Goal: Task Accomplishment & Management: Use online tool/utility

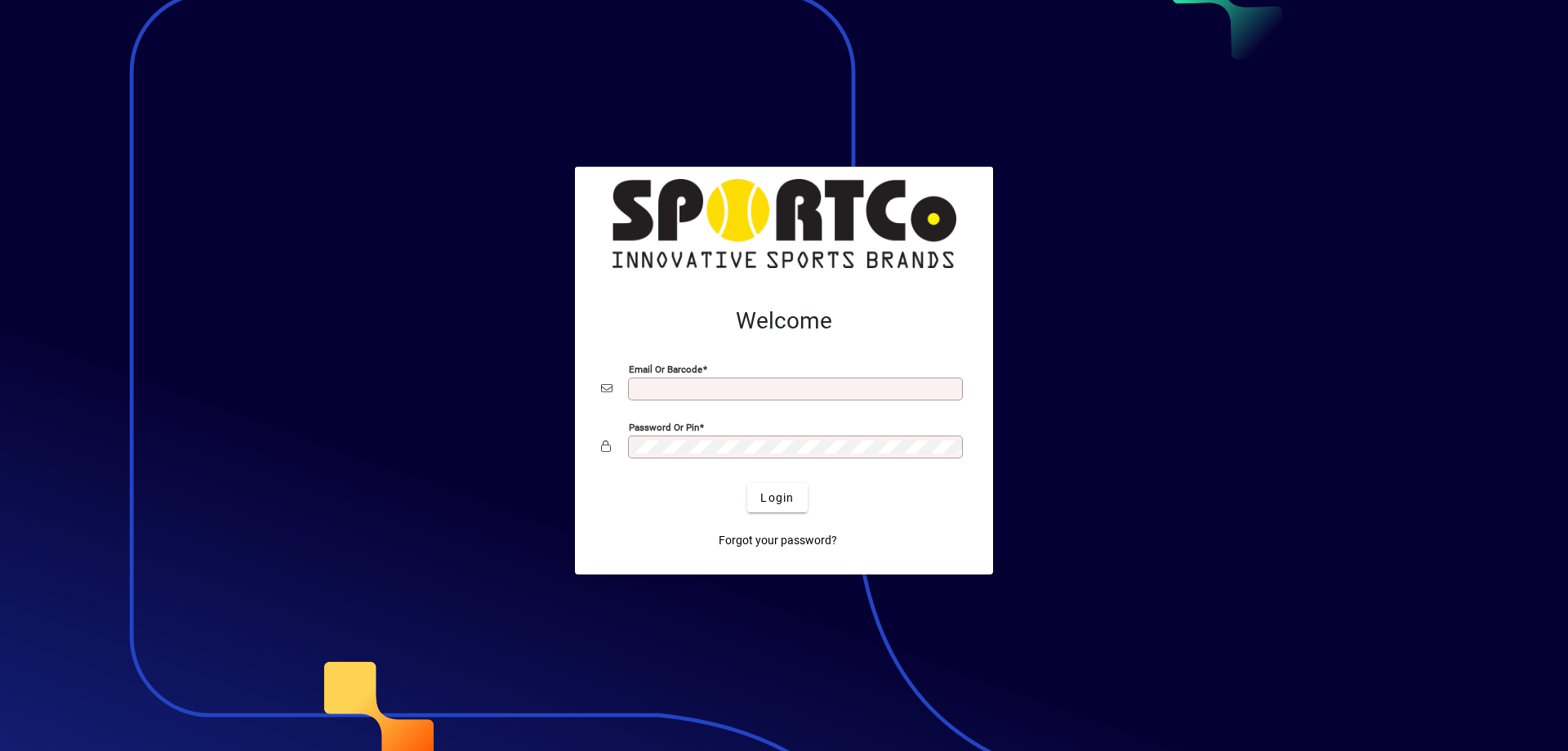
type input "**********"
click at [770, 498] on span "Login" at bounding box center [777, 498] width 34 height 17
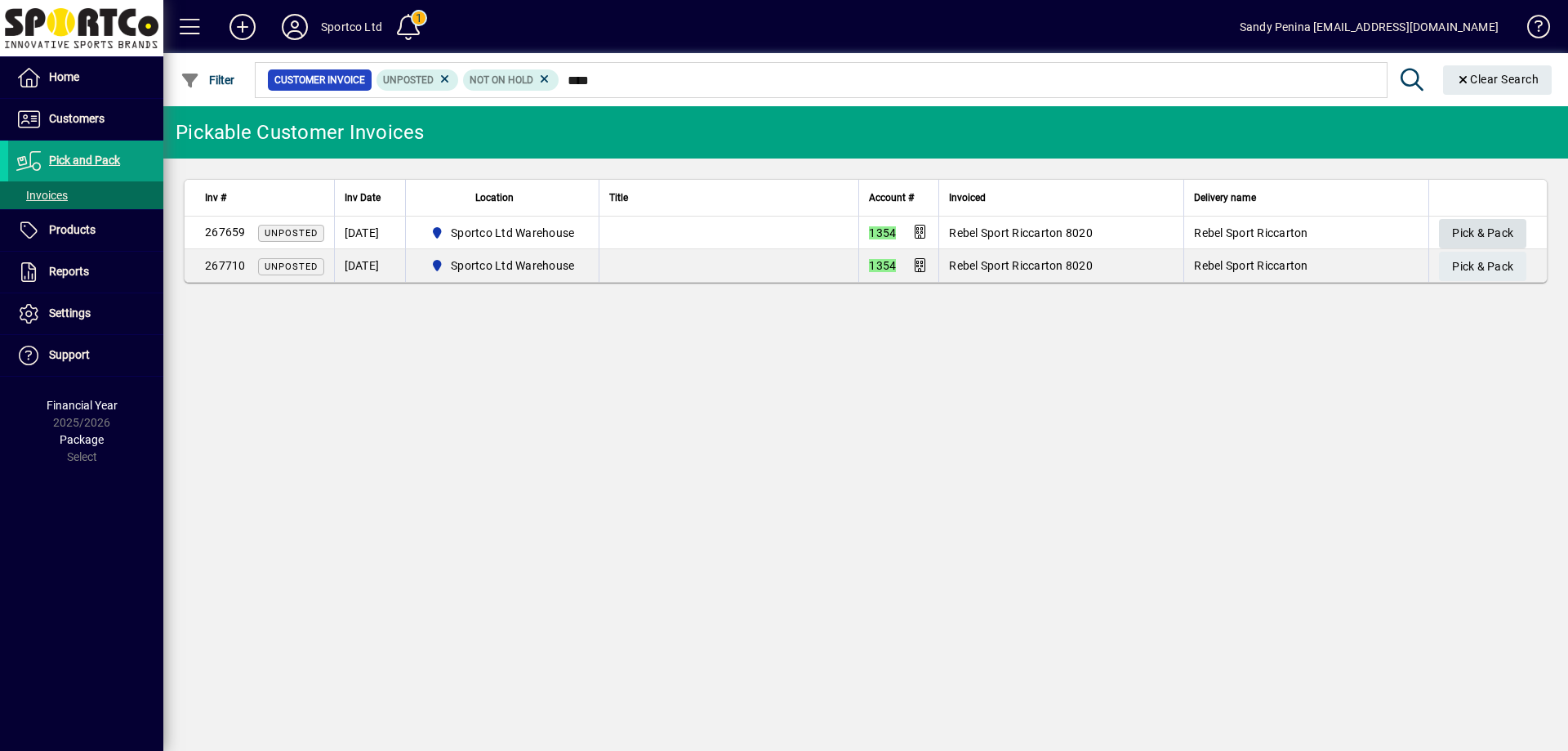
type input "****"
click at [1470, 225] on span "Pick & Pack" at bounding box center [1482, 233] width 61 height 27
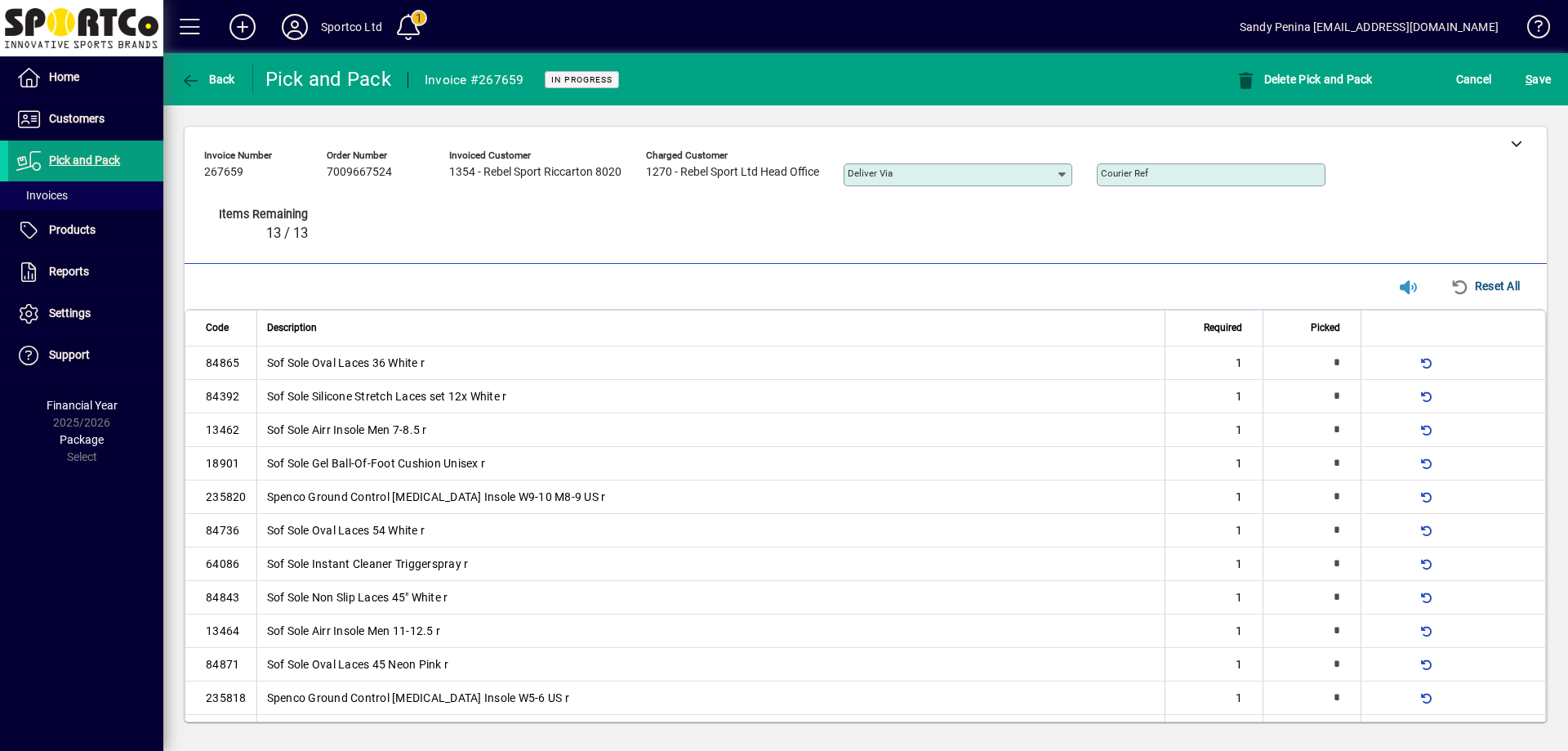
type input "*"
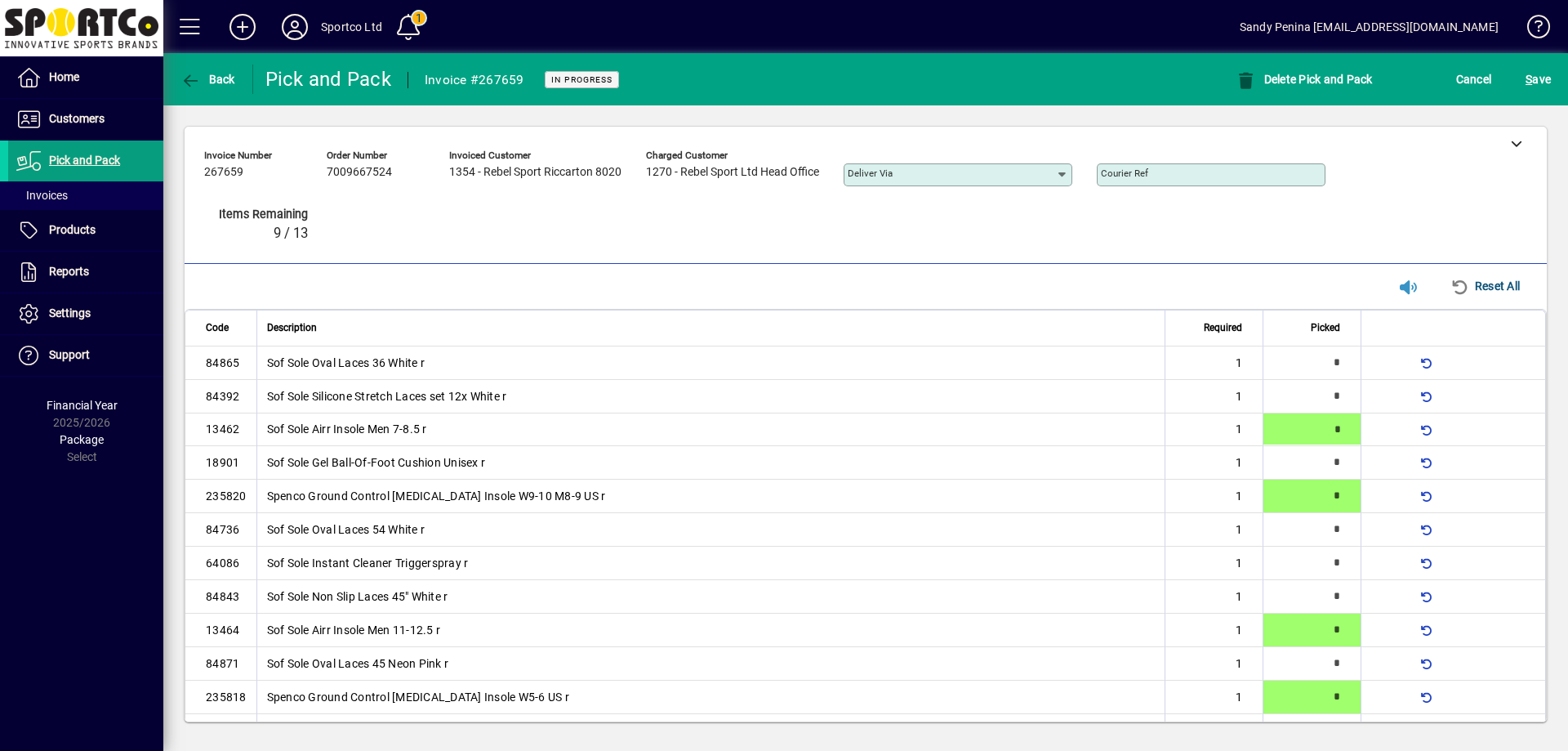
type input "*"
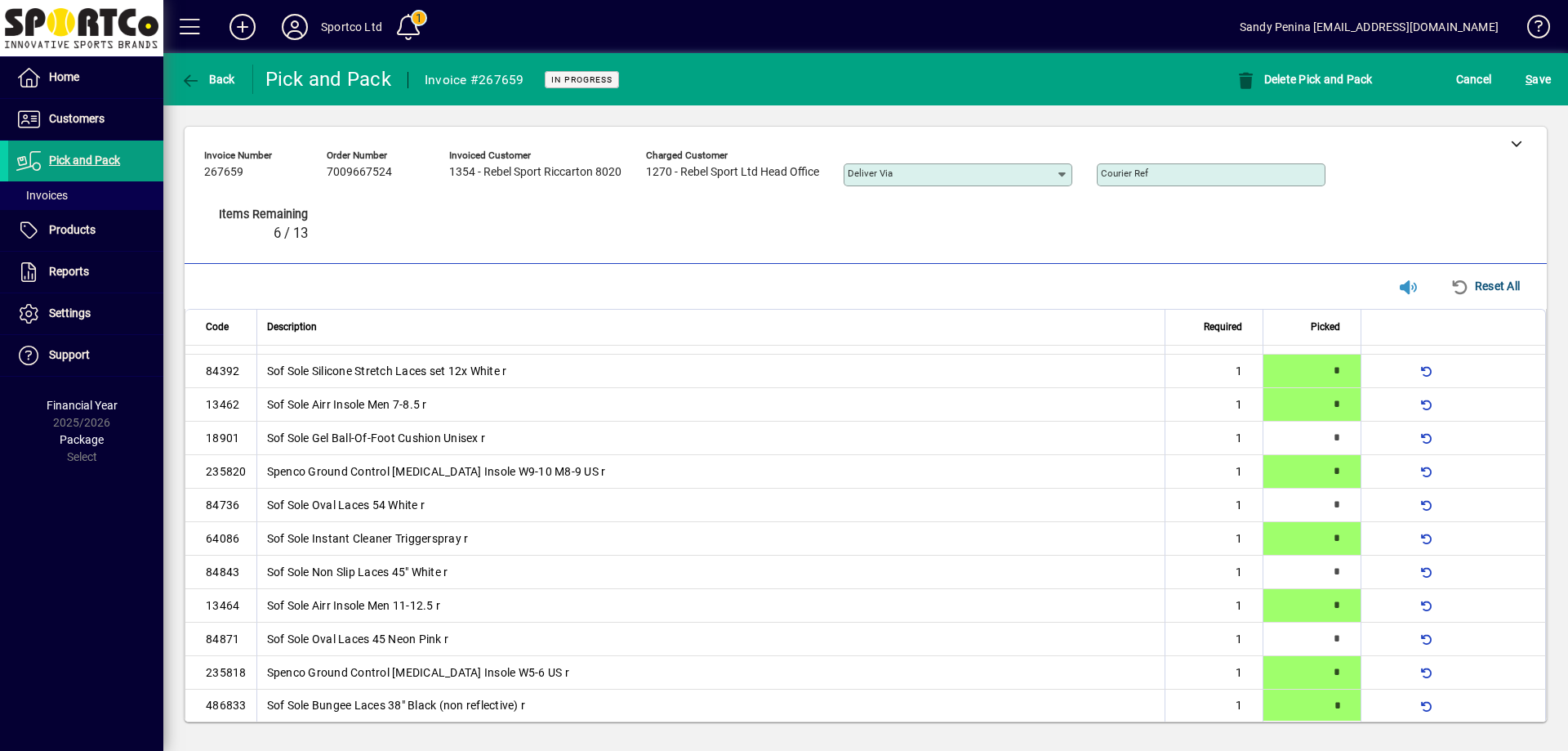
type input "*"
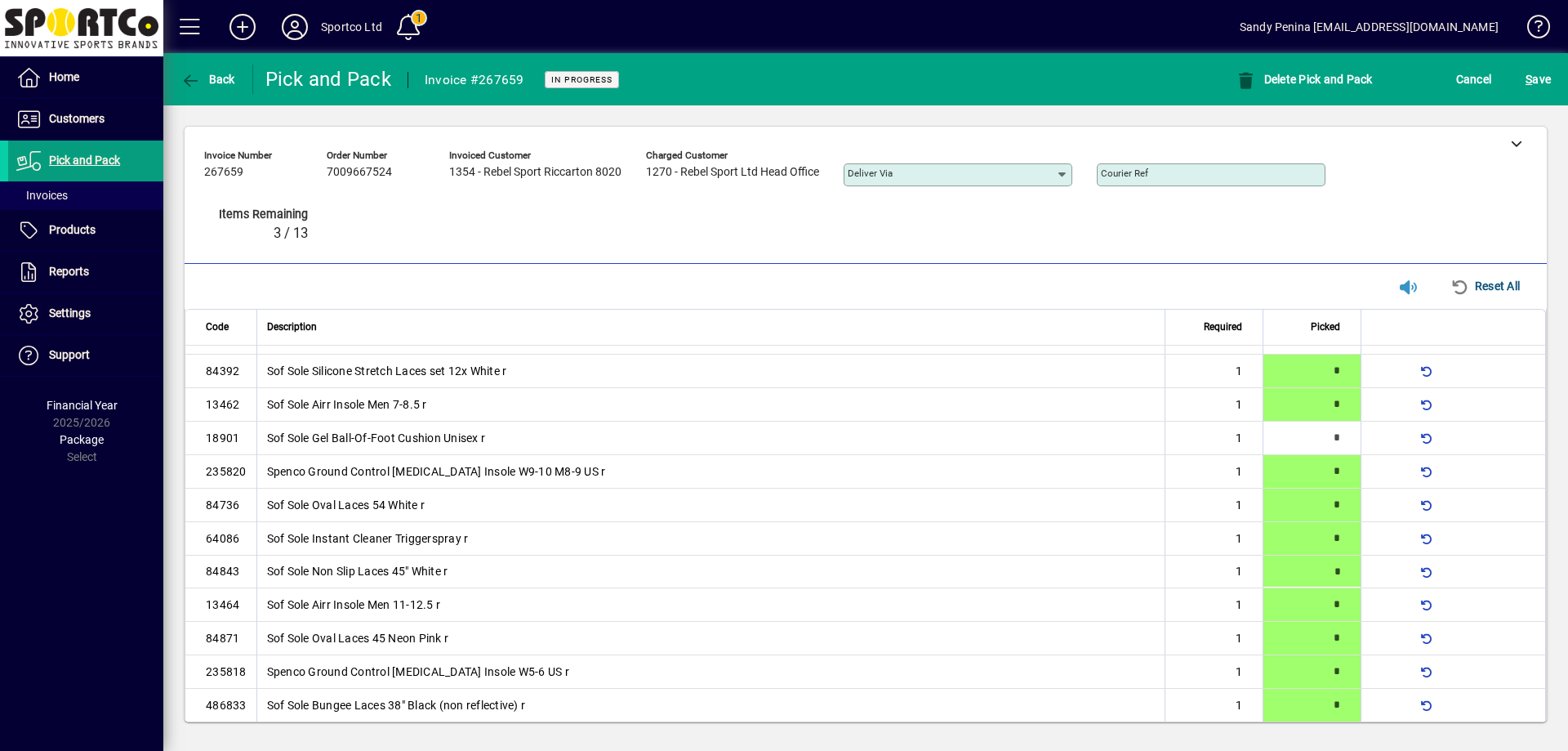
type input "*"
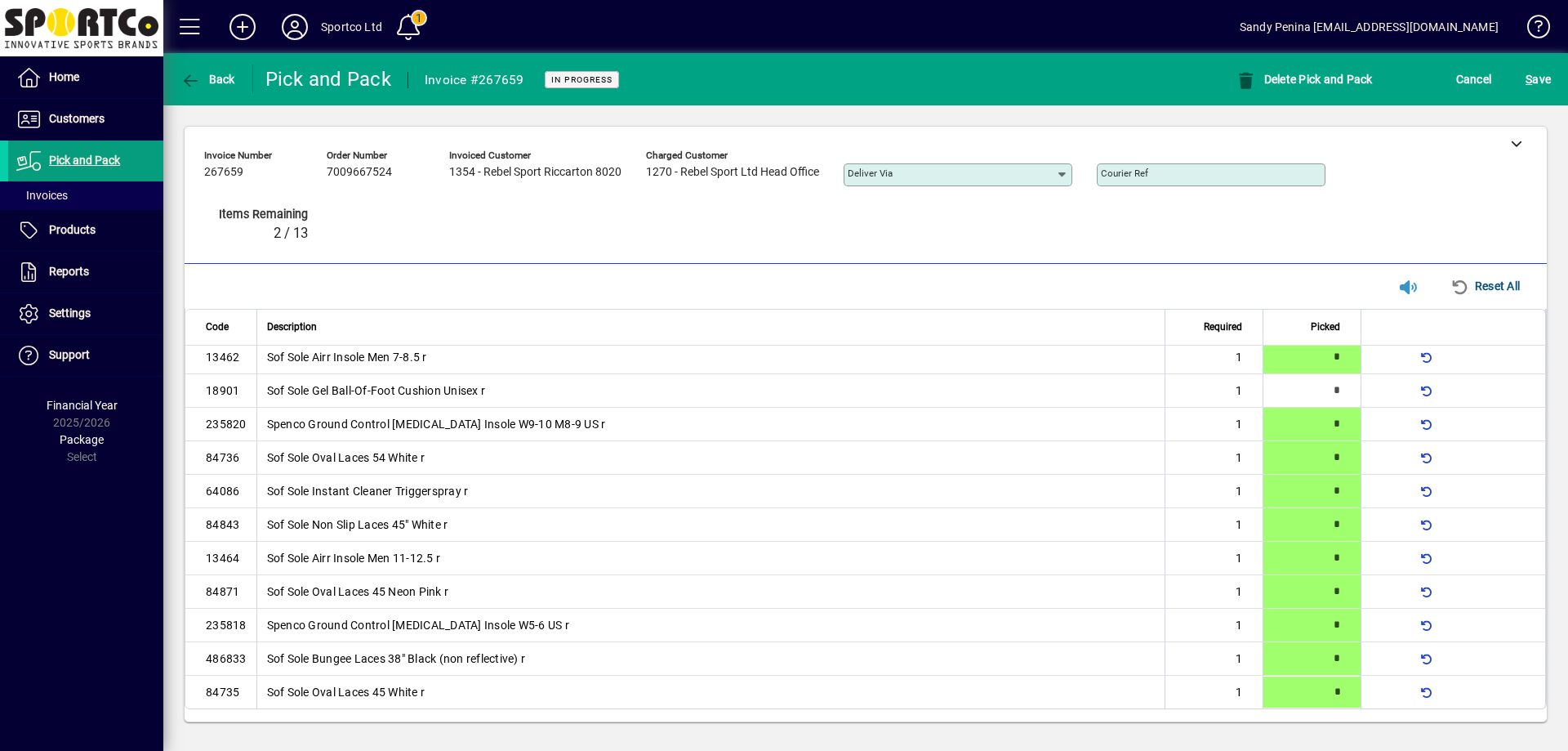
type input "*"
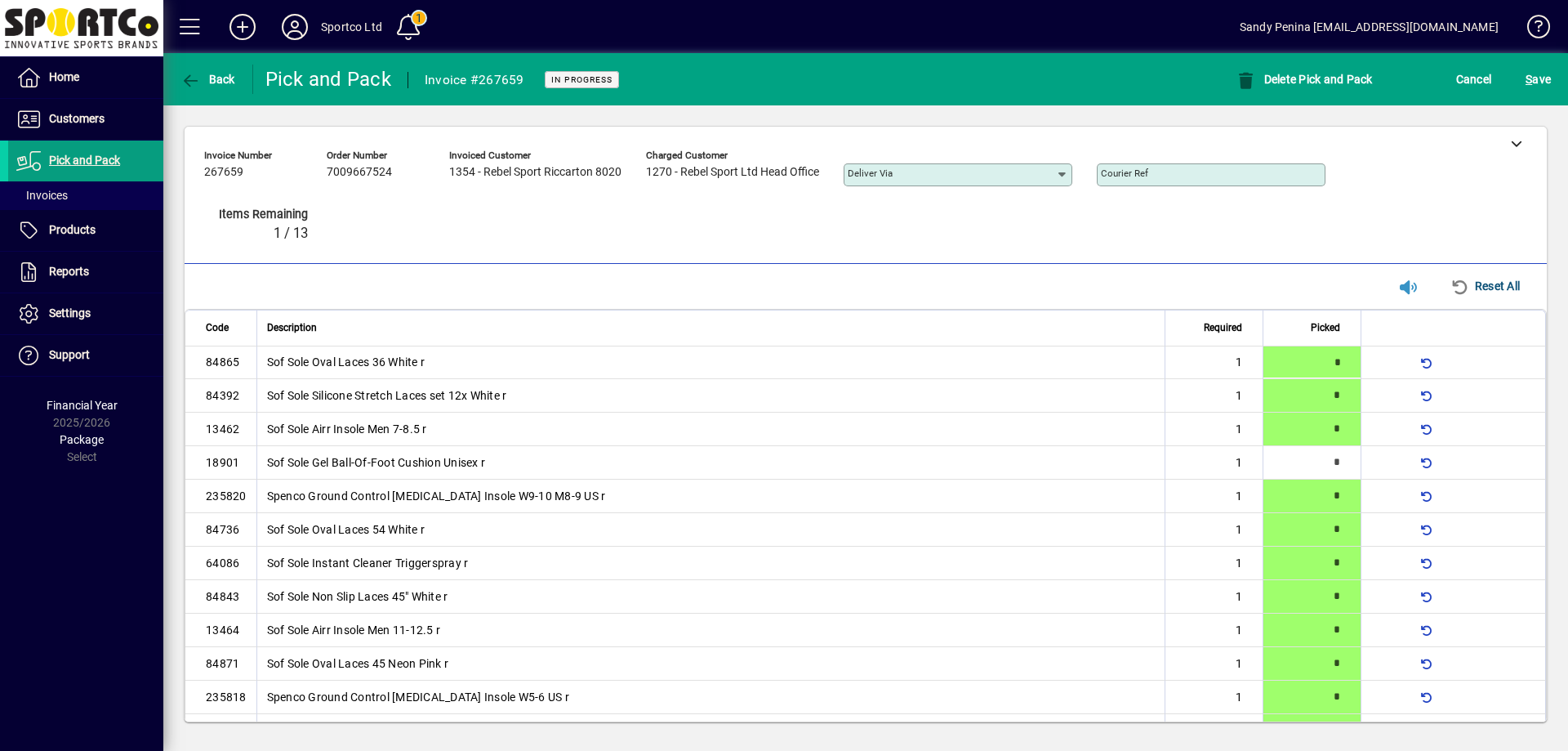
type input "*"
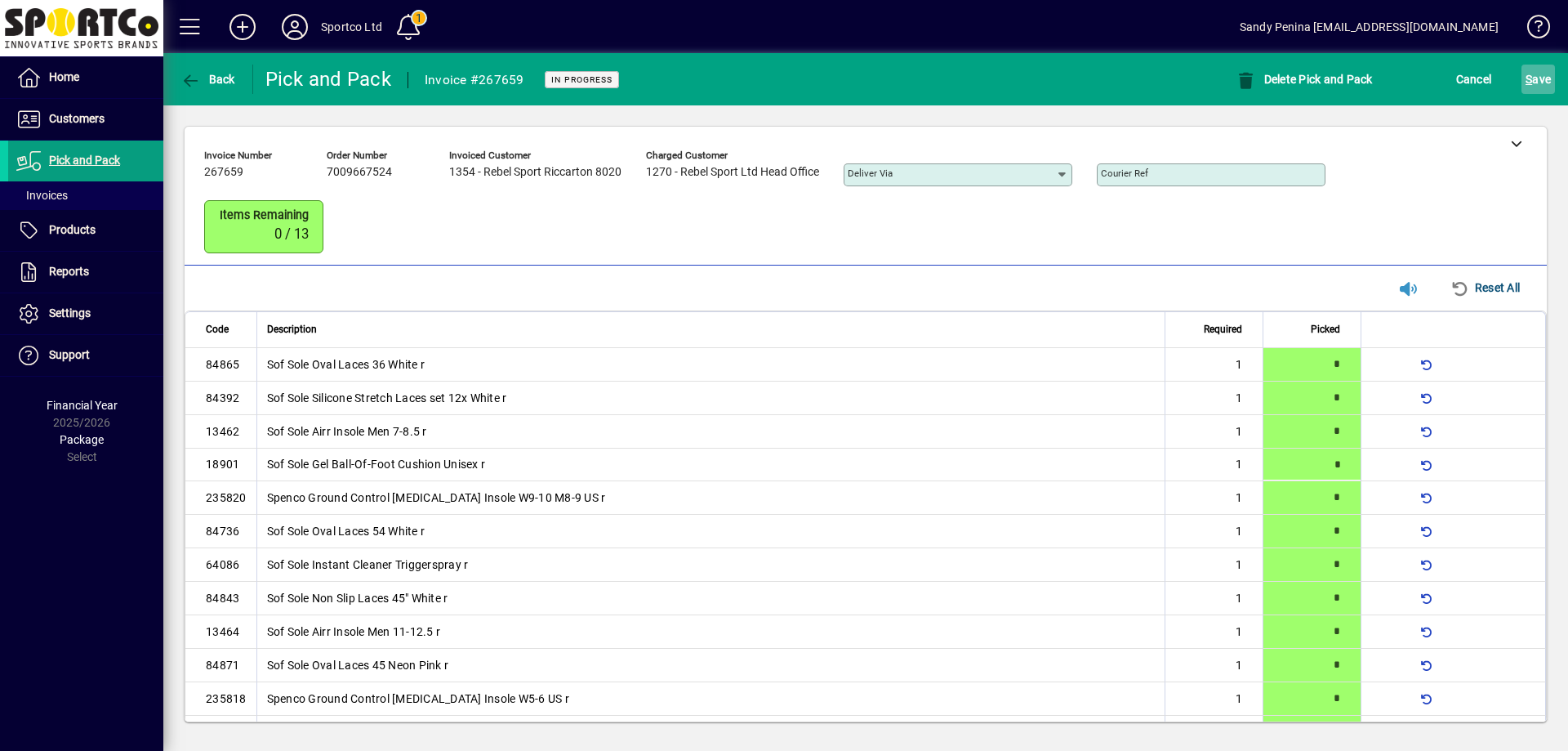
click at [1524, 71] on span "submit" at bounding box center [1539, 79] width 34 height 40
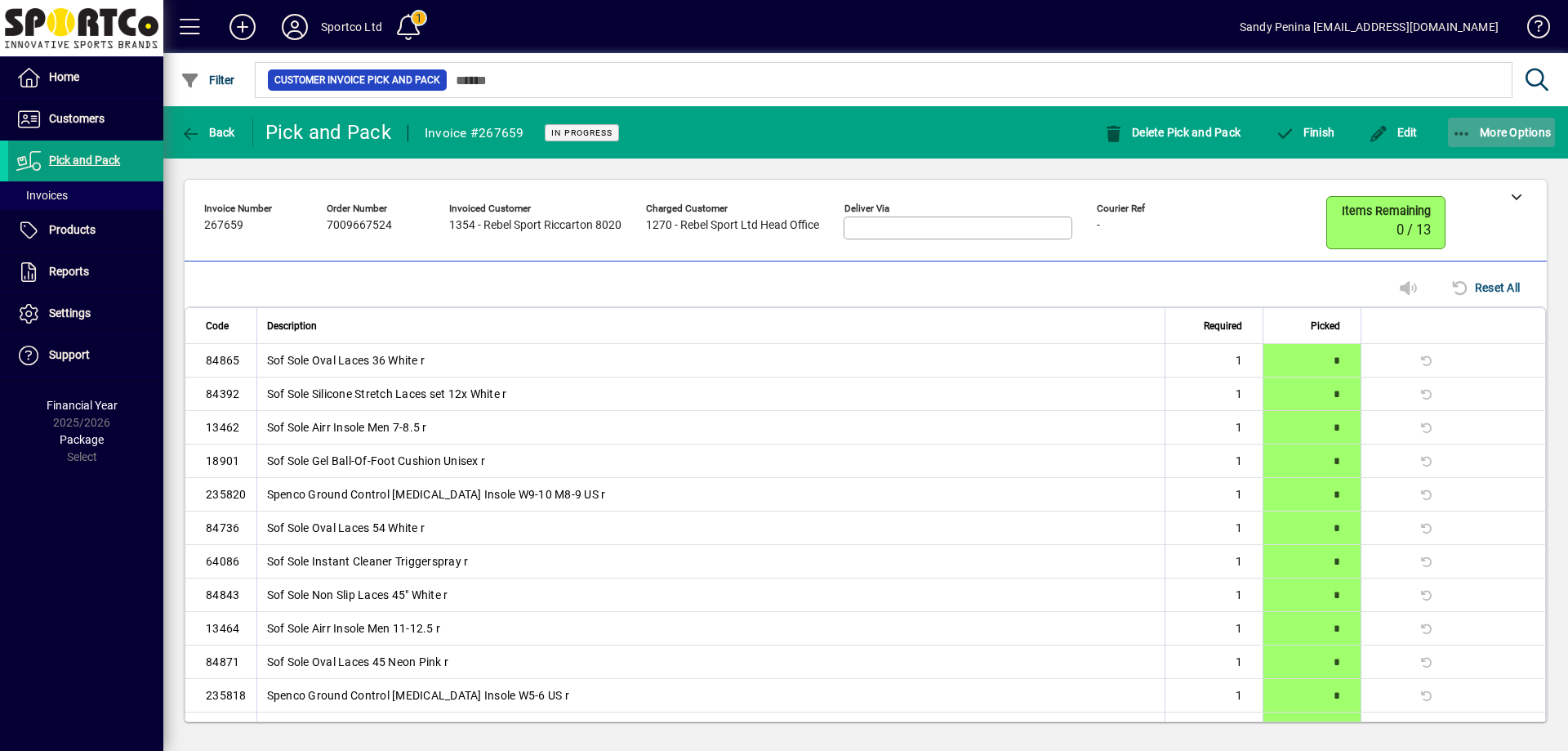
click at [1524, 140] on span "button" at bounding box center [1502, 132] width 108 height 40
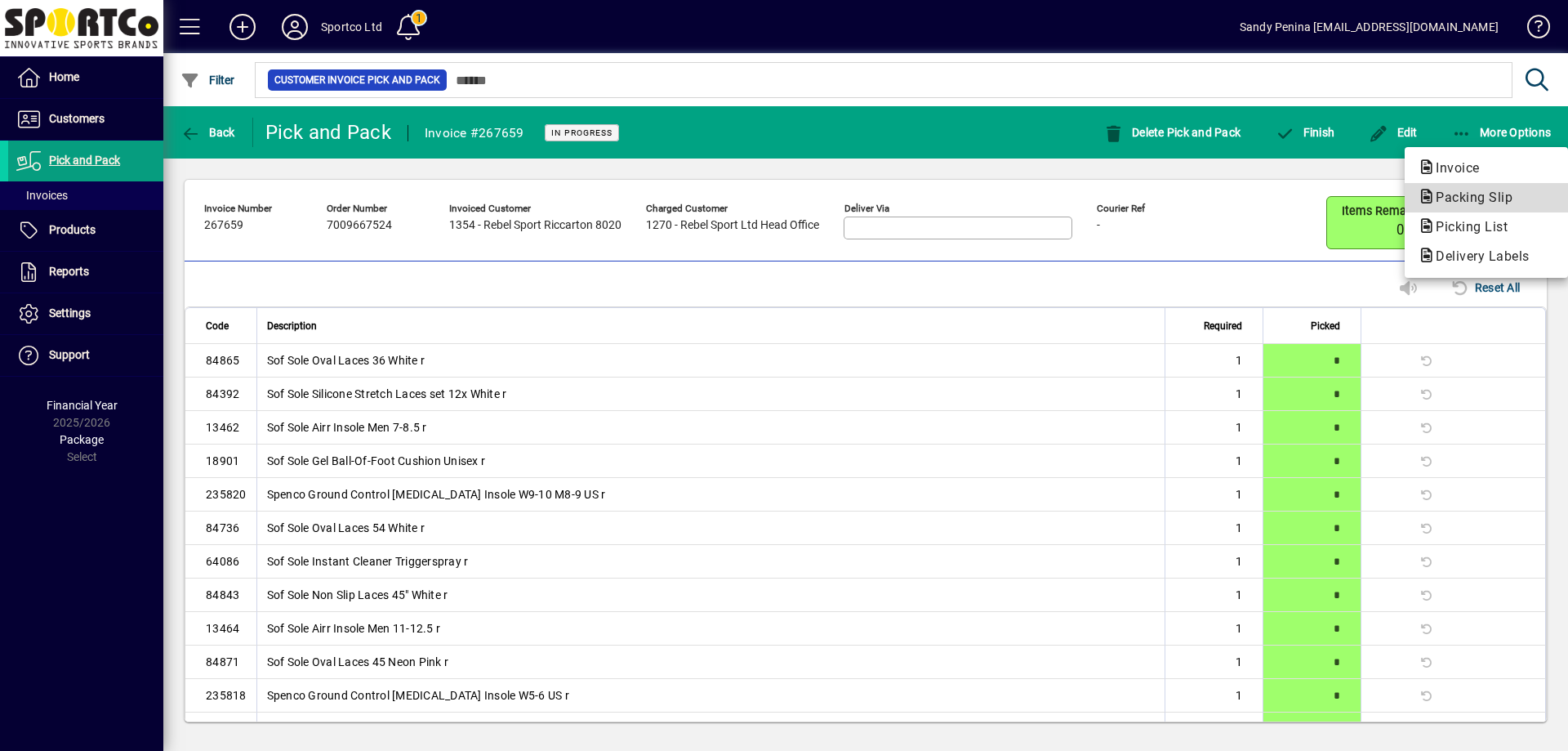
click at [1510, 194] on span "Packing Slip" at bounding box center [1469, 197] width 103 height 15
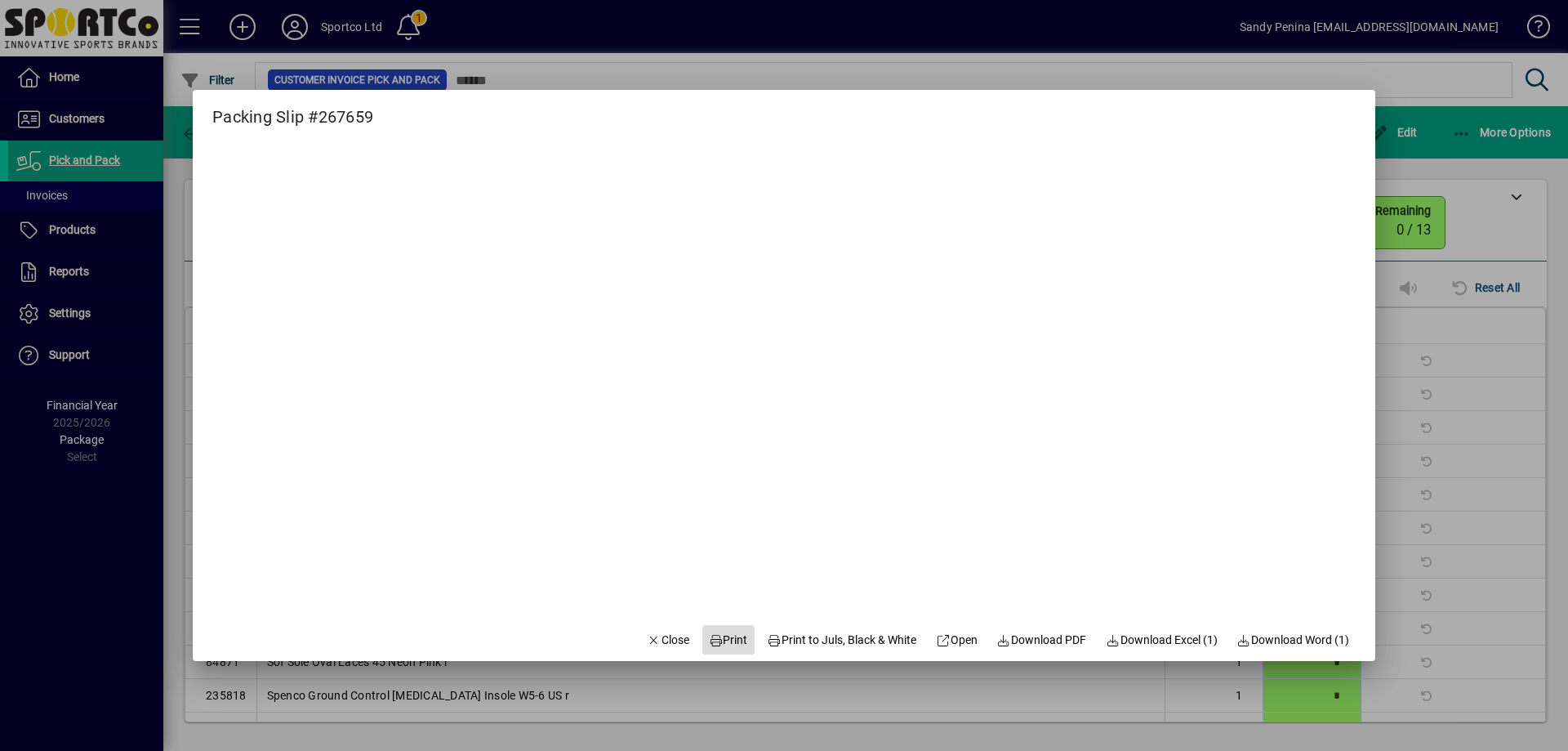
click at [710, 634] on span "Print" at bounding box center [728, 640] width 40 height 17
click at [647, 640] on span "Close" at bounding box center [668, 640] width 43 height 17
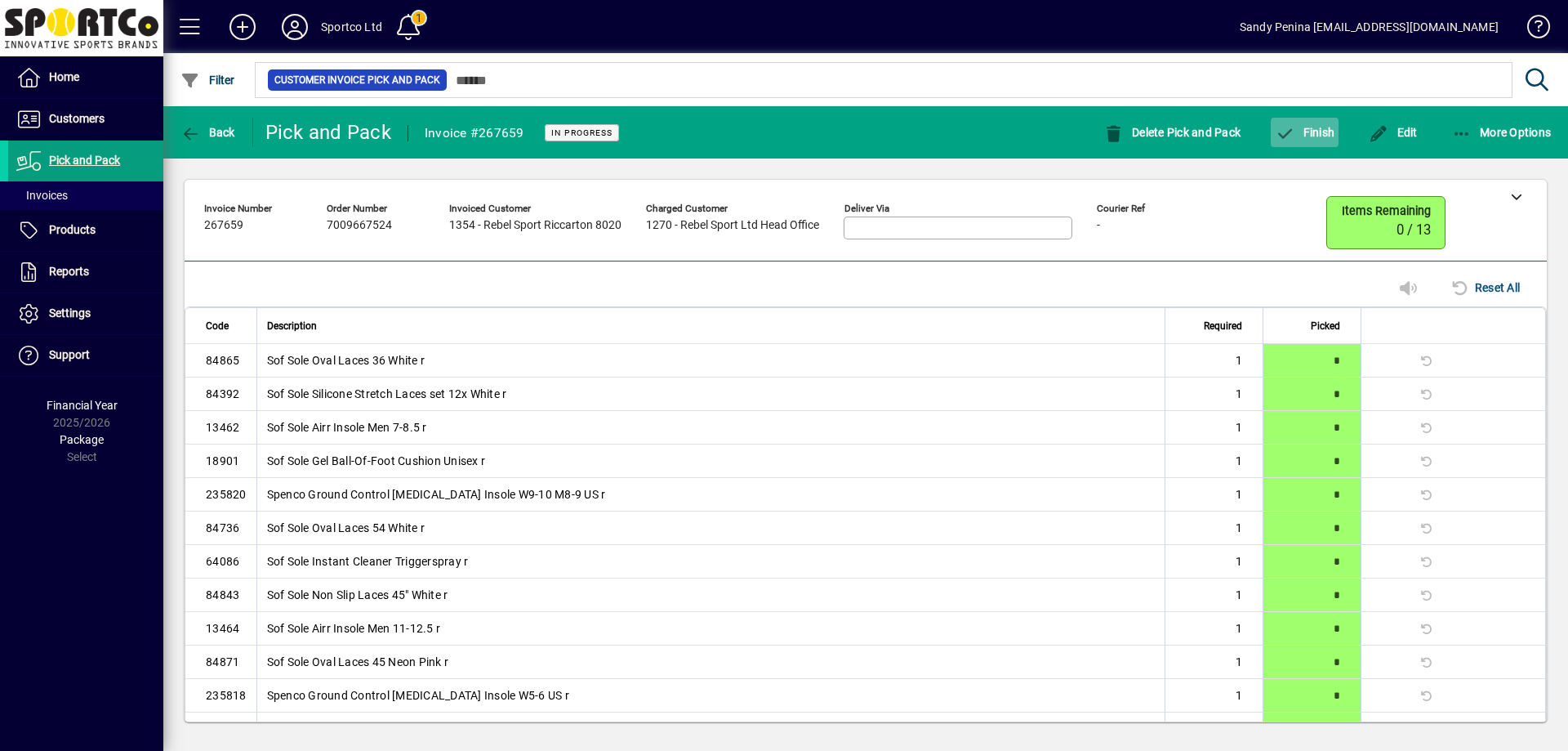
click at [1298, 126] on span "Finish" at bounding box center [1304, 133] width 60 height 13
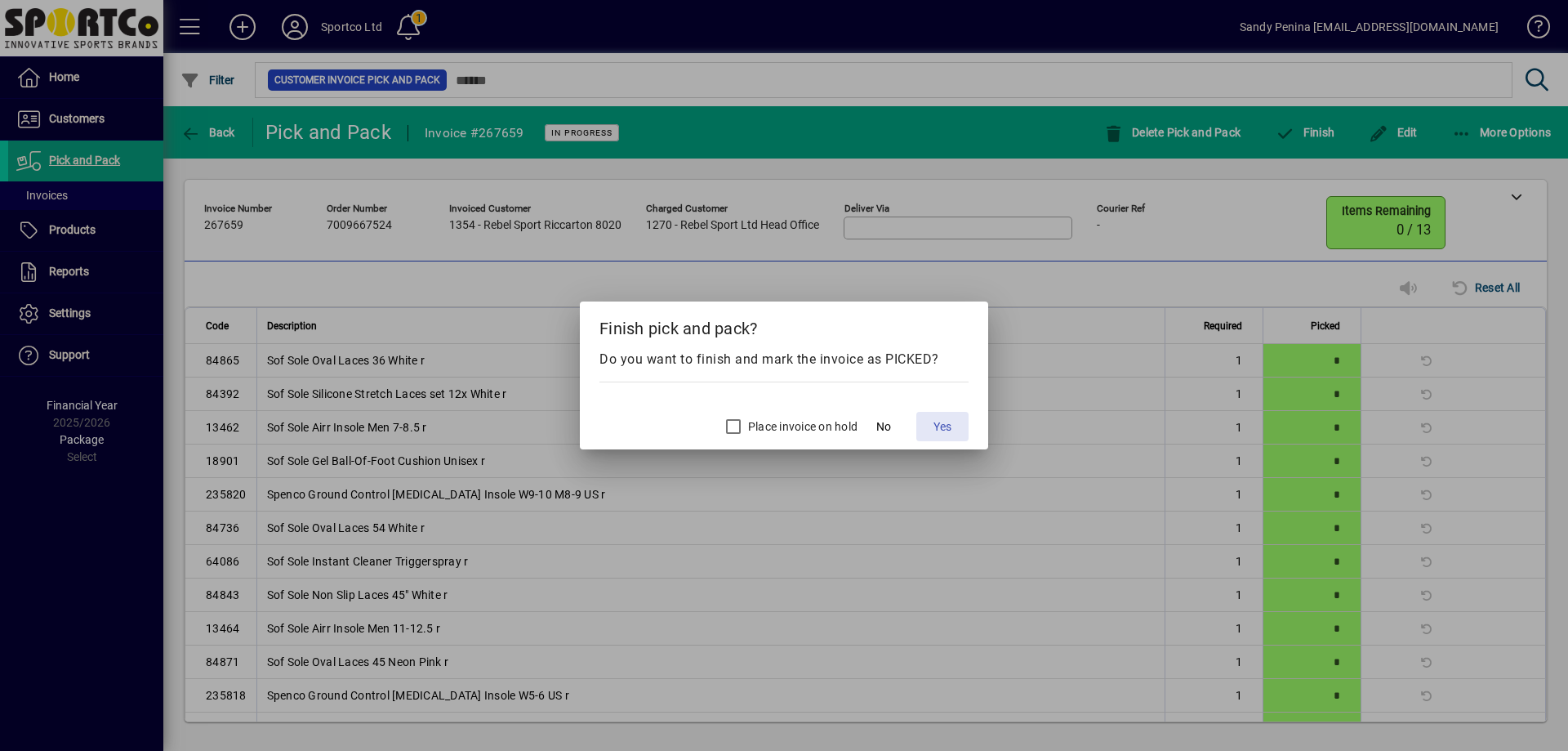
click at [943, 441] on span at bounding box center [942, 426] width 52 height 40
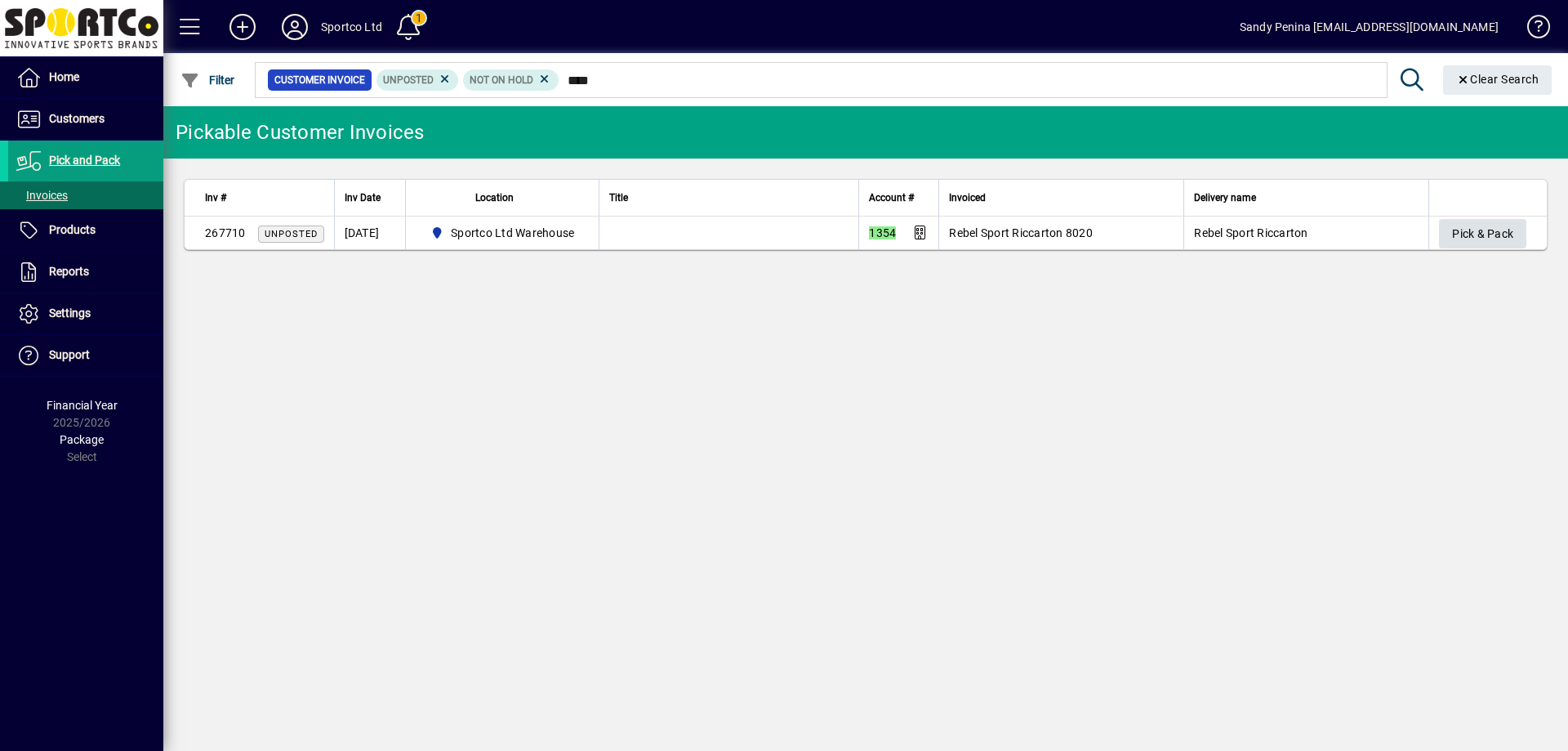
type input "****"
click at [1509, 225] on span "Pick & Pack" at bounding box center [1482, 234] width 61 height 27
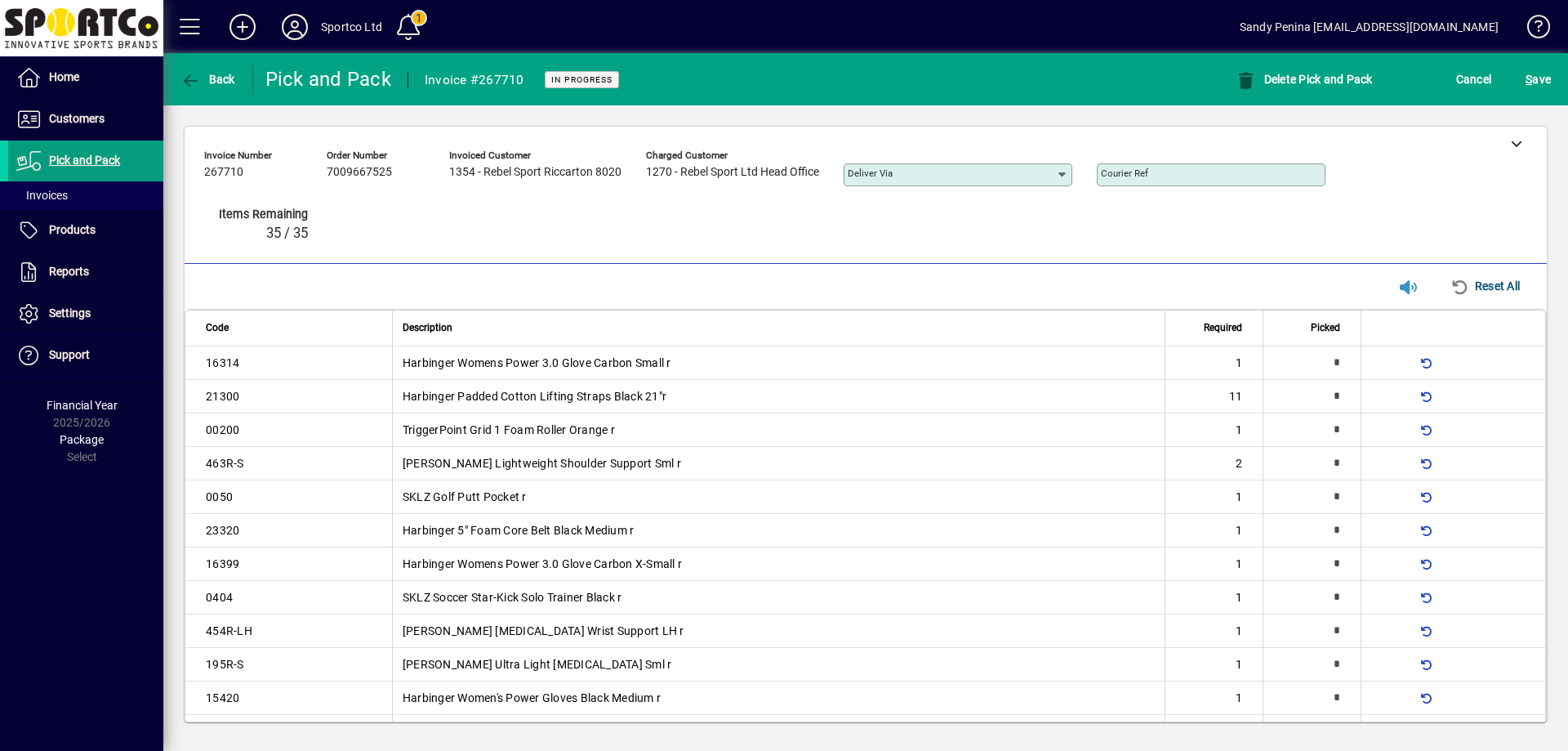
type input "*"
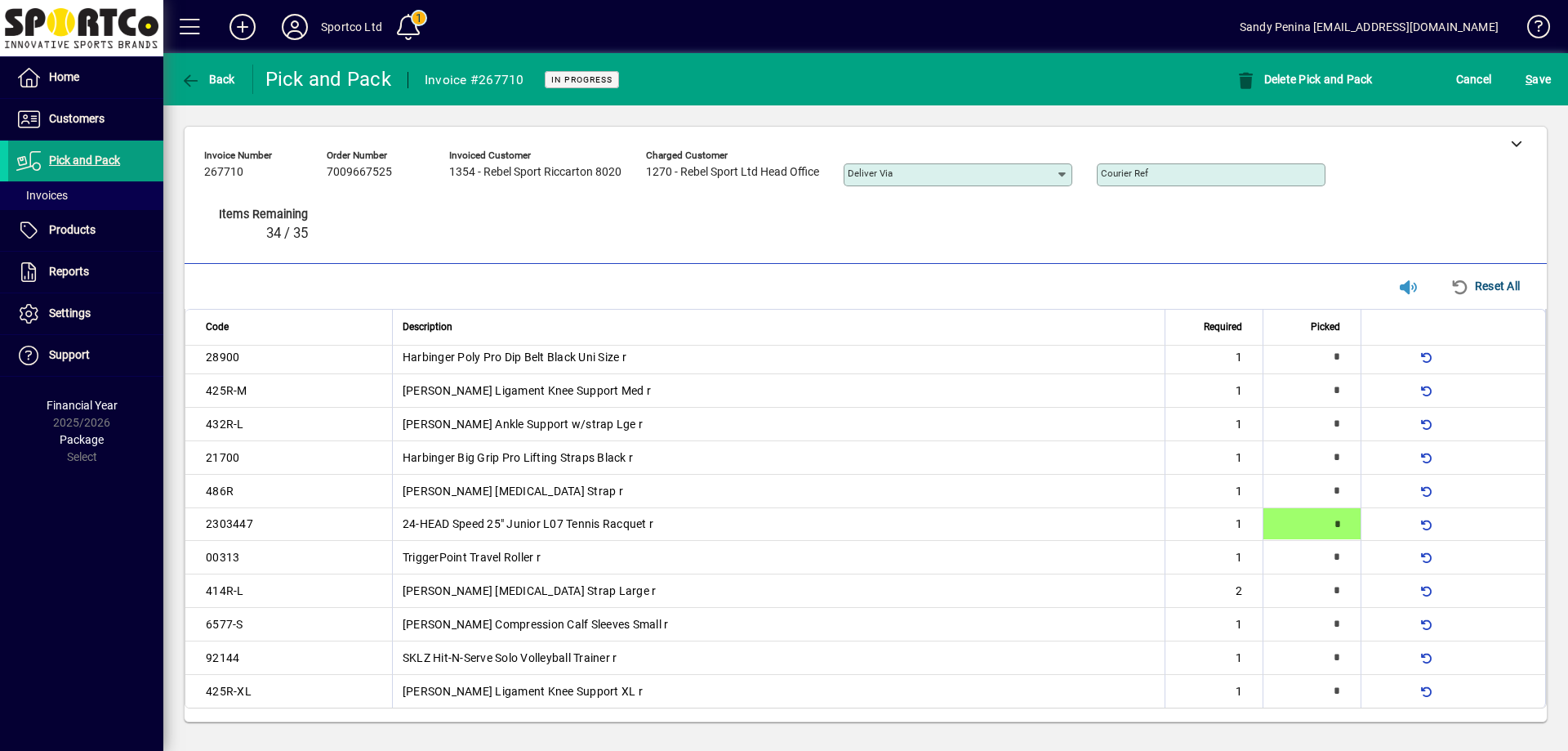
type input "*"
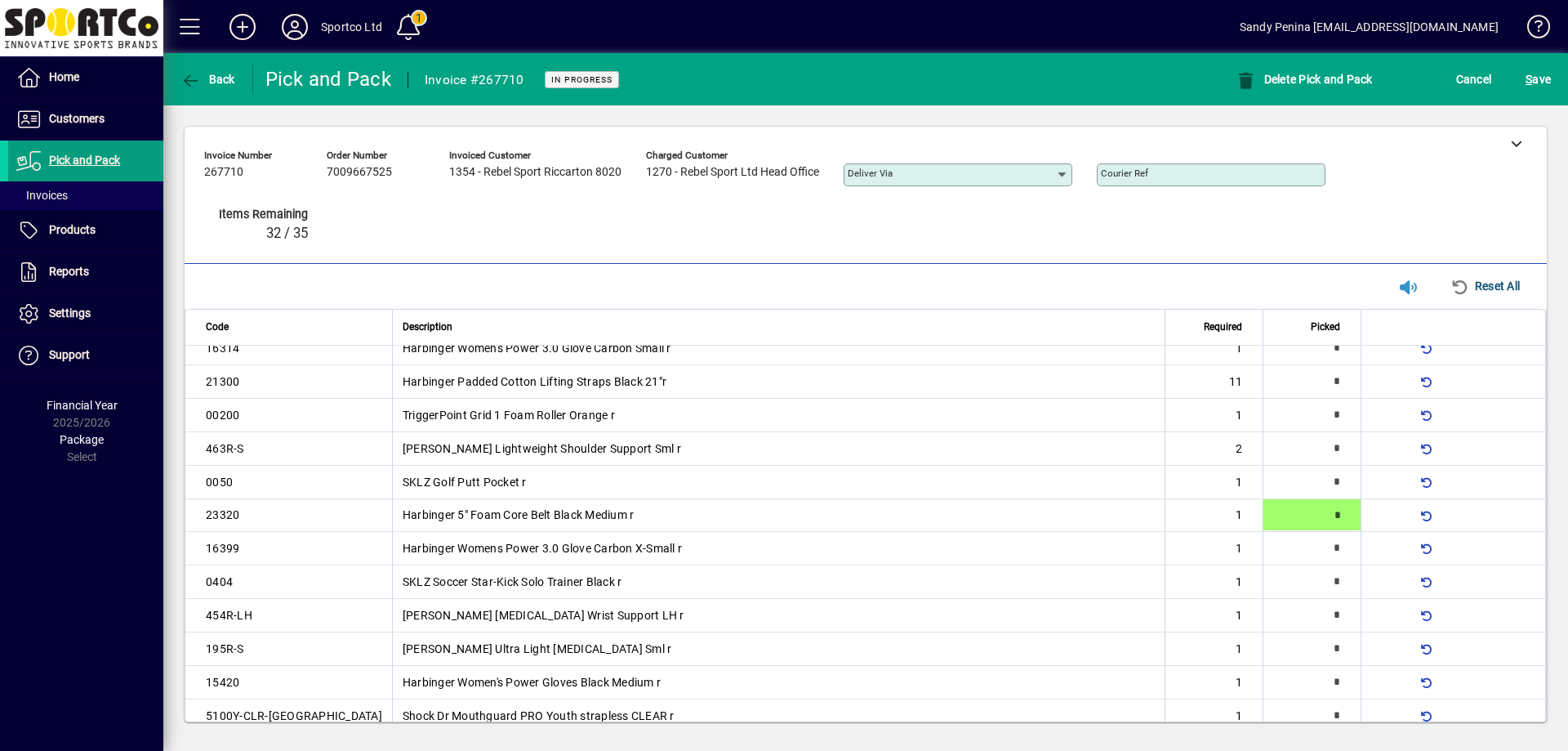
type input "*"
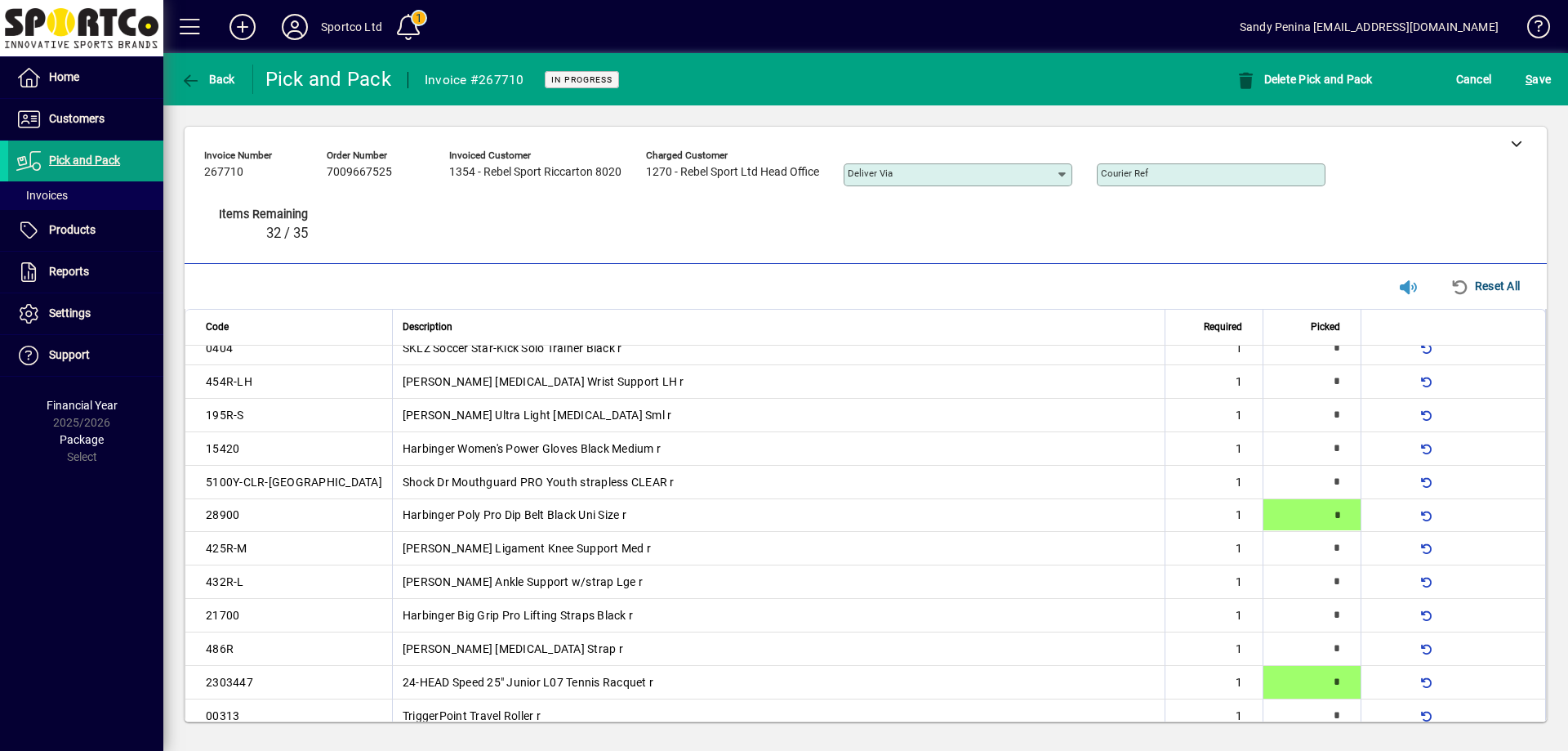
type input "*"
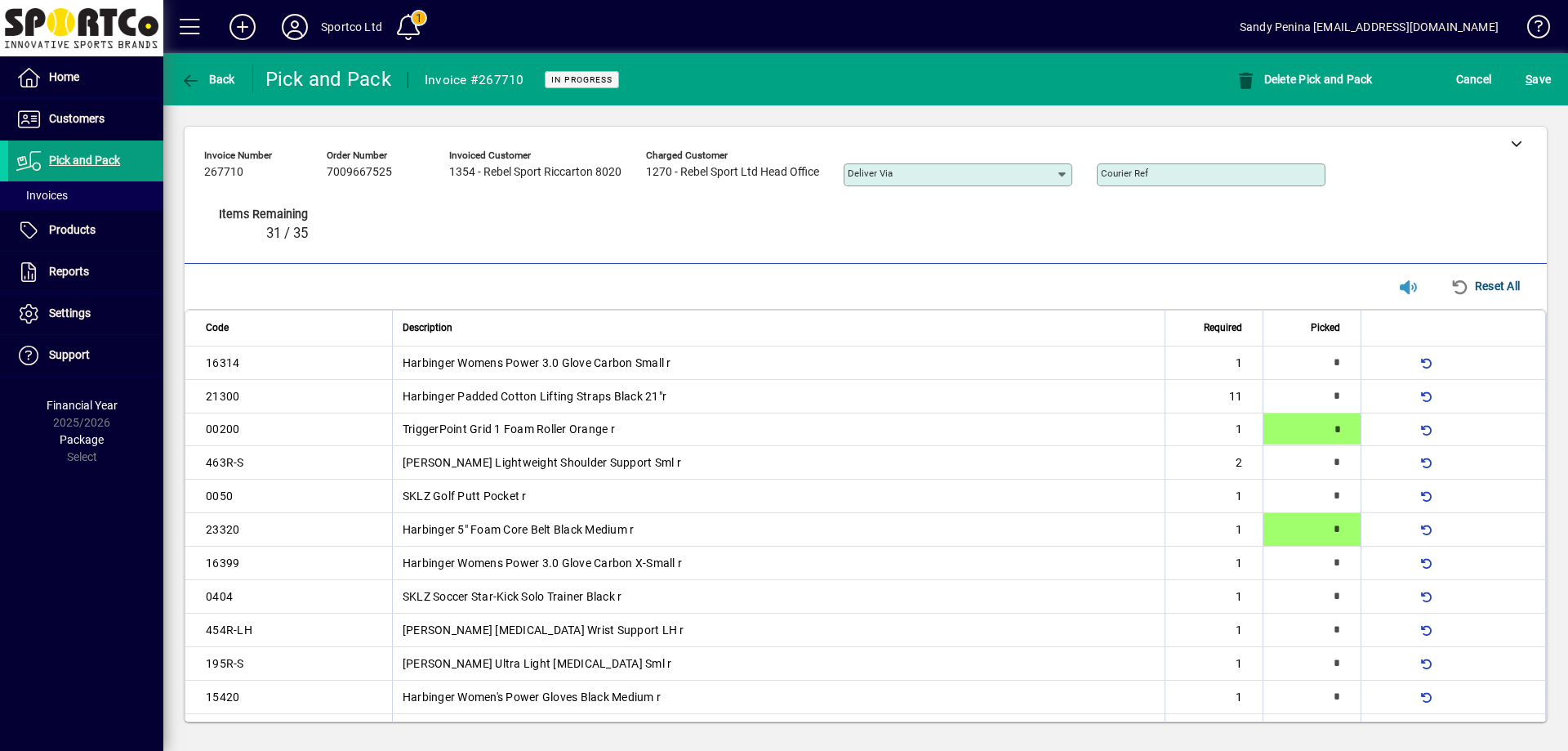
type input "*"
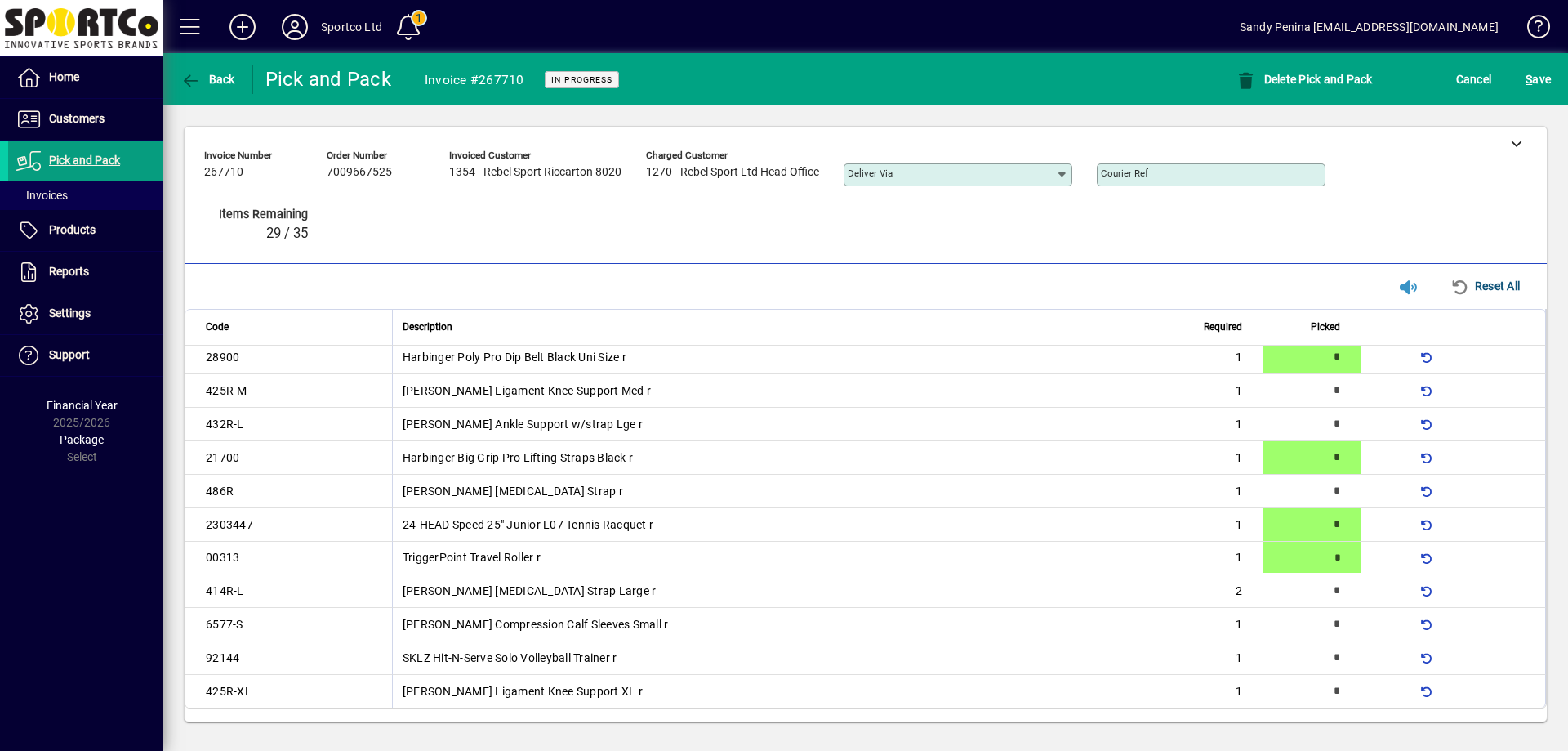
type input "*"
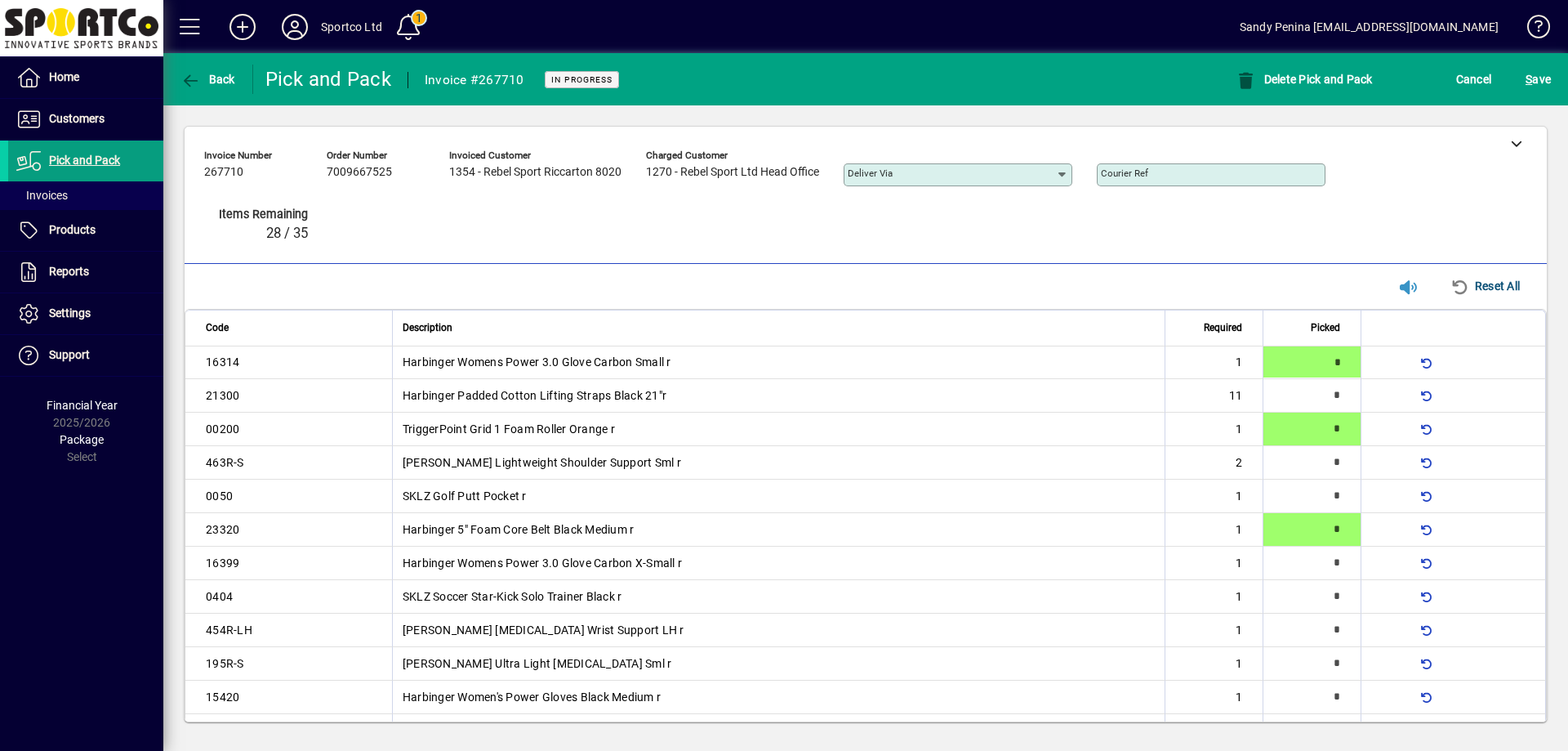
type input "*"
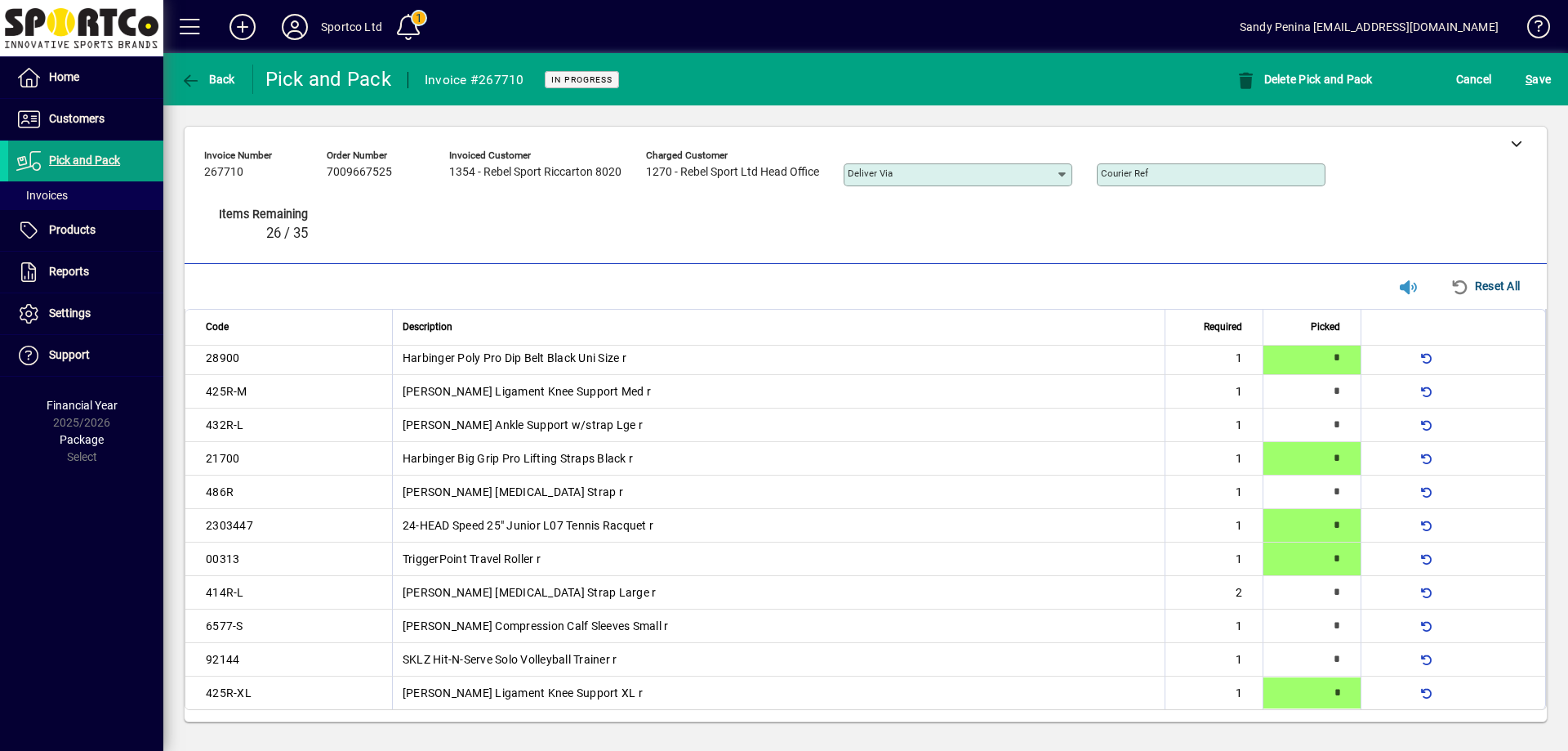
type input "*"
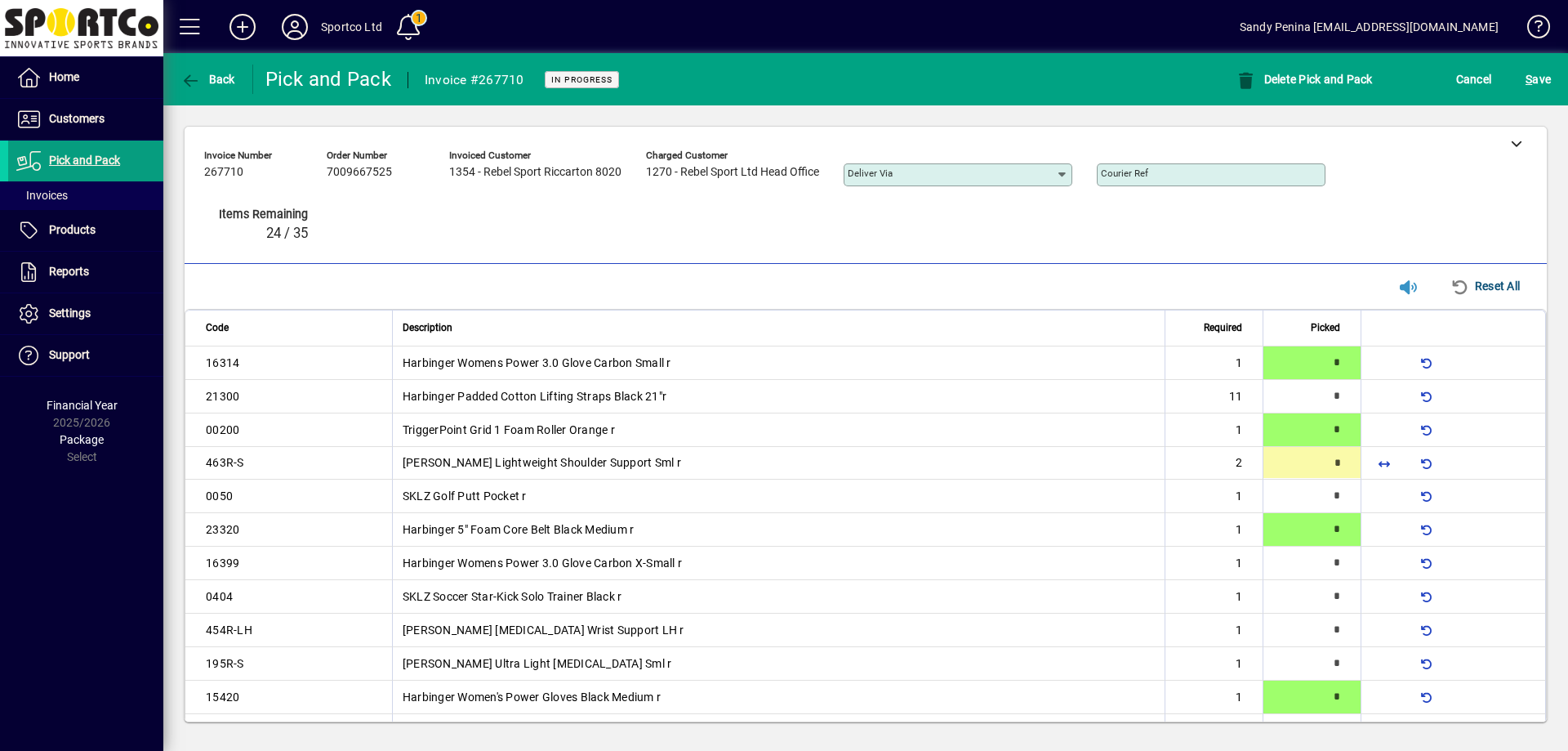
type input "*"
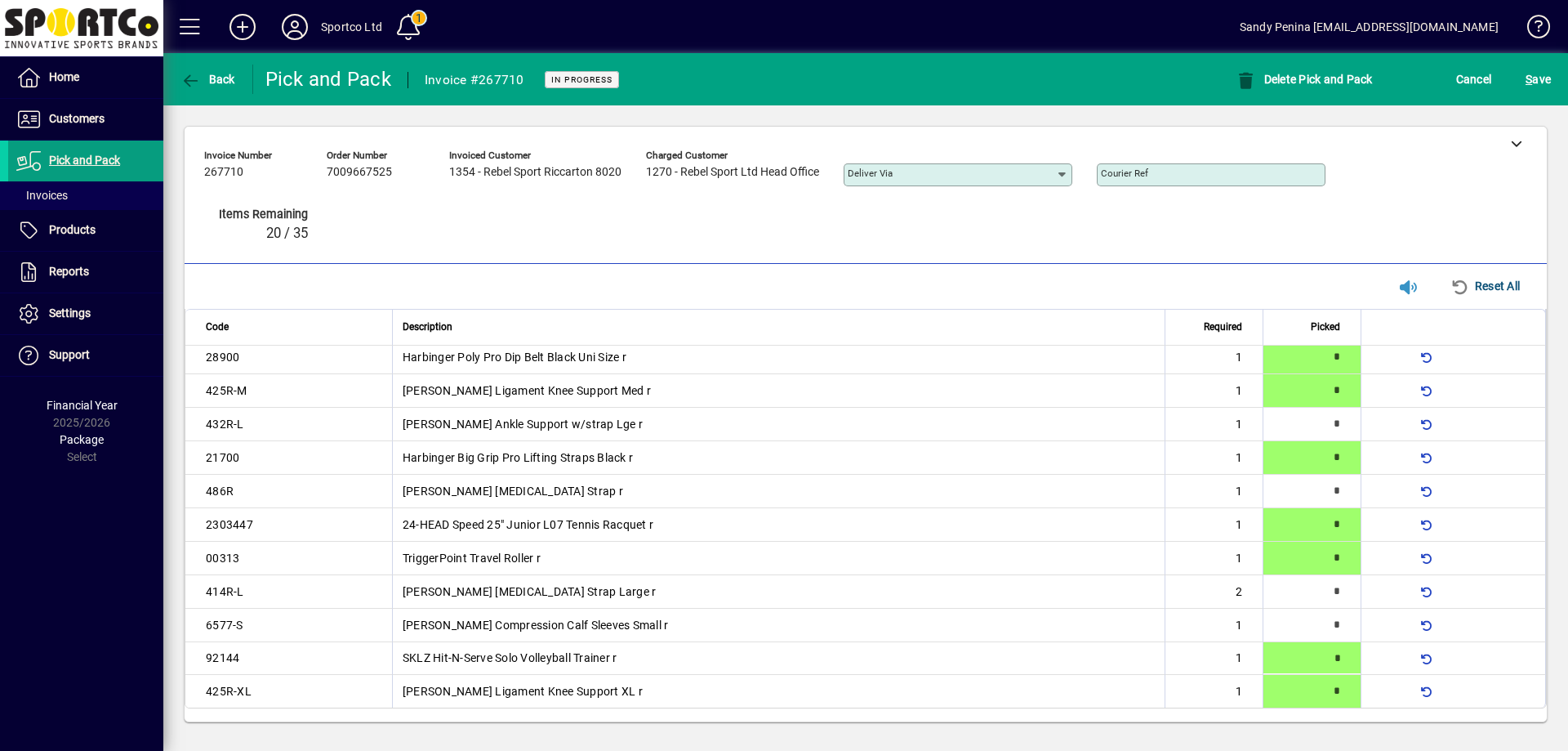
type input "*"
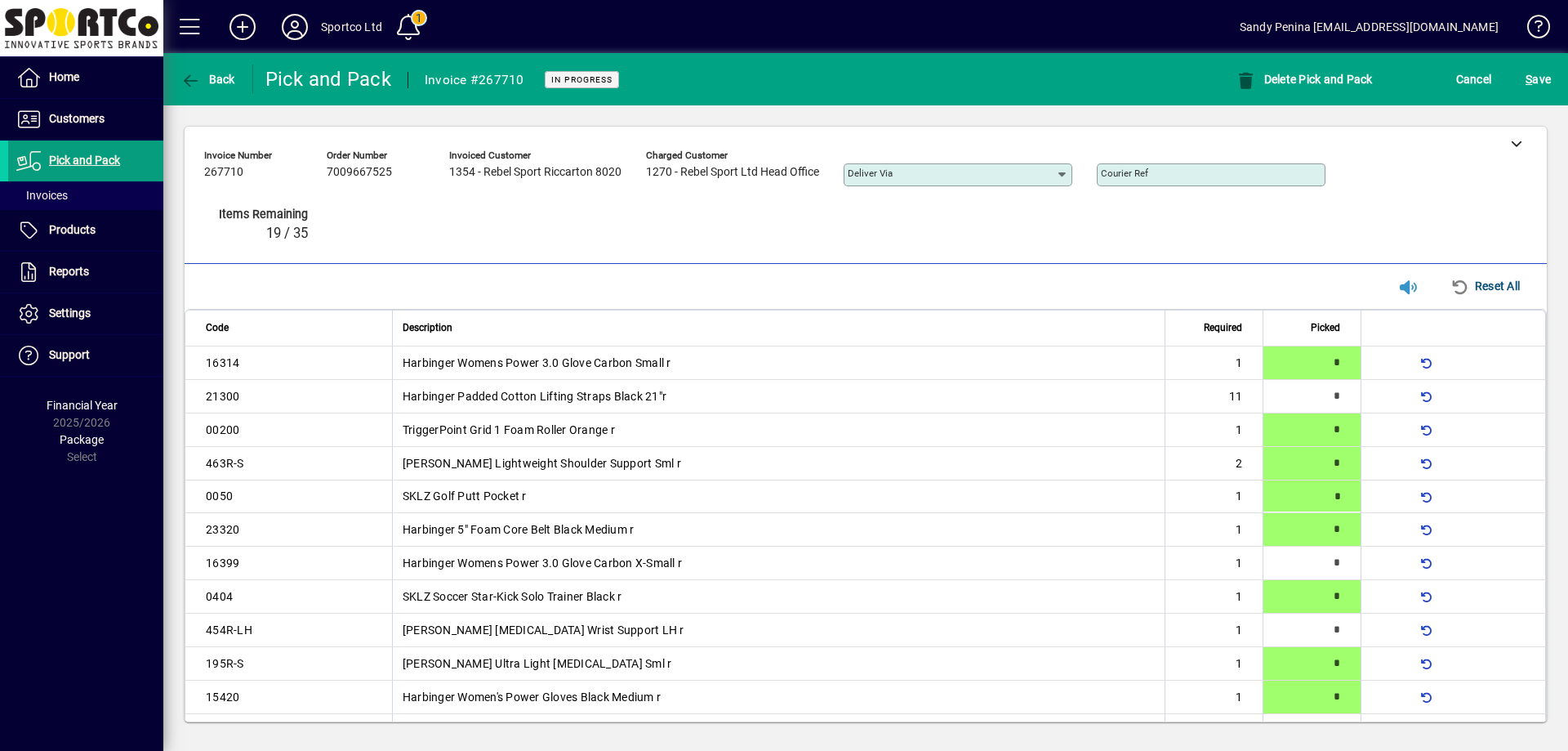
type input "*"
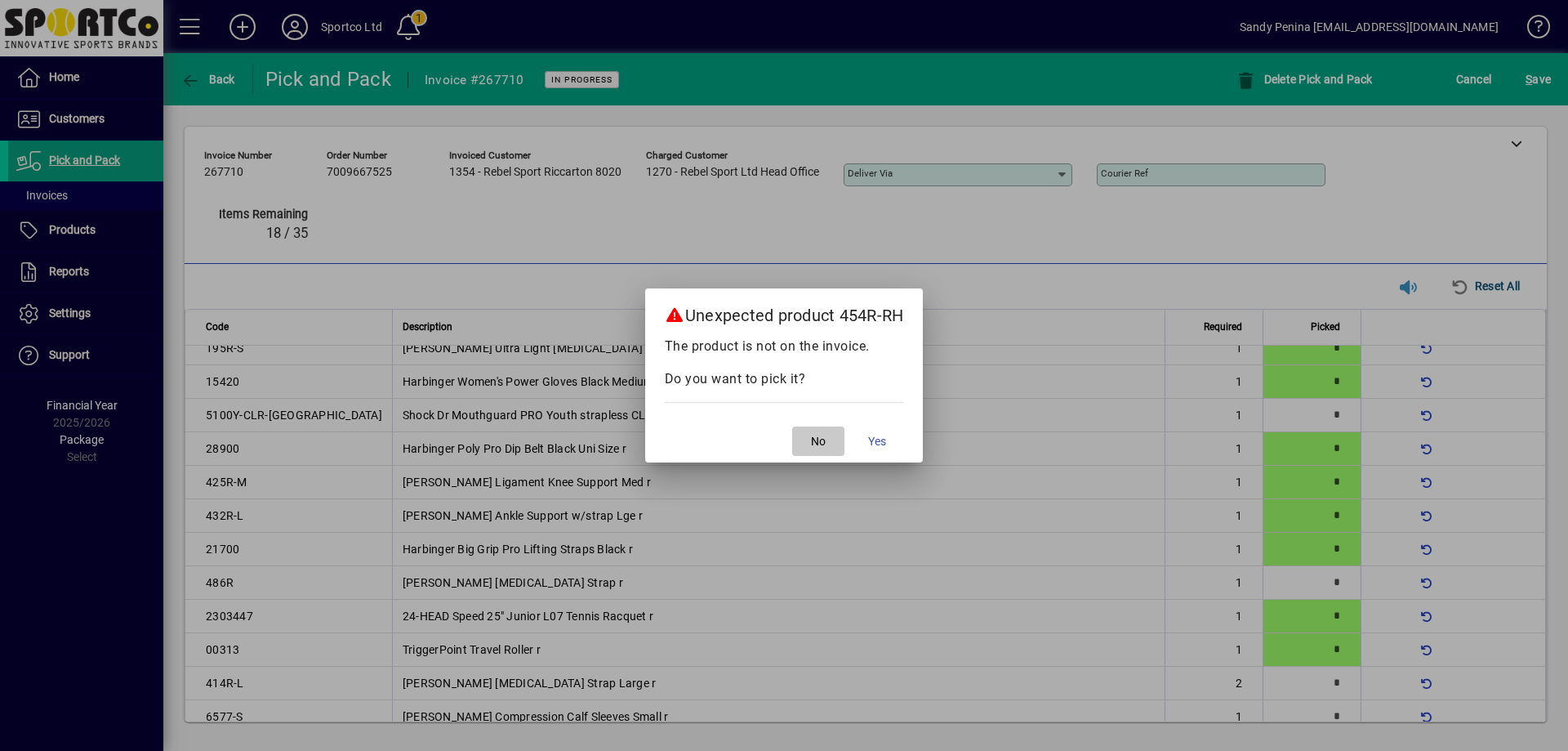
click at [816, 438] on span "No" at bounding box center [817, 442] width 14 height 17
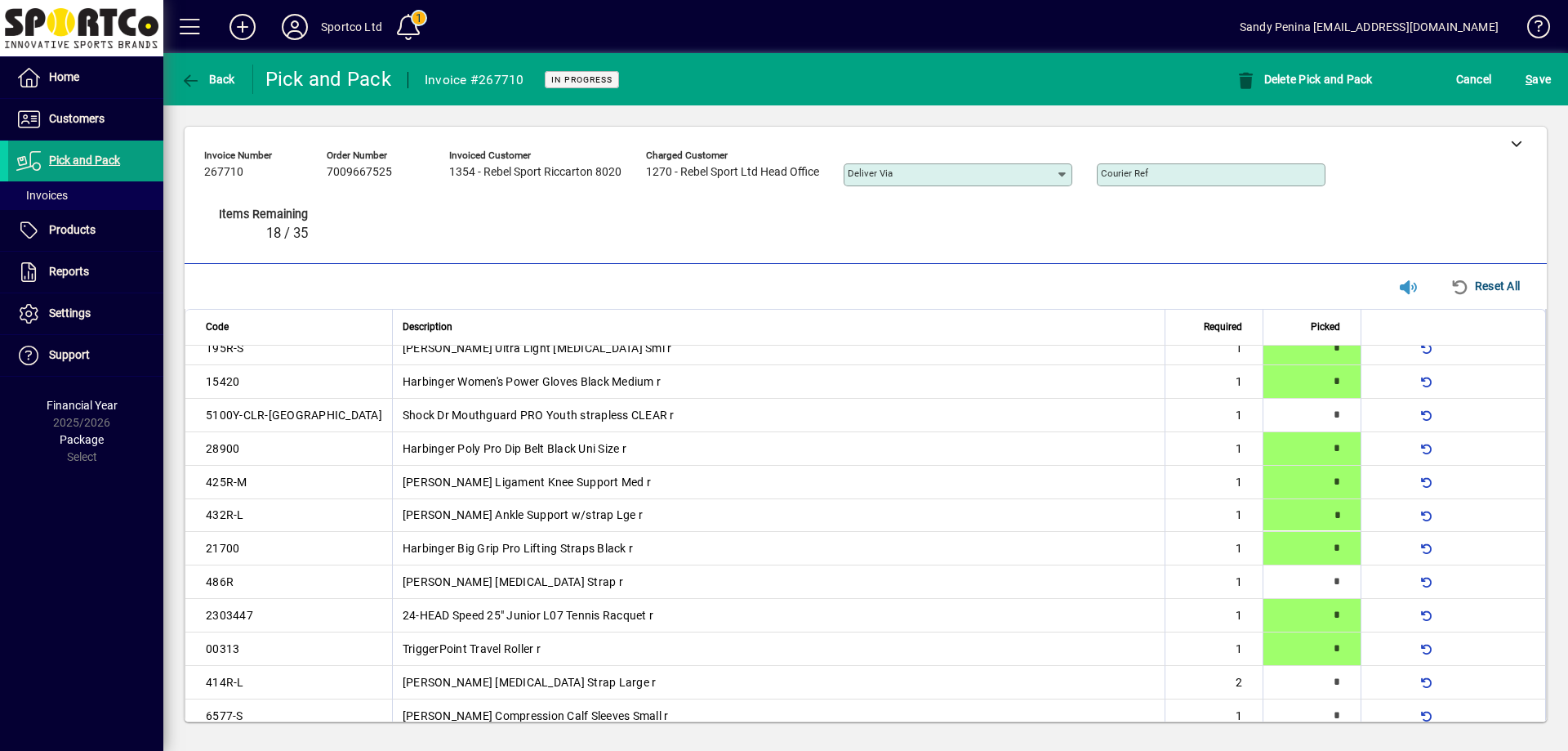
type input "*"
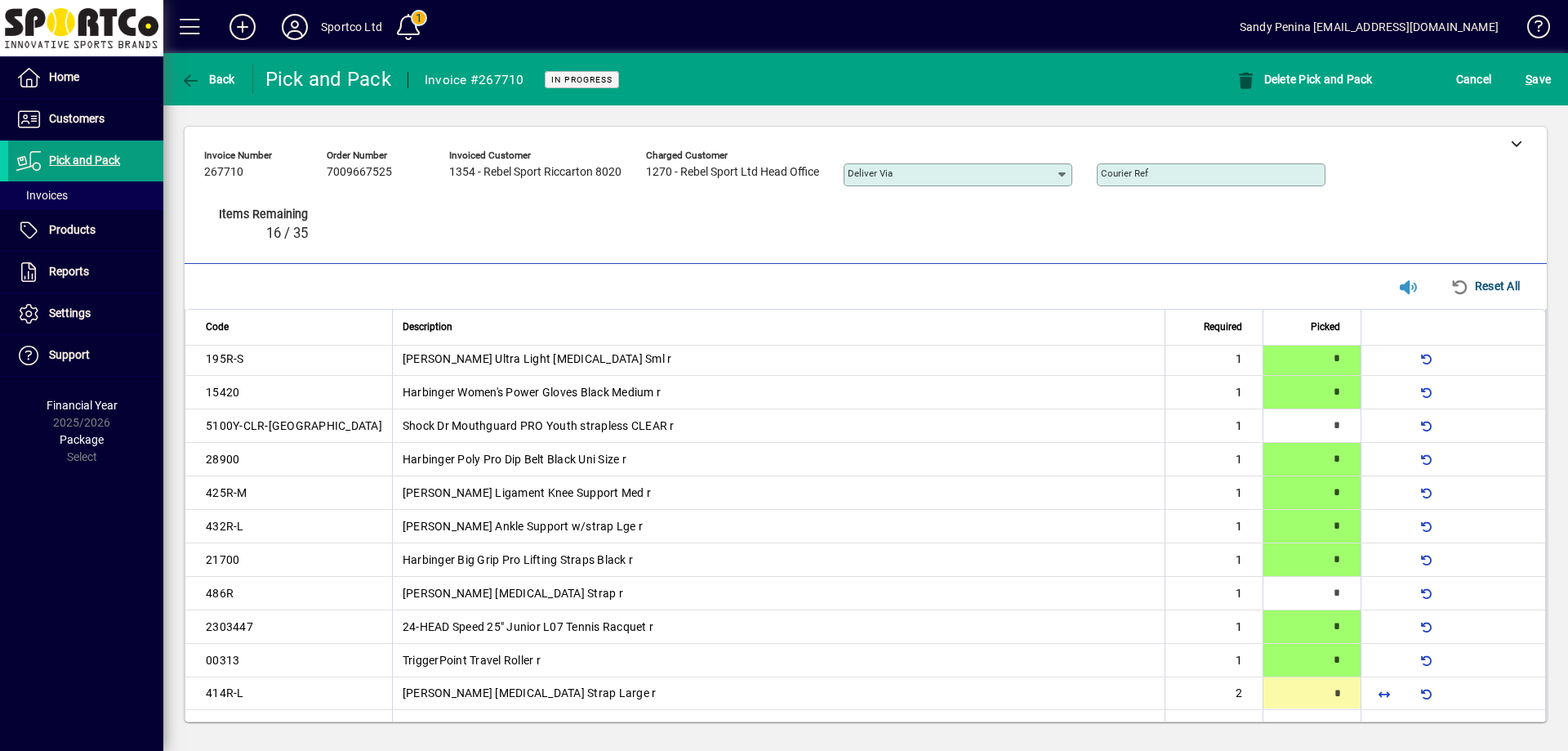
type input "*"
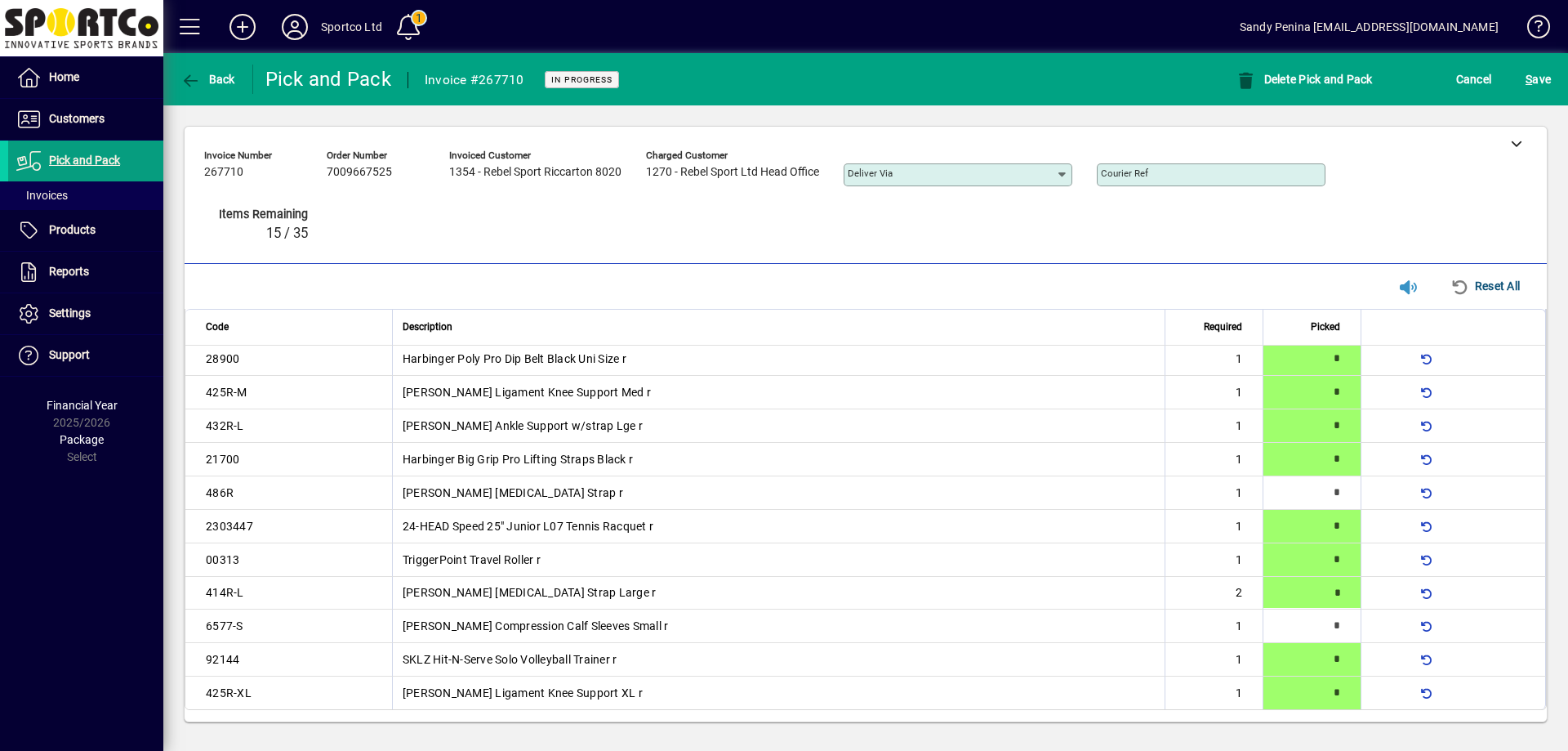
scroll to position [408, 0]
type input "*"
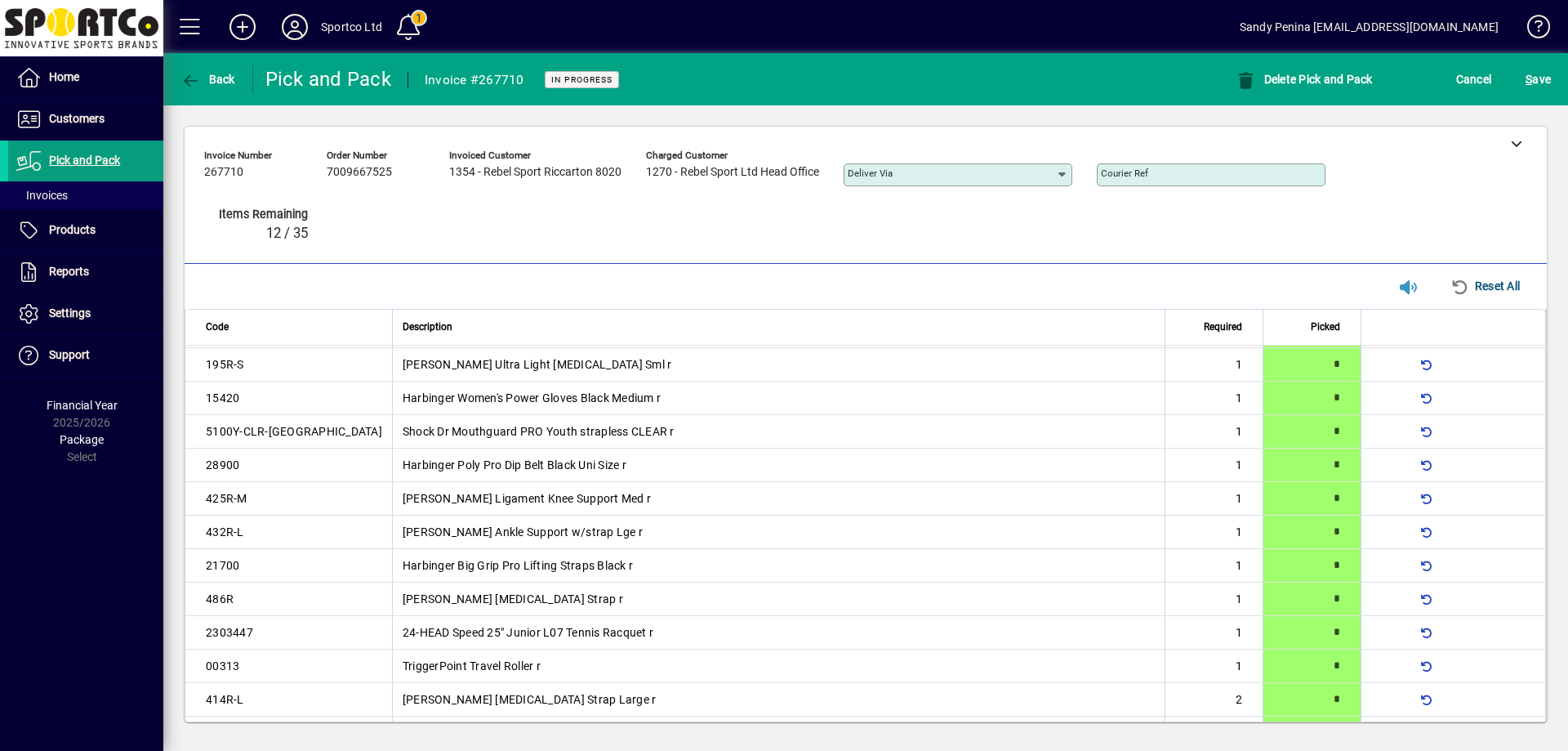
scroll to position [161, 0]
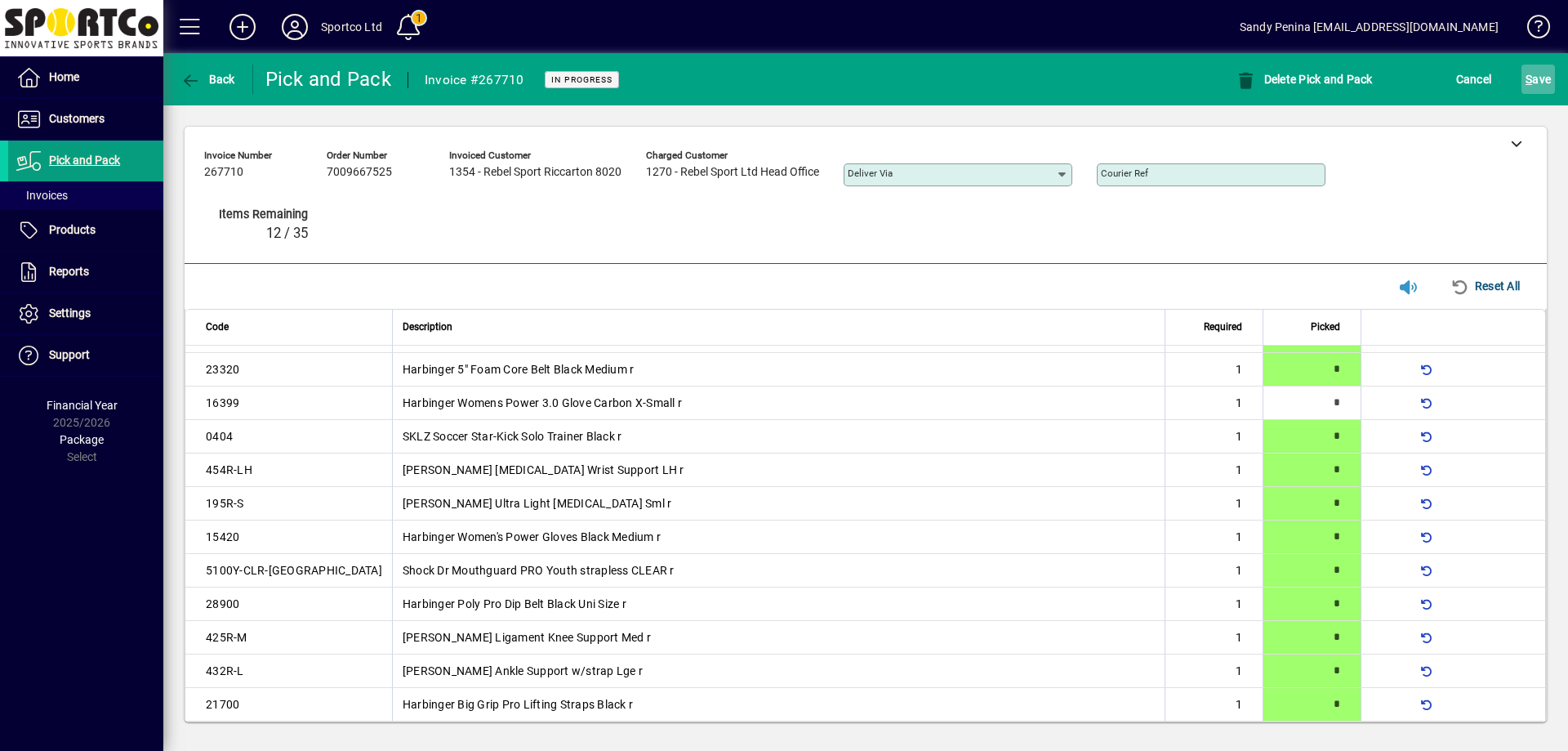
click at [1544, 77] on span "S ave" at bounding box center [1538, 79] width 25 height 26
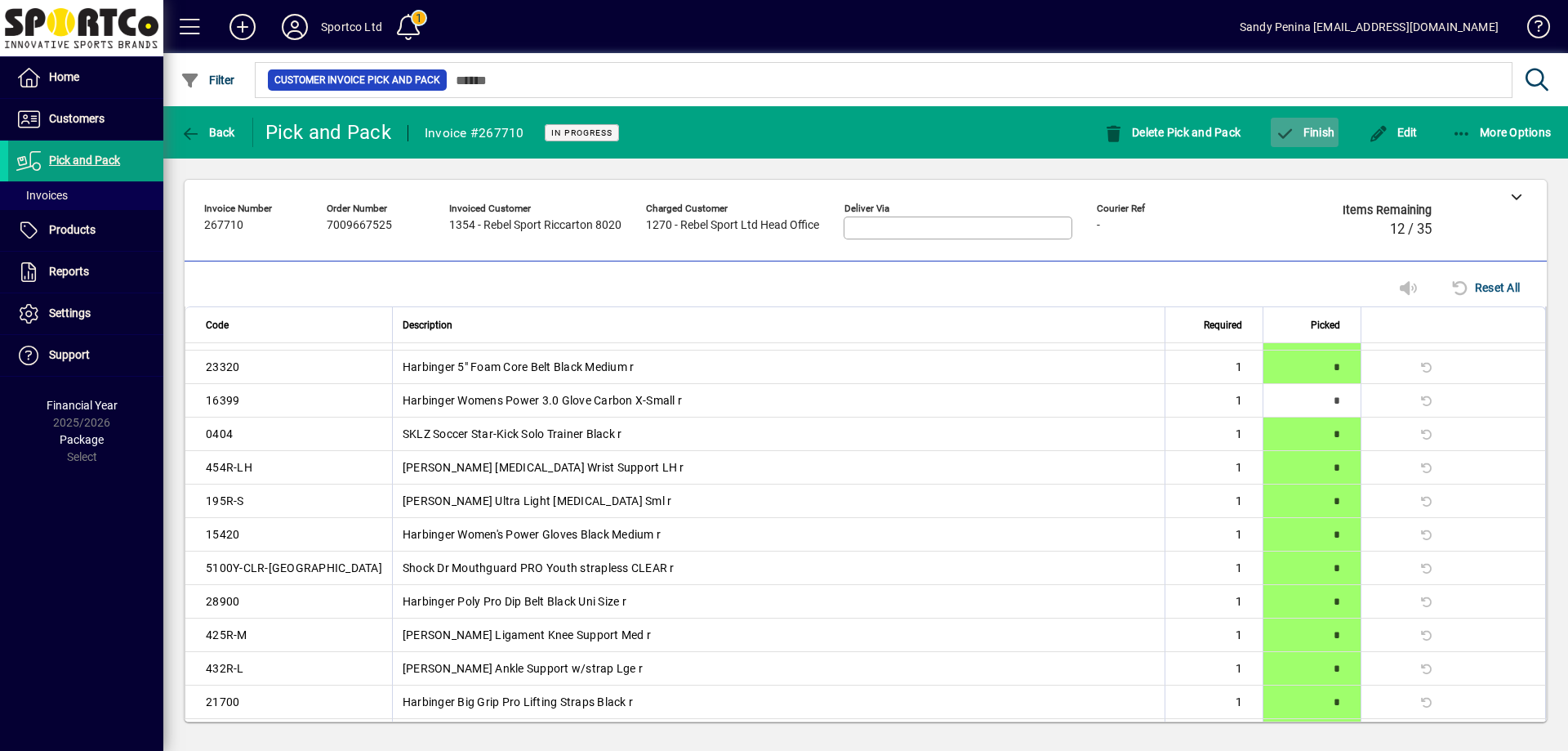
click at [1319, 135] on span "Finish" at bounding box center [1304, 133] width 60 height 13
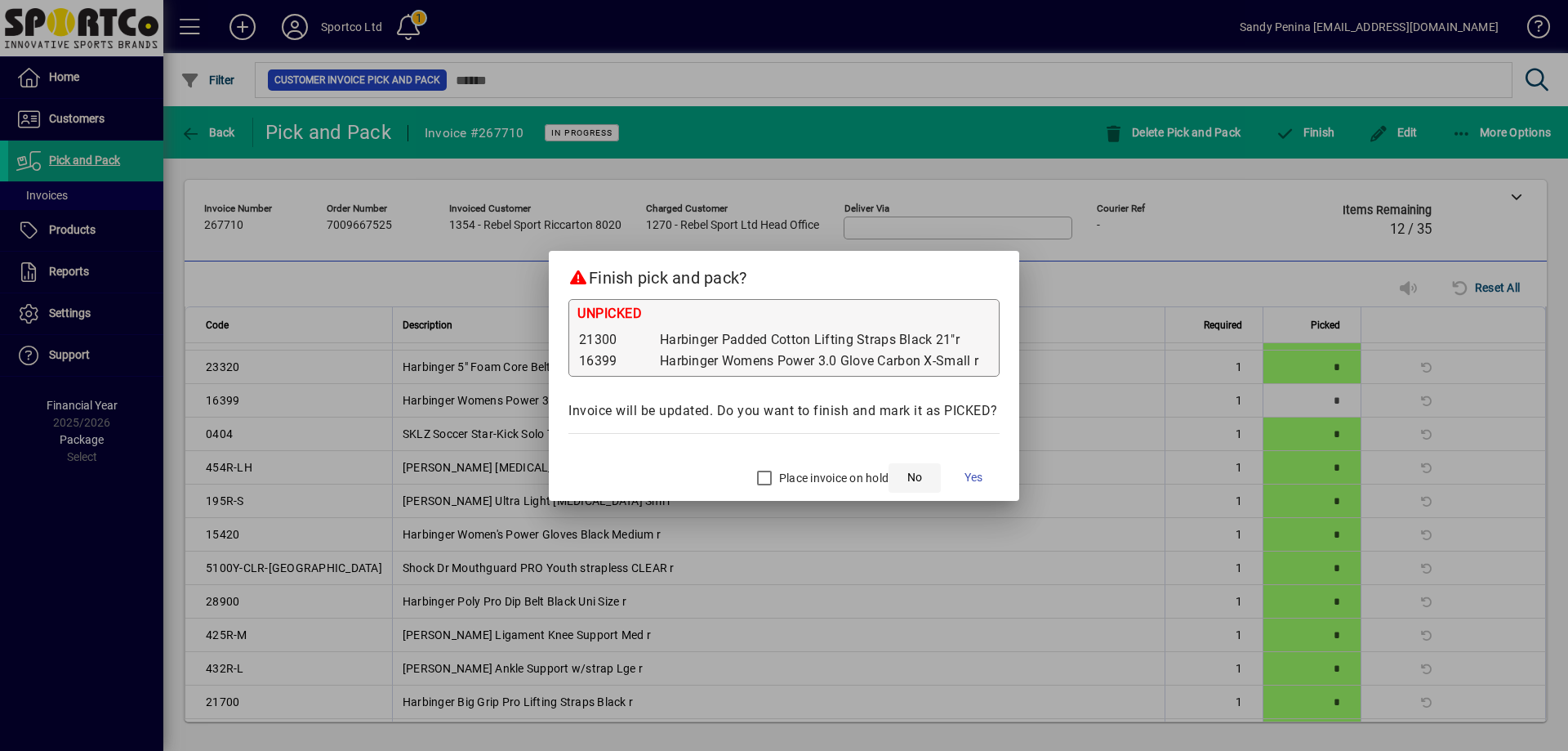
click at [907, 465] on span "button" at bounding box center [915, 478] width 52 height 40
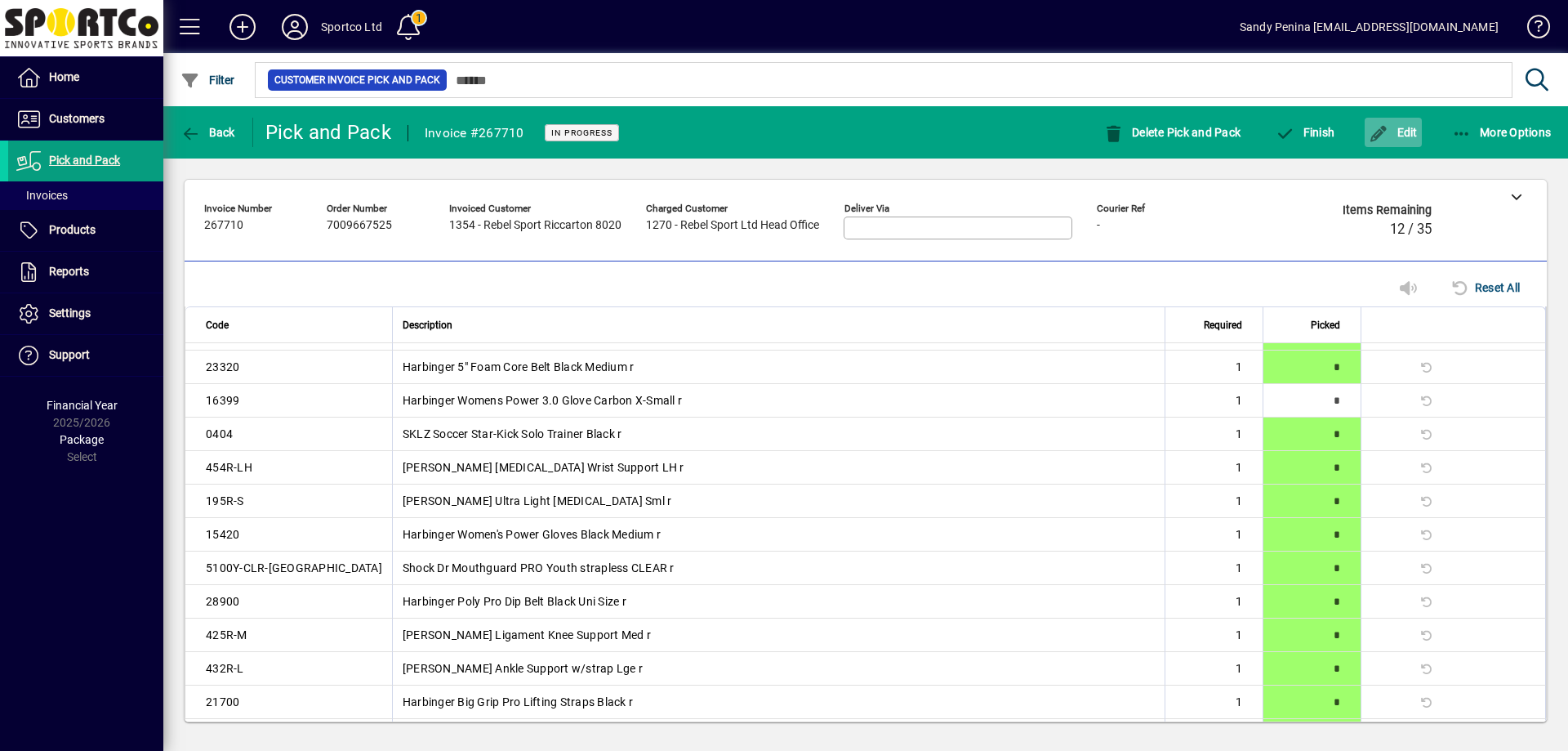
click at [1378, 144] on span "button" at bounding box center [1393, 132] width 57 height 40
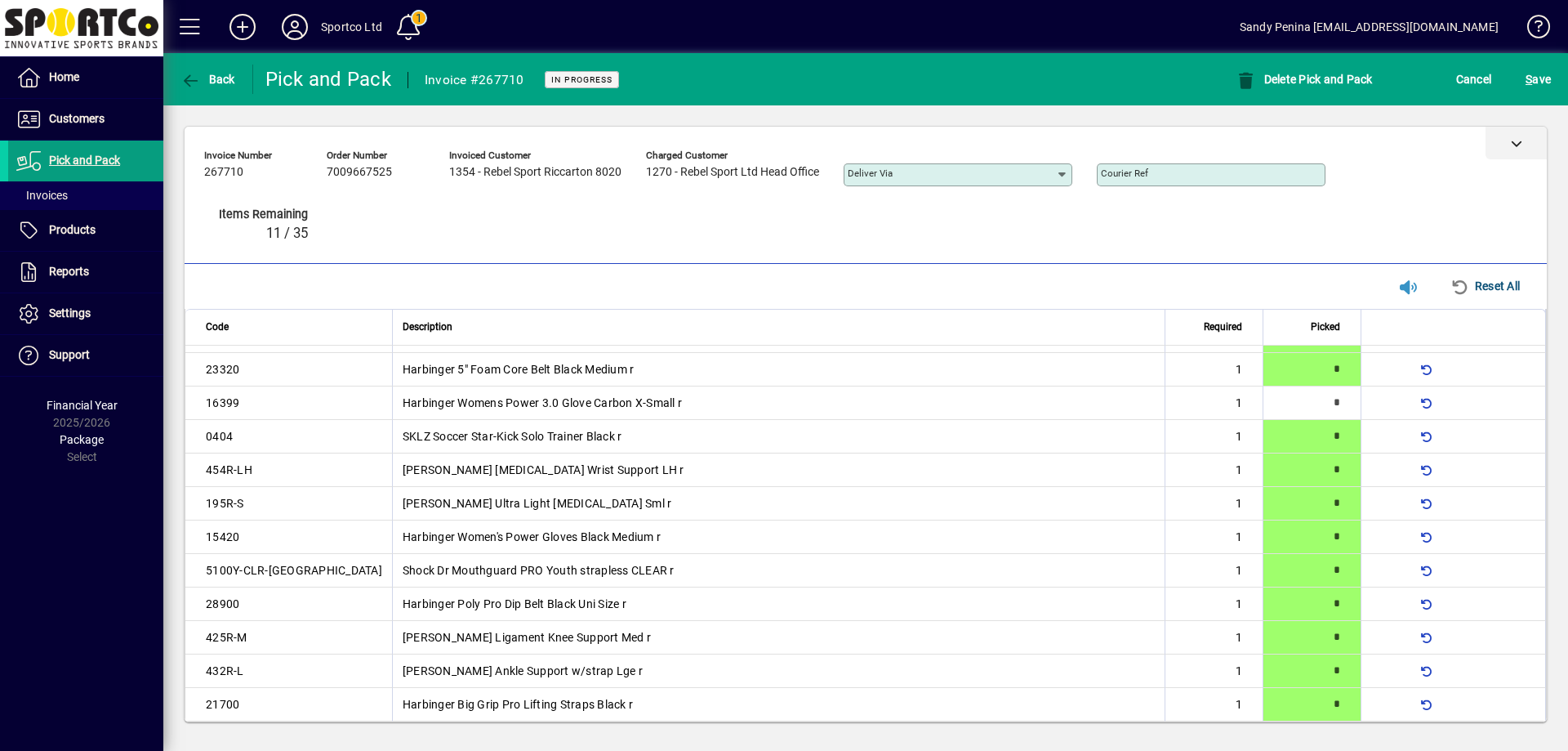
scroll to position [0, 0]
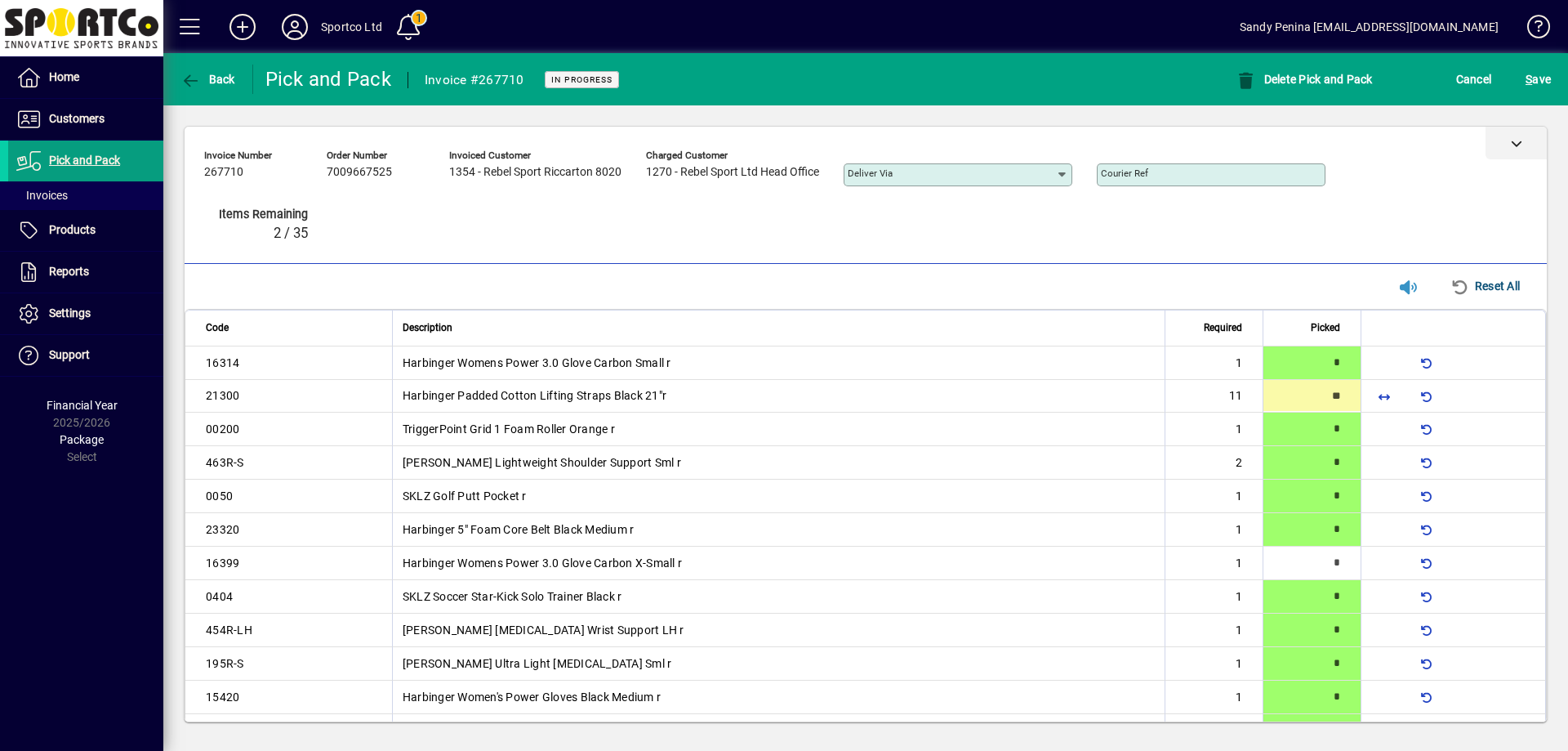
type input "**"
click at [1550, 68] on span "S ave" at bounding box center [1538, 79] width 25 height 26
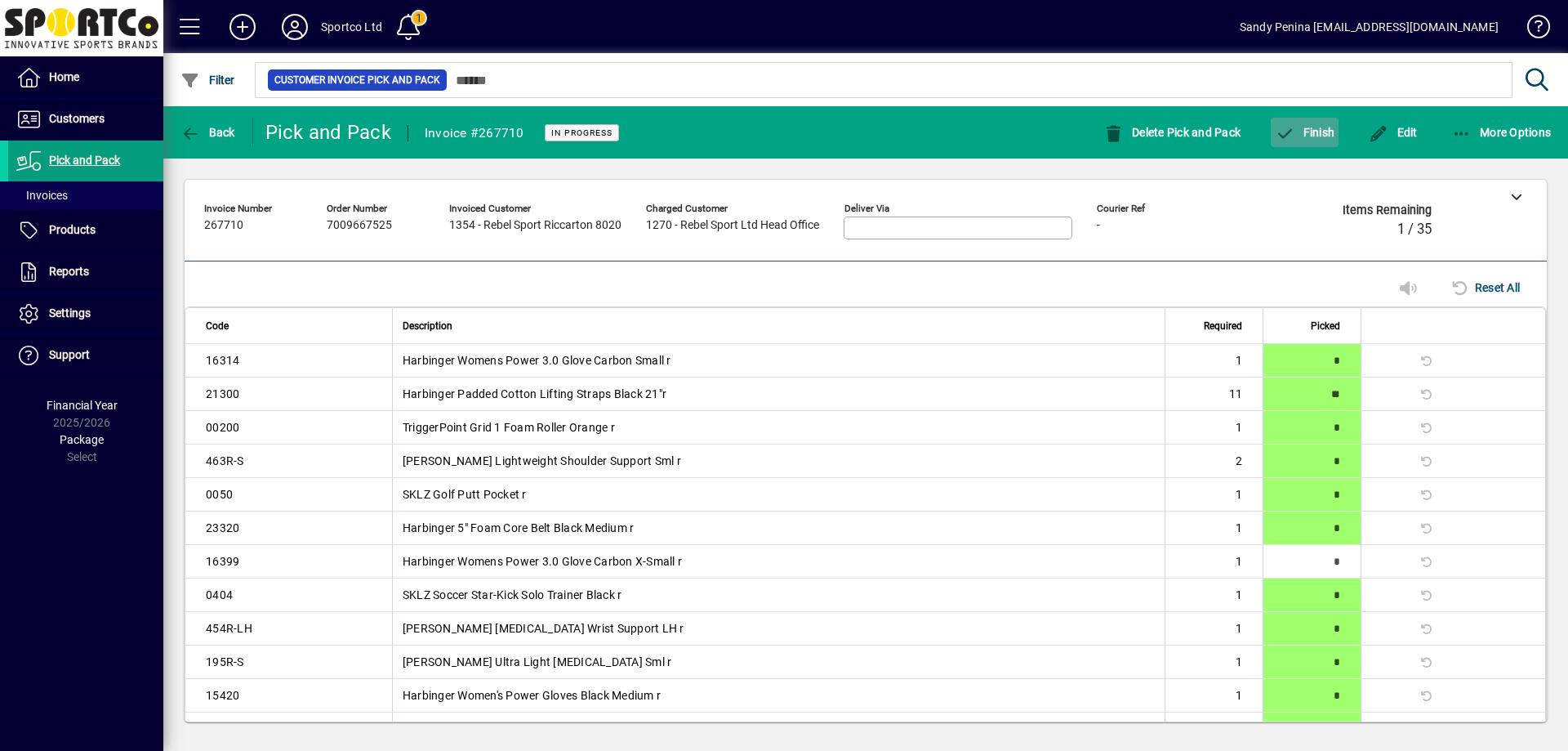
click at [1300, 131] on span "Finish" at bounding box center [1304, 133] width 60 height 13
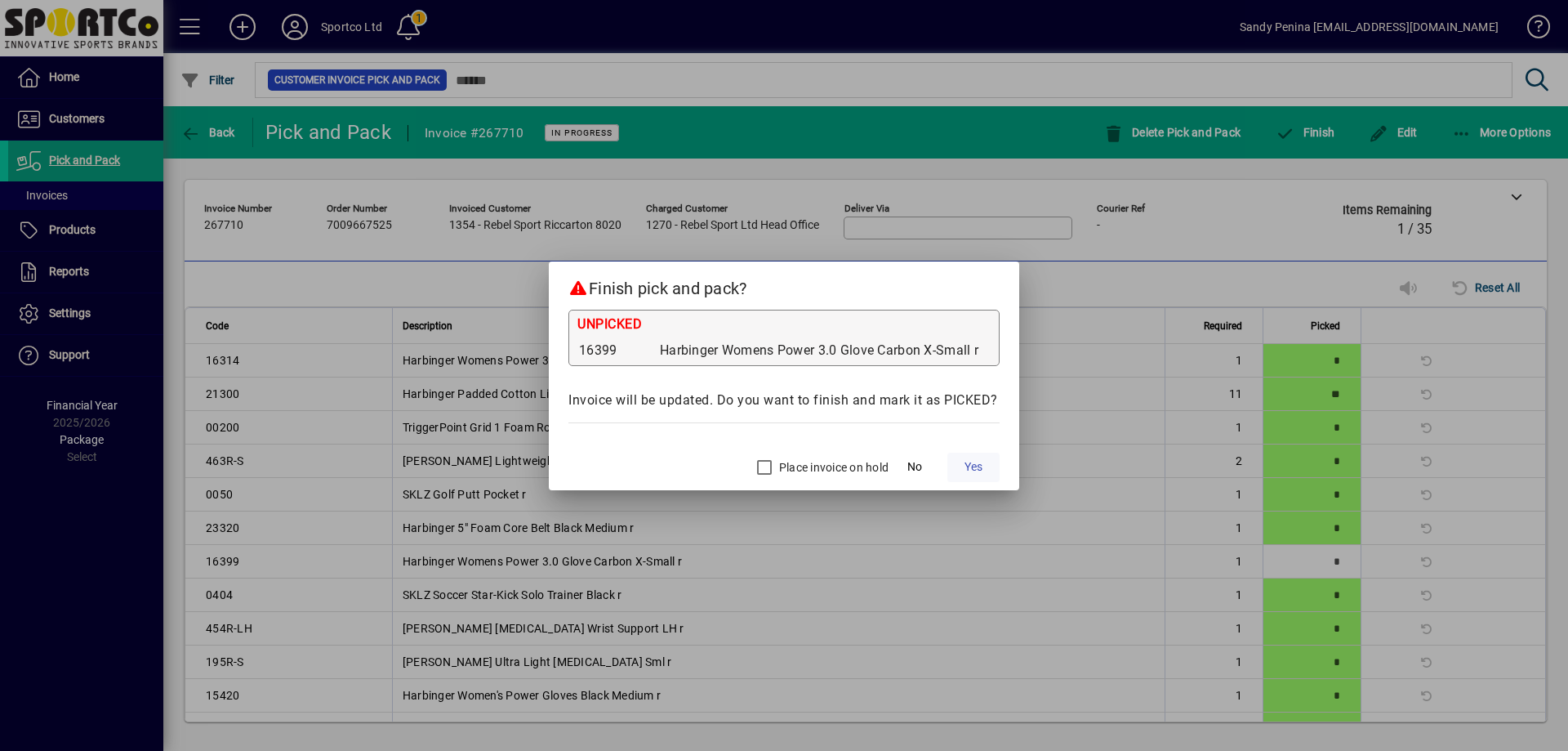
click at [974, 474] on span "Yes" at bounding box center [973, 467] width 18 height 17
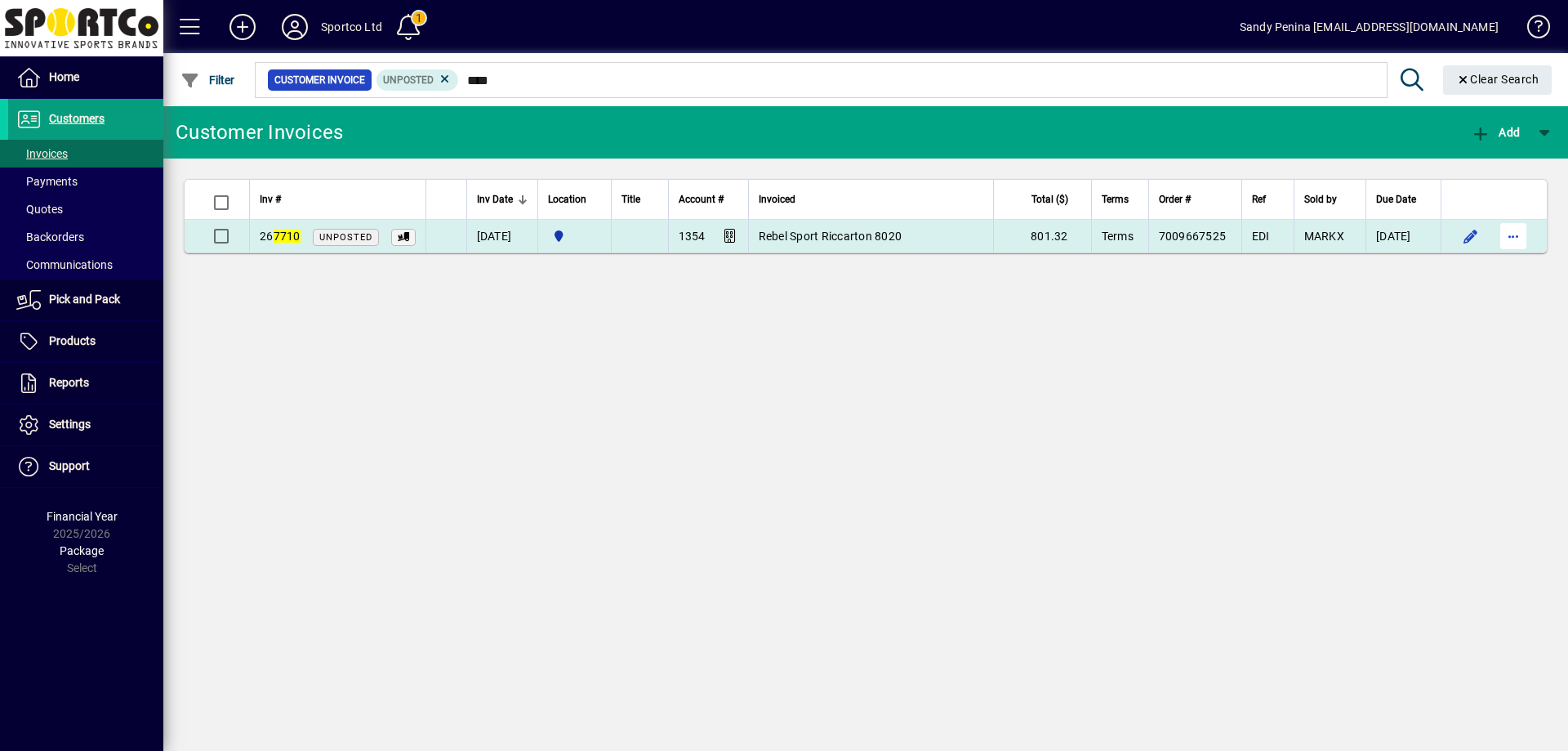
type input "****"
click at [1510, 248] on span "button" at bounding box center [1513, 235] width 40 height 40
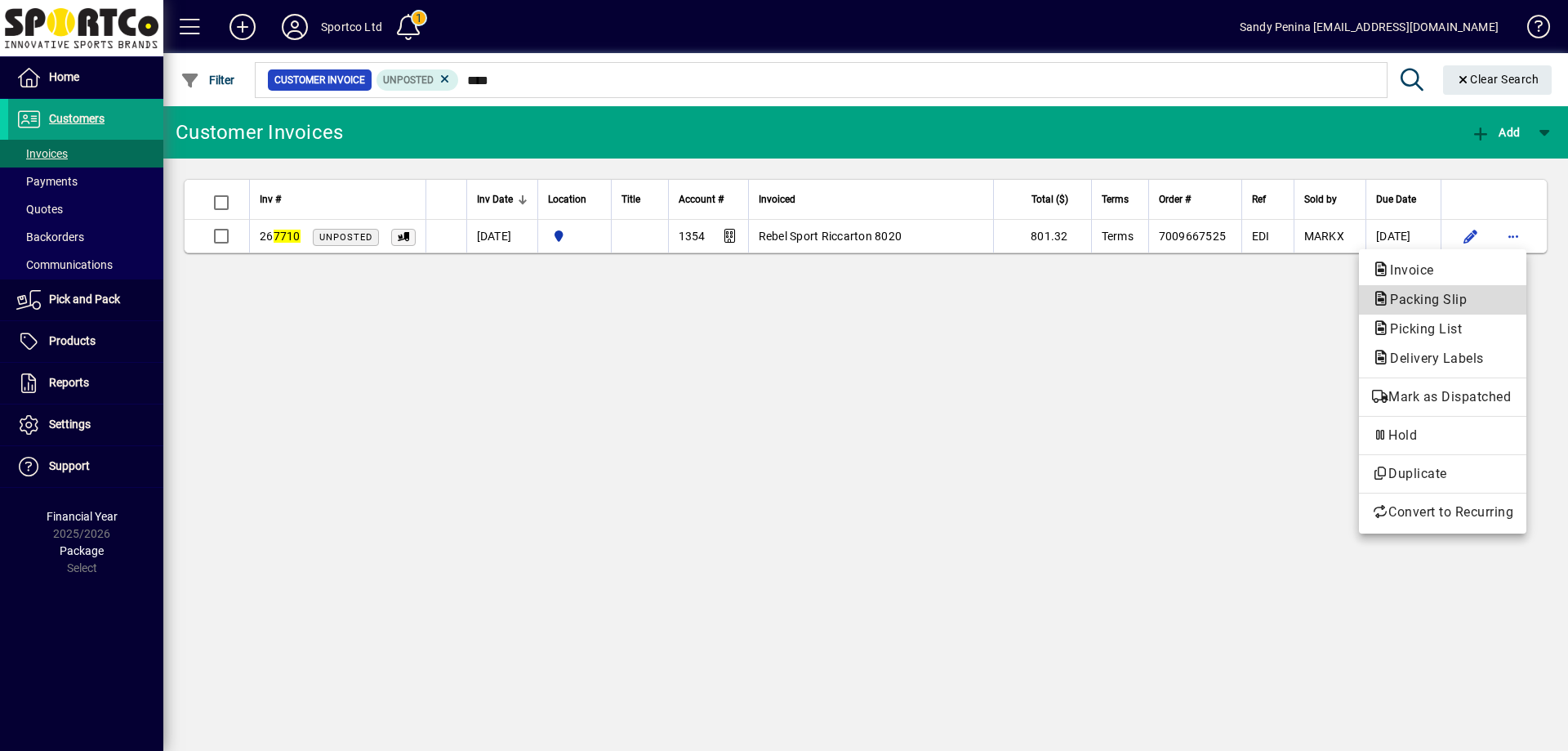
click at [1475, 304] on span "Packing Slip" at bounding box center [1443, 299] width 141 height 19
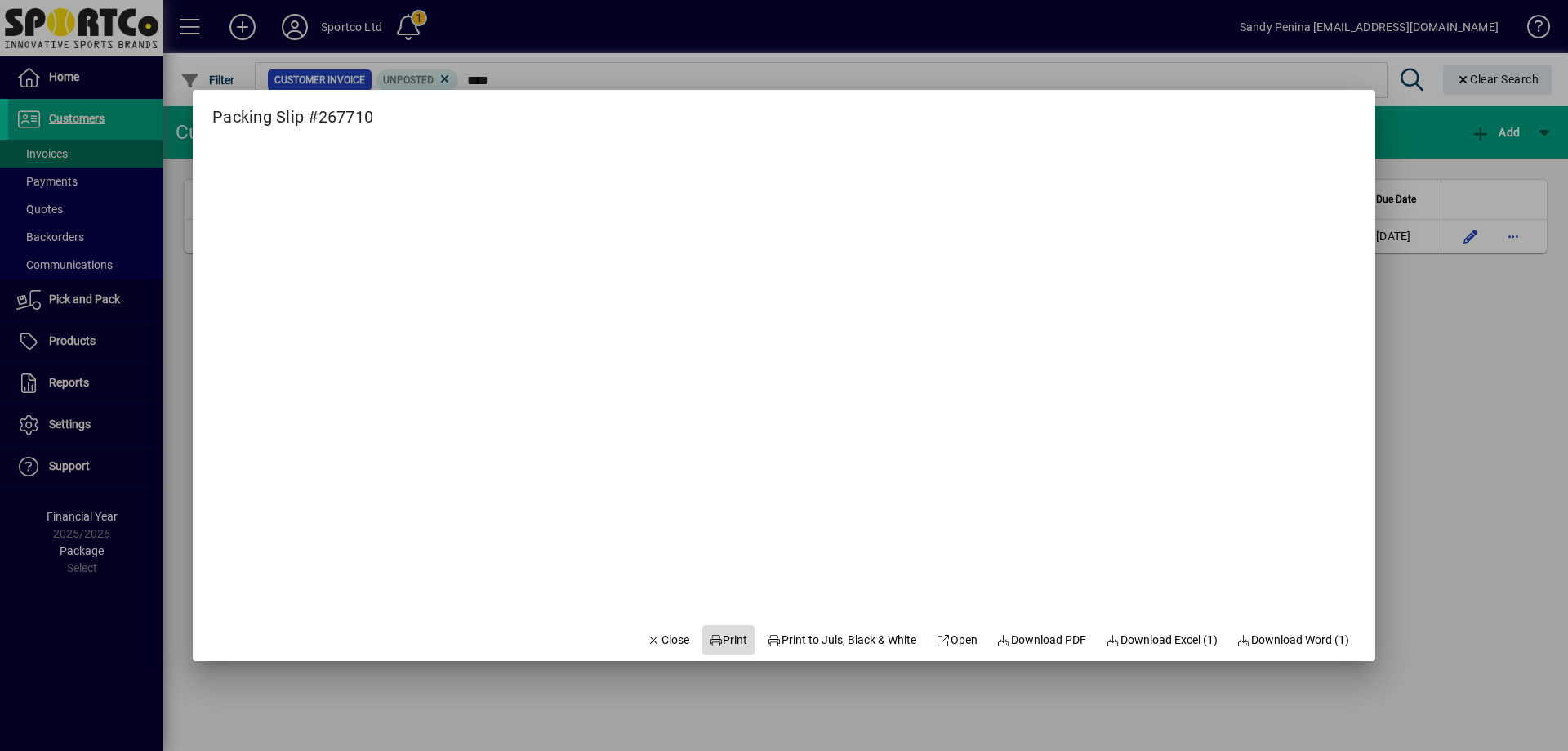
click at [721, 648] on span "Print" at bounding box center [728, 640] width 40 height 17
click at [652, 641] on span "Close" at bounding box center [668, 640] width 43 height 17
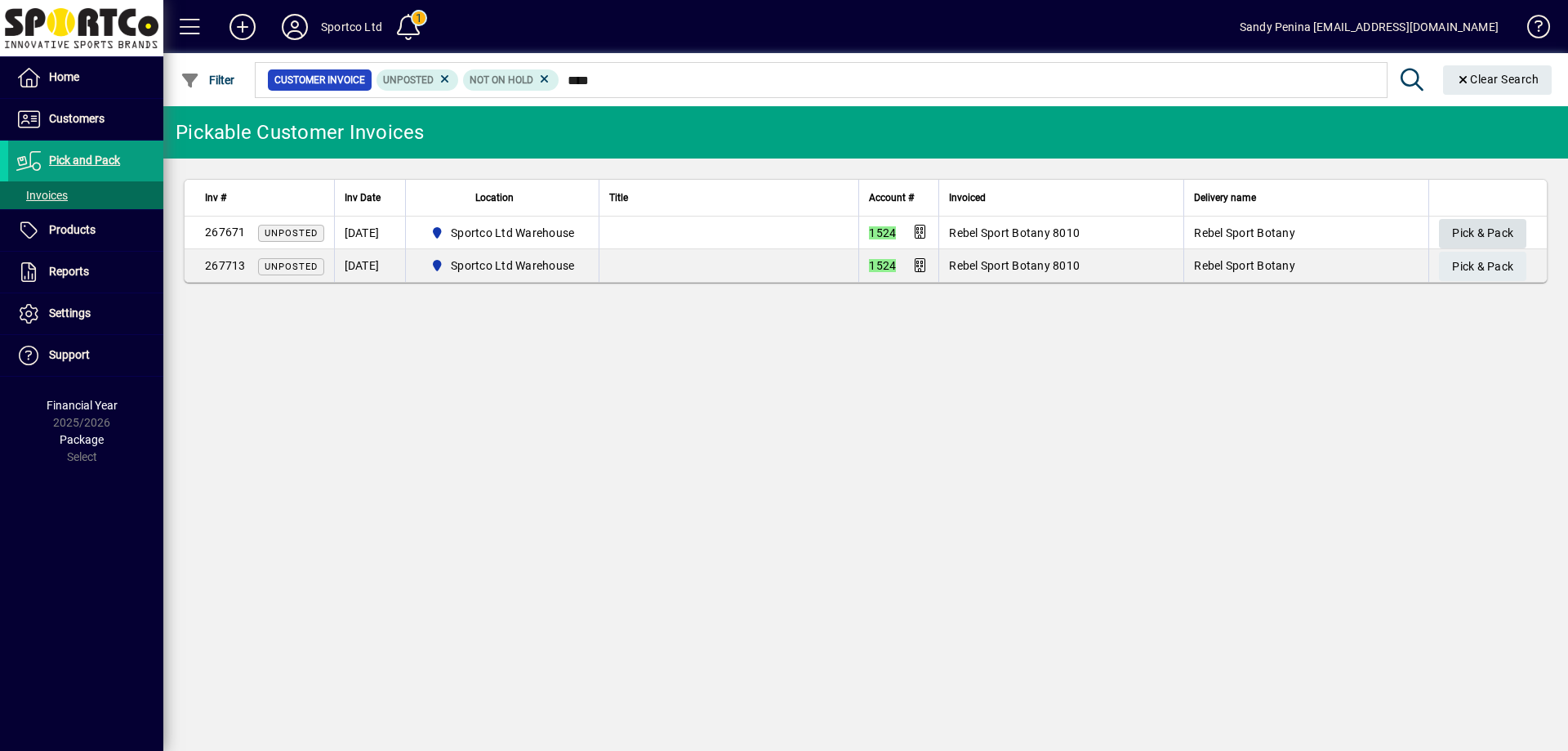
type input "****"
click at [1460, 223] on span "Pick & Pack" at bounding box center [1482, 233] width 61 height 27
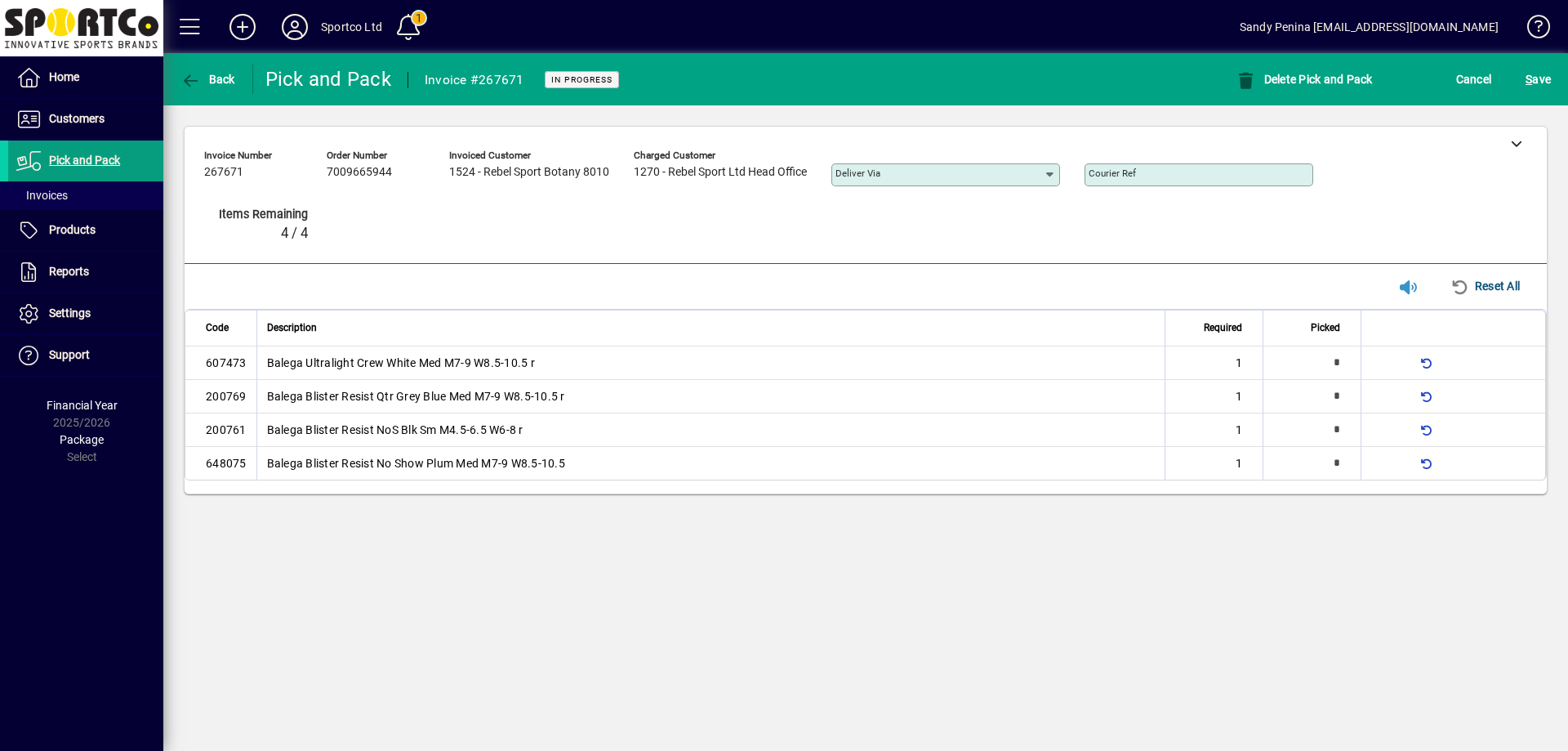
type input "*"
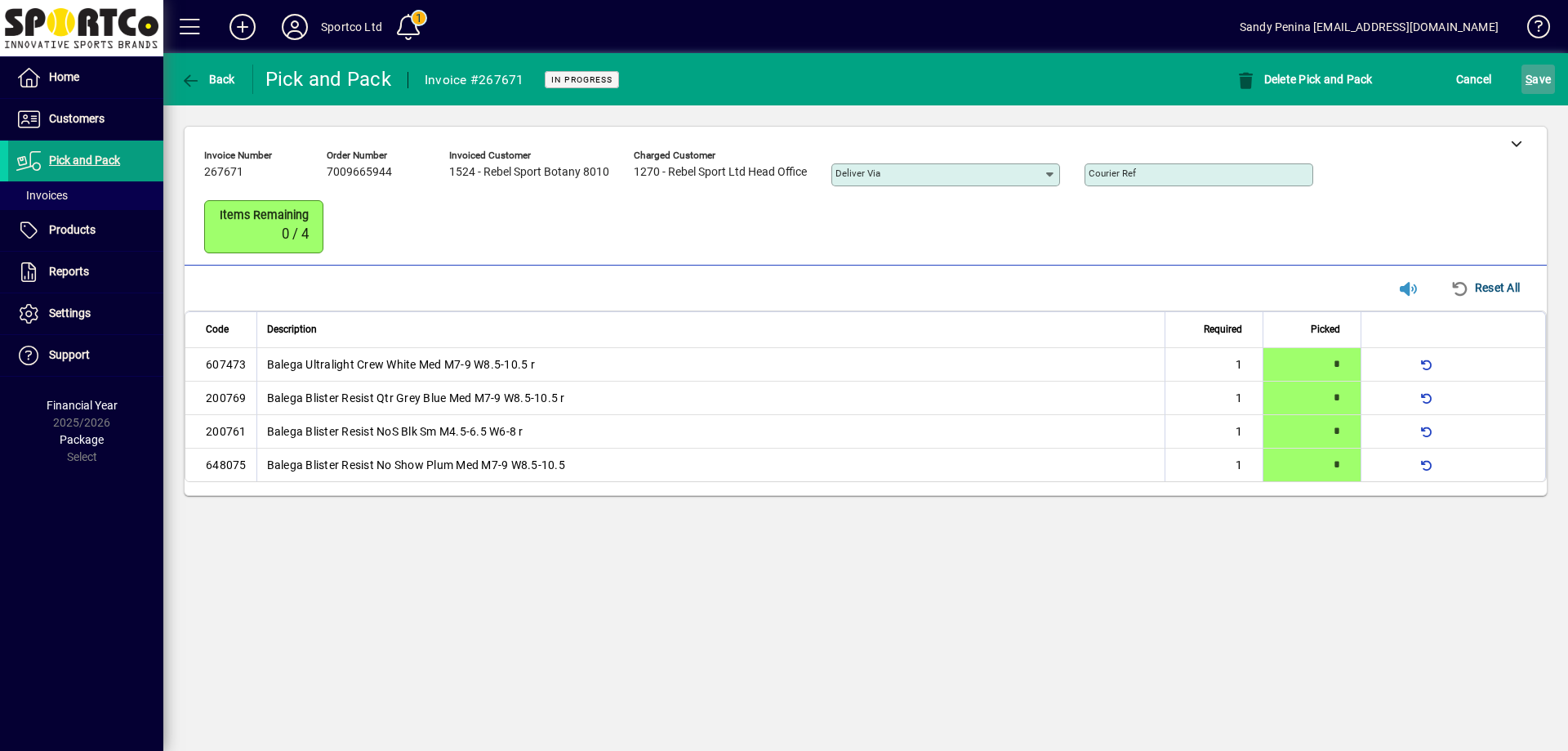
click at [1532, 80] on span "S" at bounding box center [1528, 79] width 7 height 13
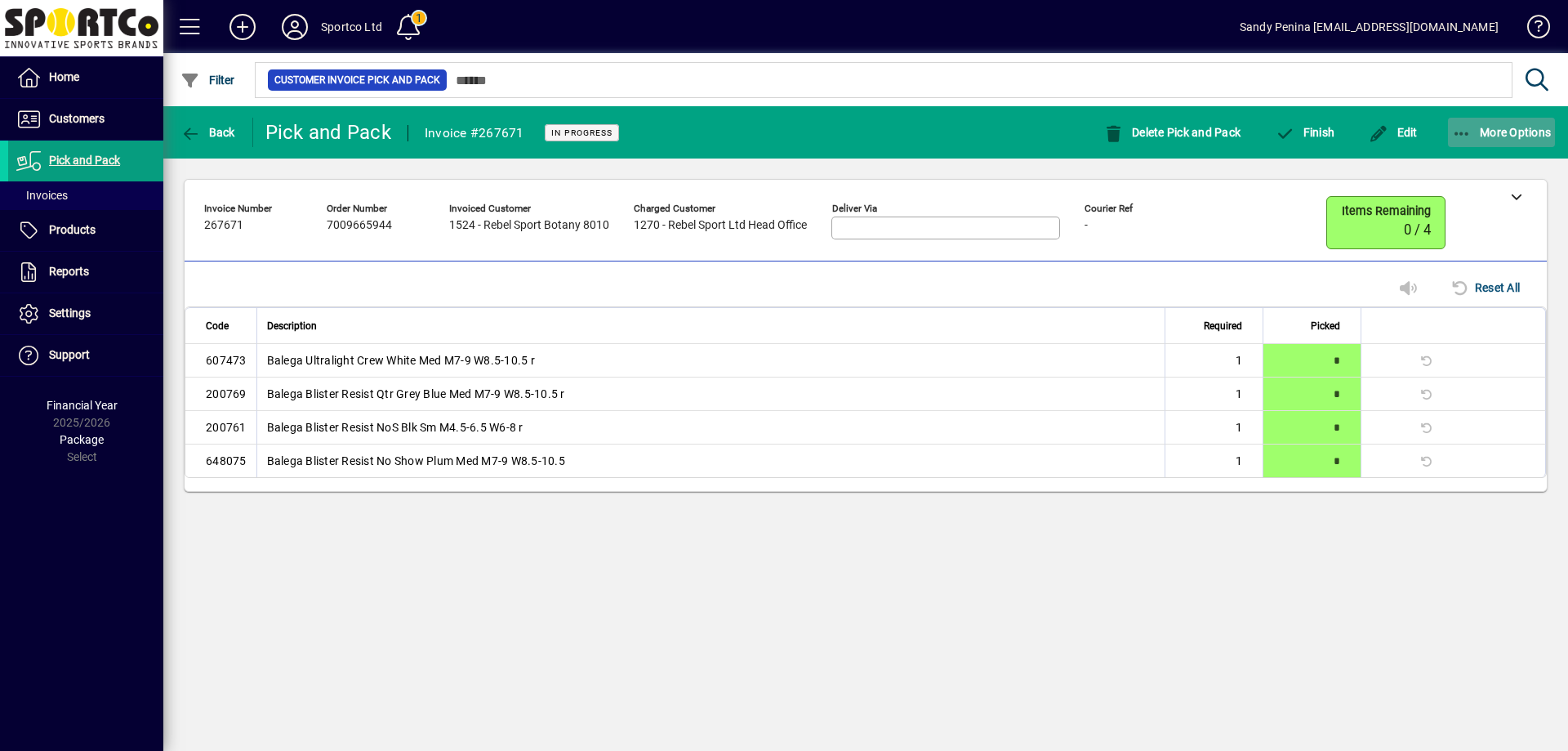
click at [1547, 135] on span "More Options" at bounding box center [1502, 133] width 99 height 13
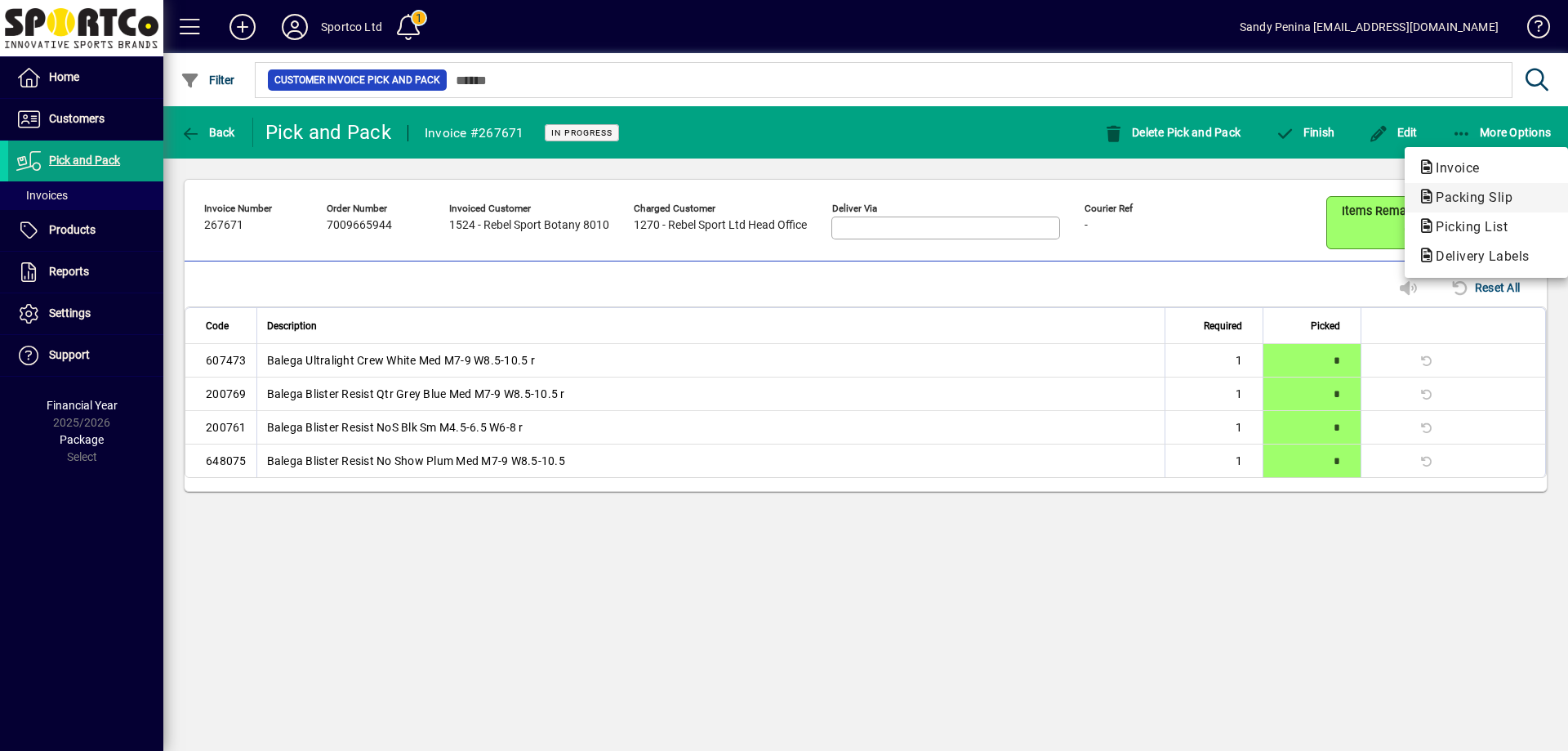
click at [1513, 194] on span "Packing Slip" at bounding box center [1469, 197] width 103 height 15
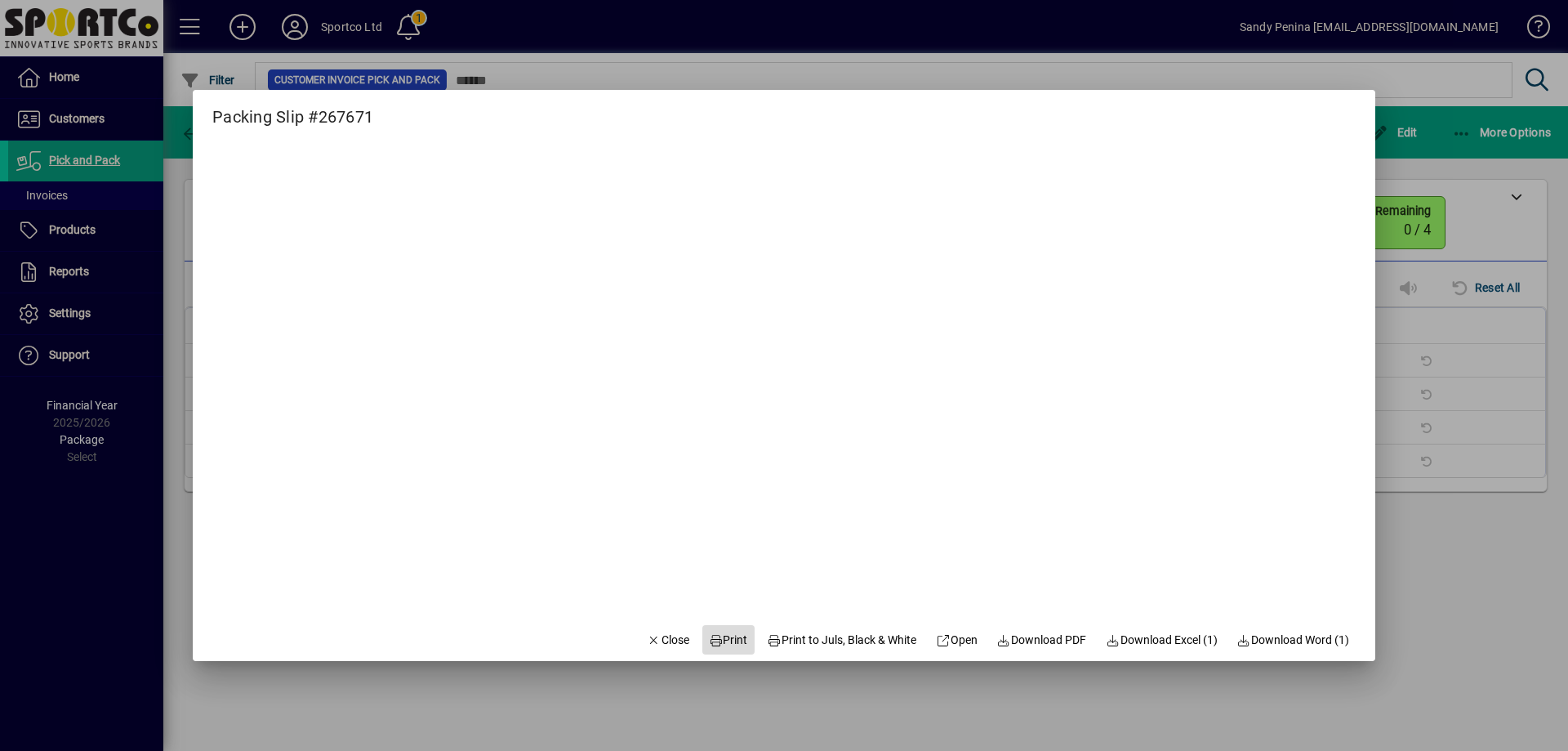
click at [709, 642] on icon at bounding box center [715, 641] width 14 height 12
click at [647, 627] on span "button" at bounding box center [668, 639] width 55 height 40
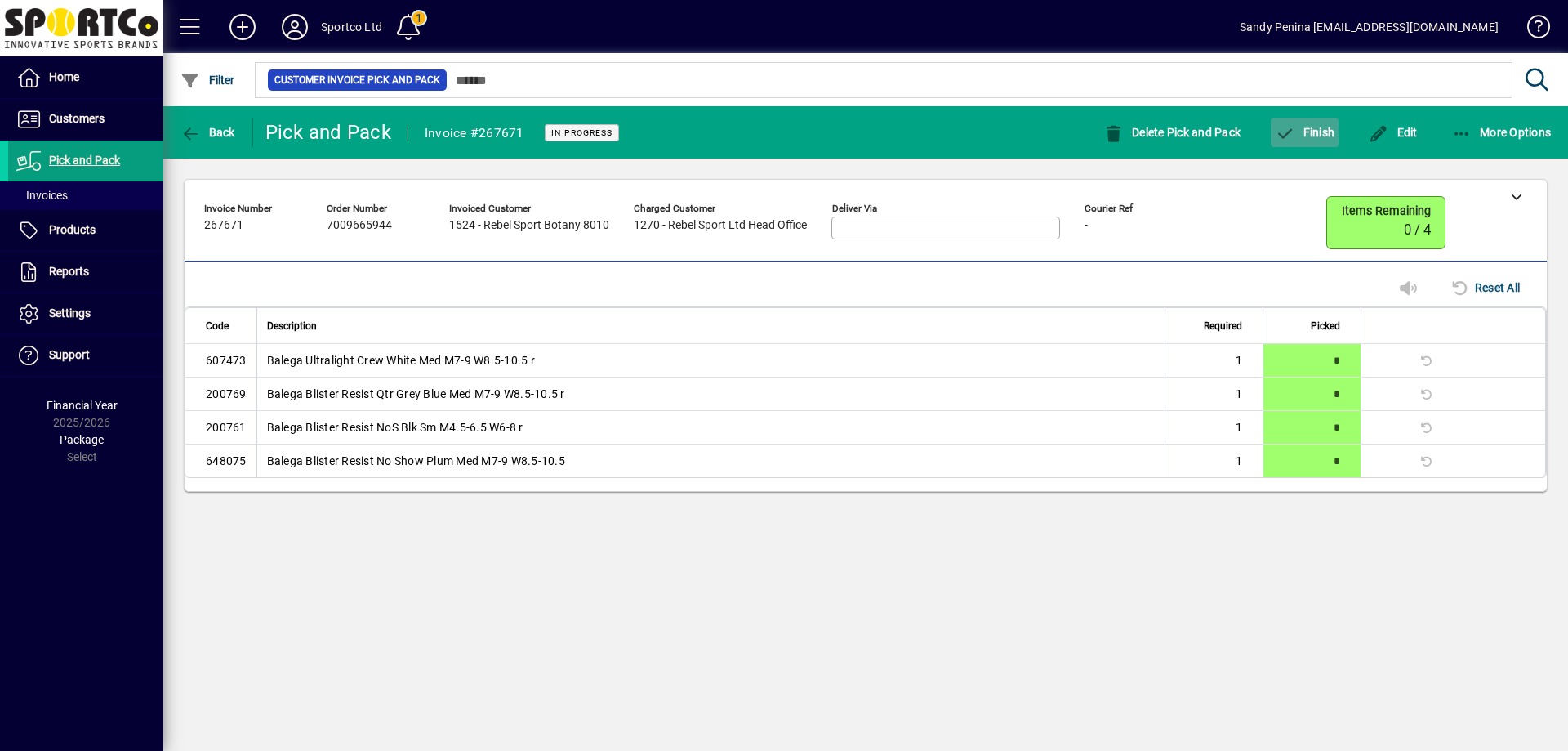
click at [1300, 140] on span "button" at bounding box center [1304, 132] width 68 height 40
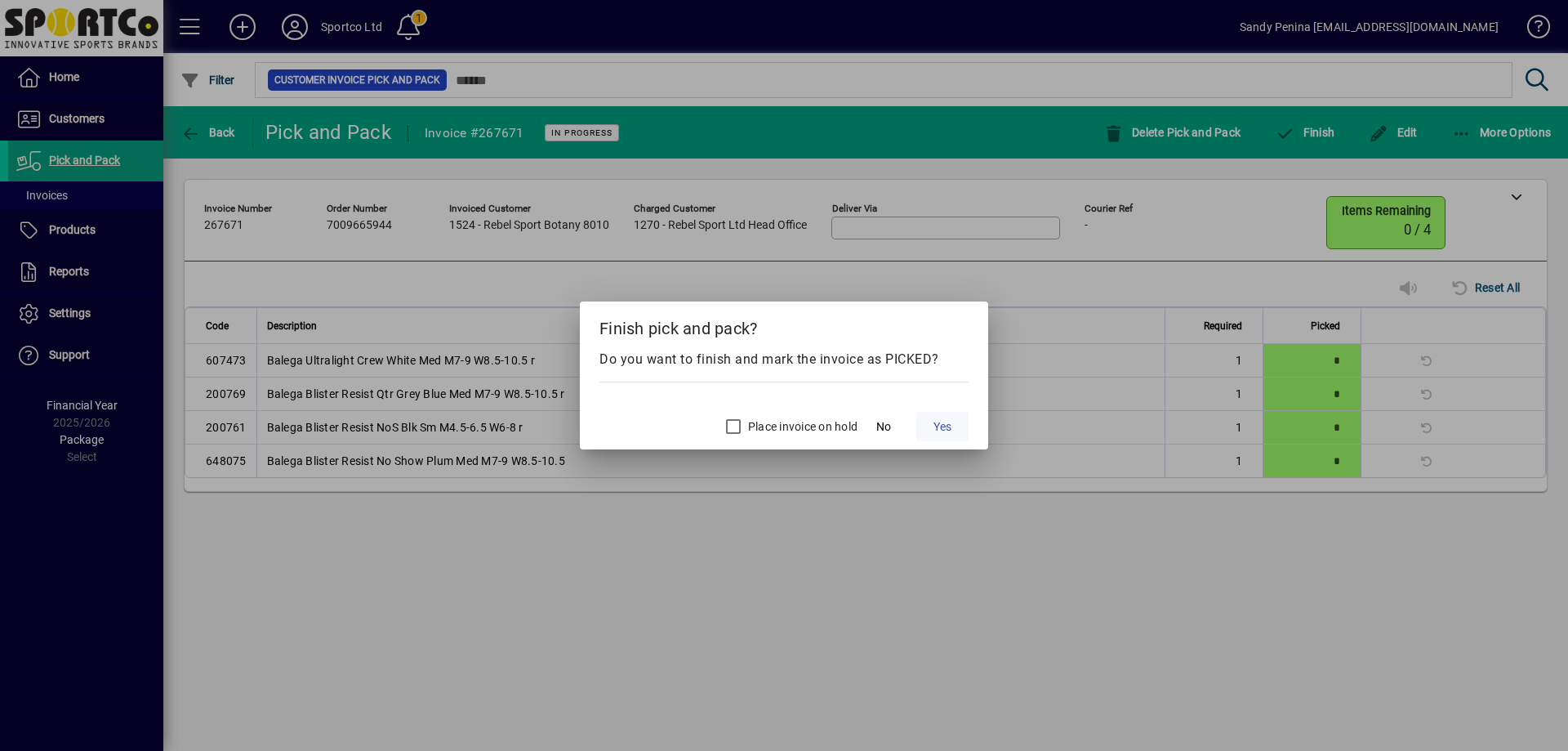
click at [948, 429] on span "Yes" at bounding box center [942, 426] width 18 height 17
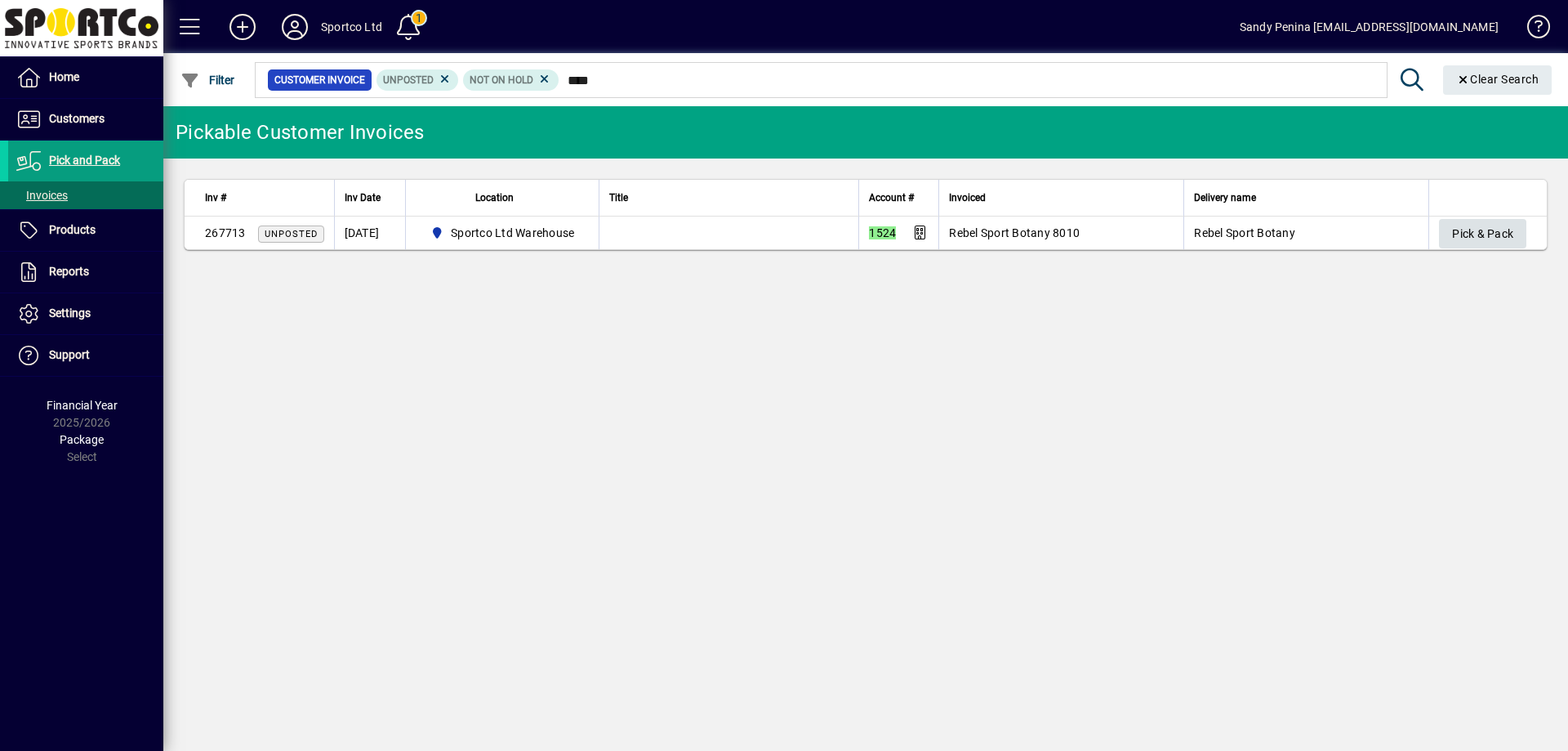
type input "****"
click at [1449, 229] on span "button" at bounding box center [1482, 233] width 87 height 40
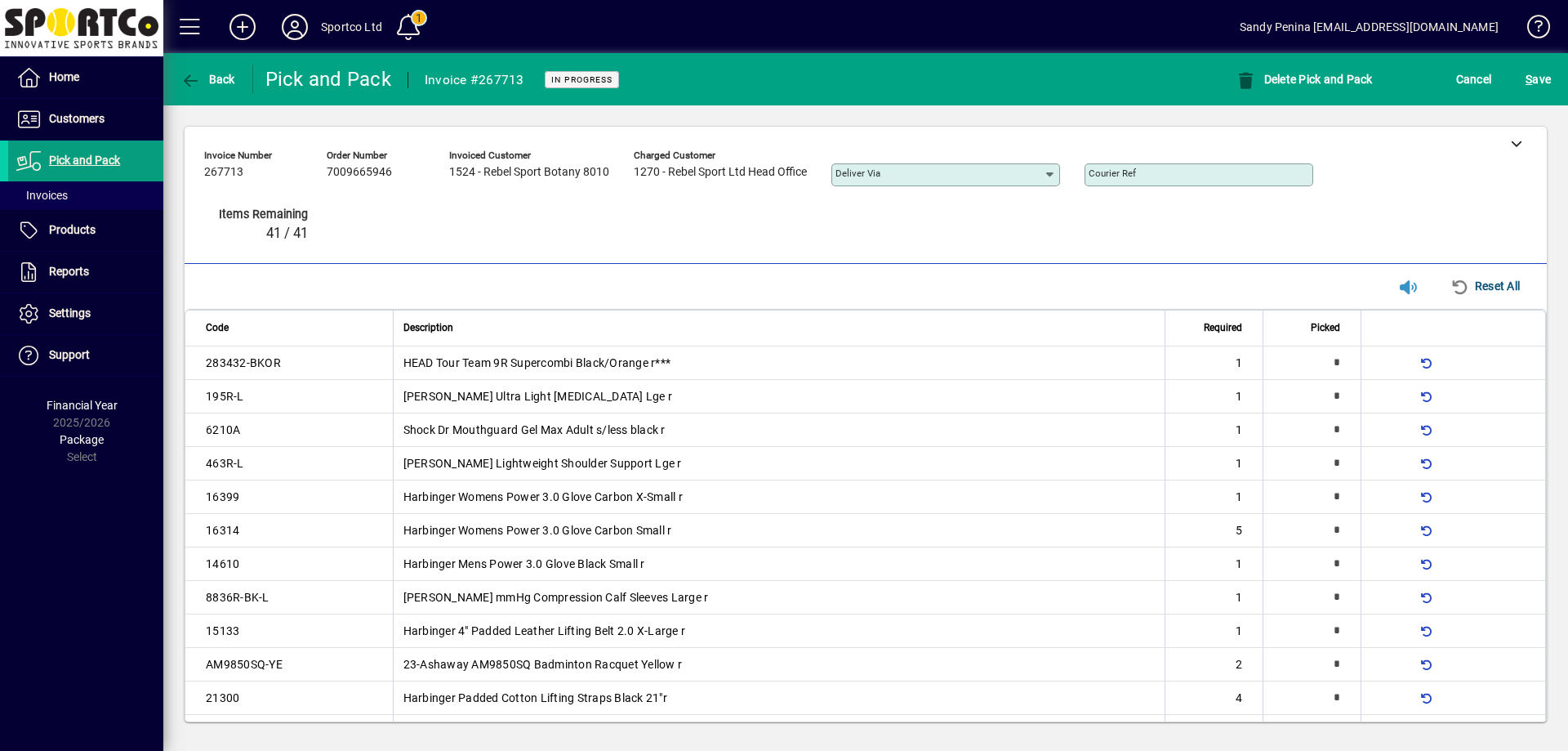
type input "*"
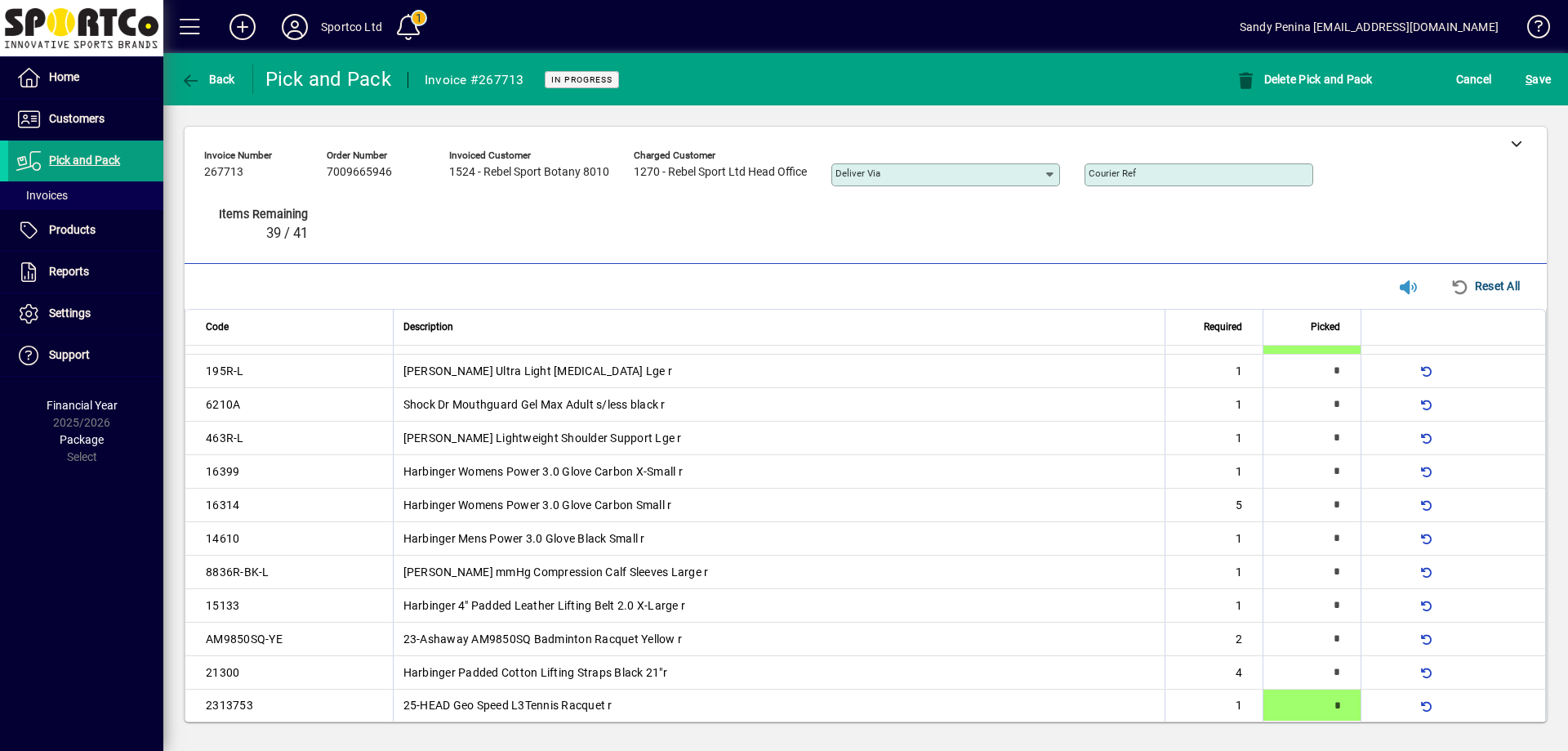
type input "*"
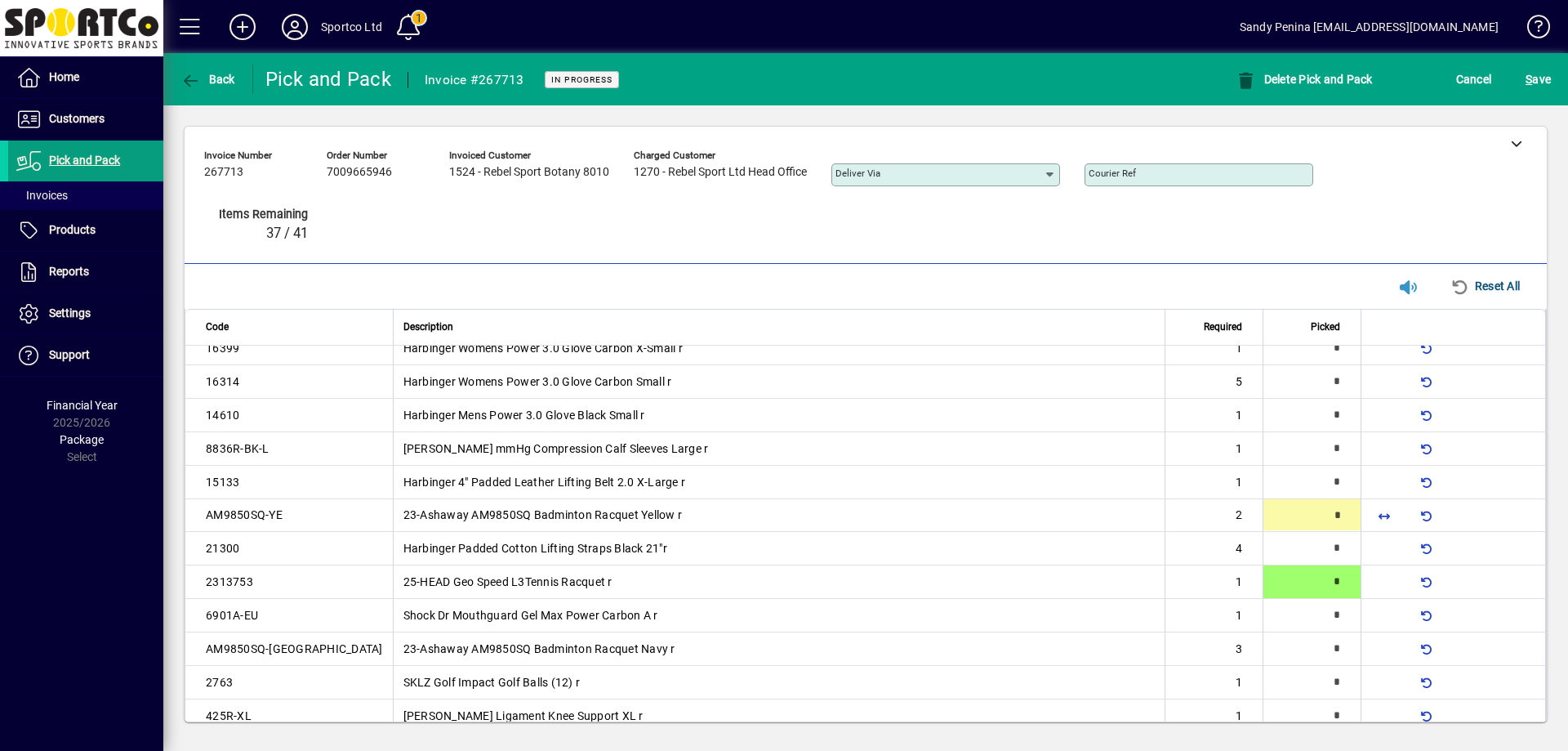
type input "*"
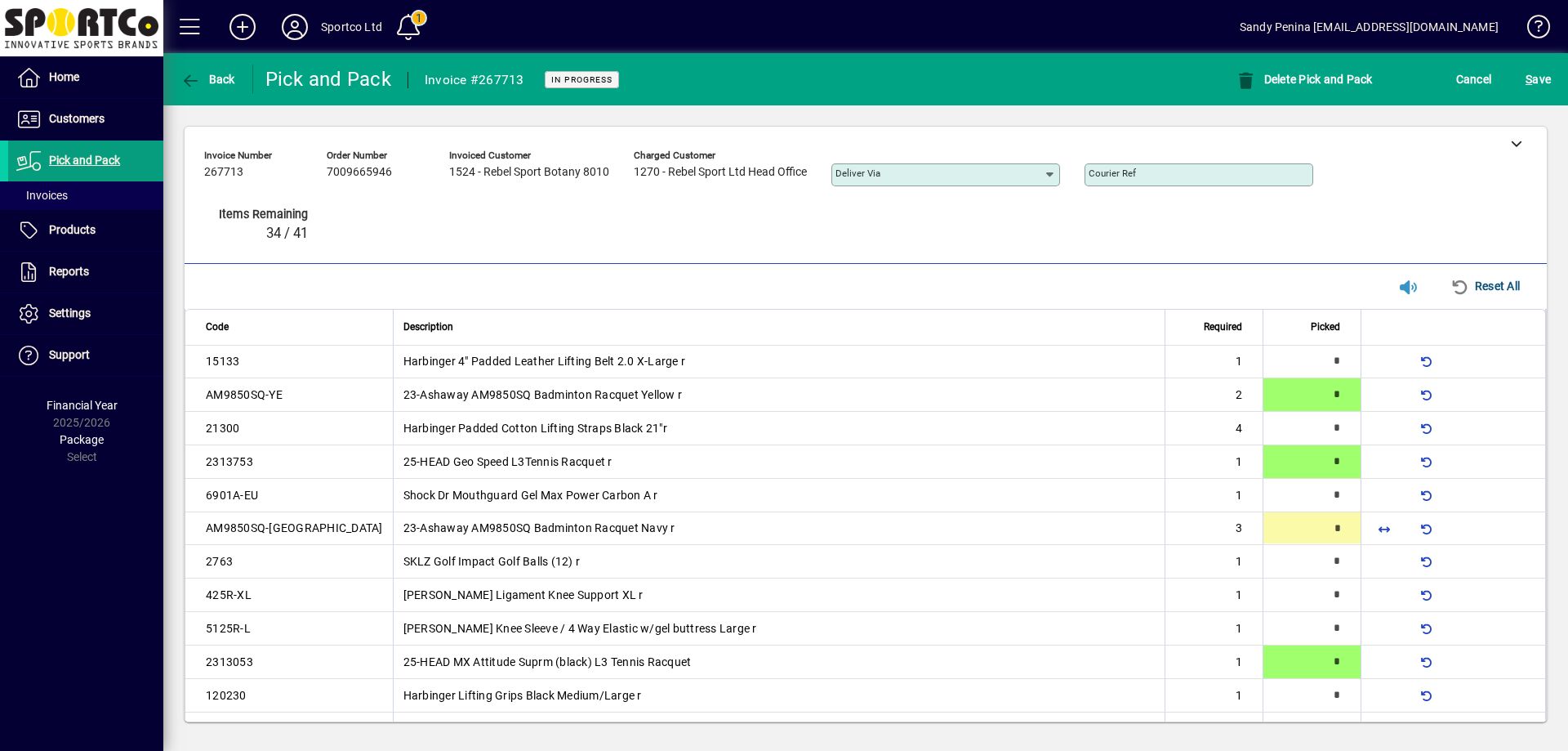
scroll to position [284, 0]
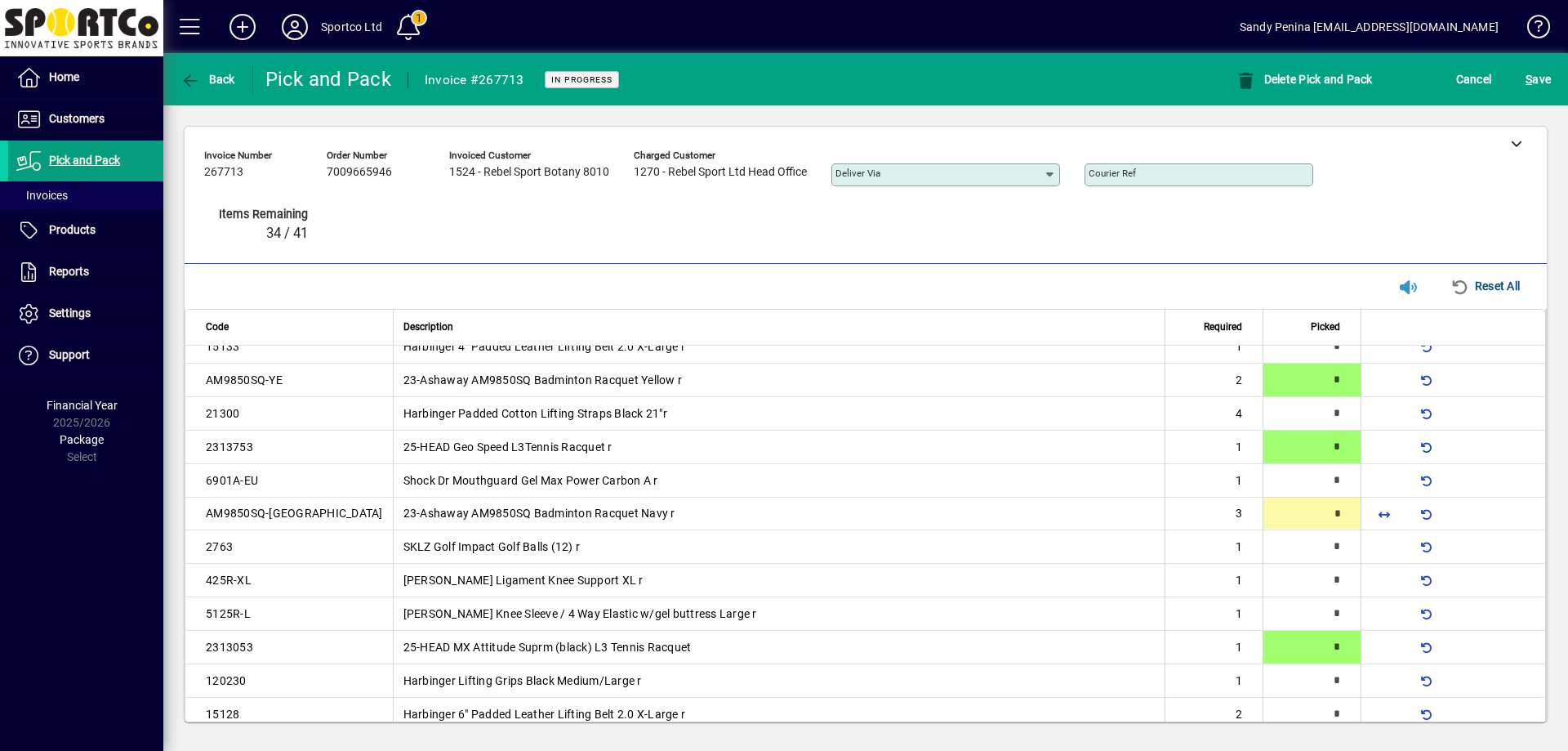
type input "*"
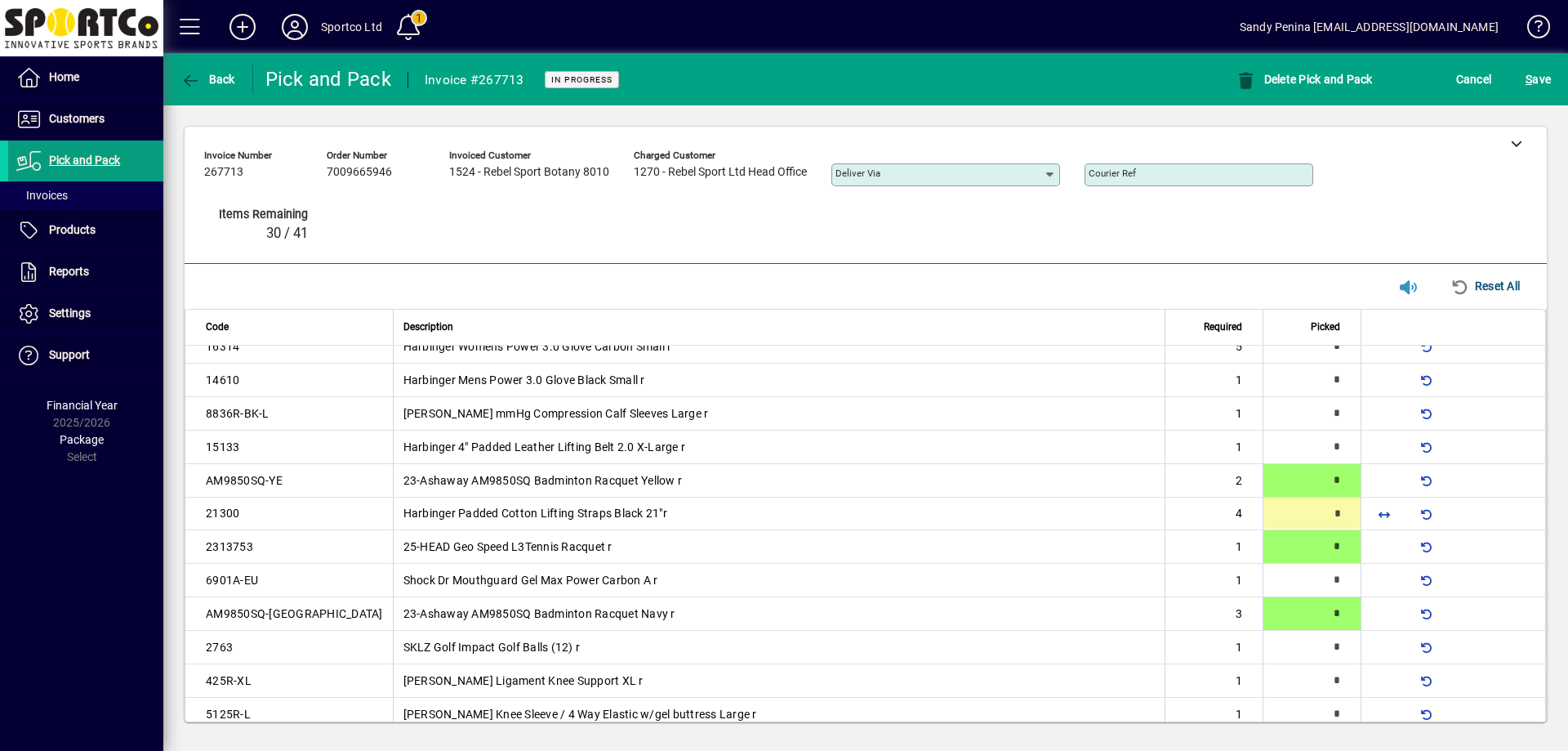
type input "*"
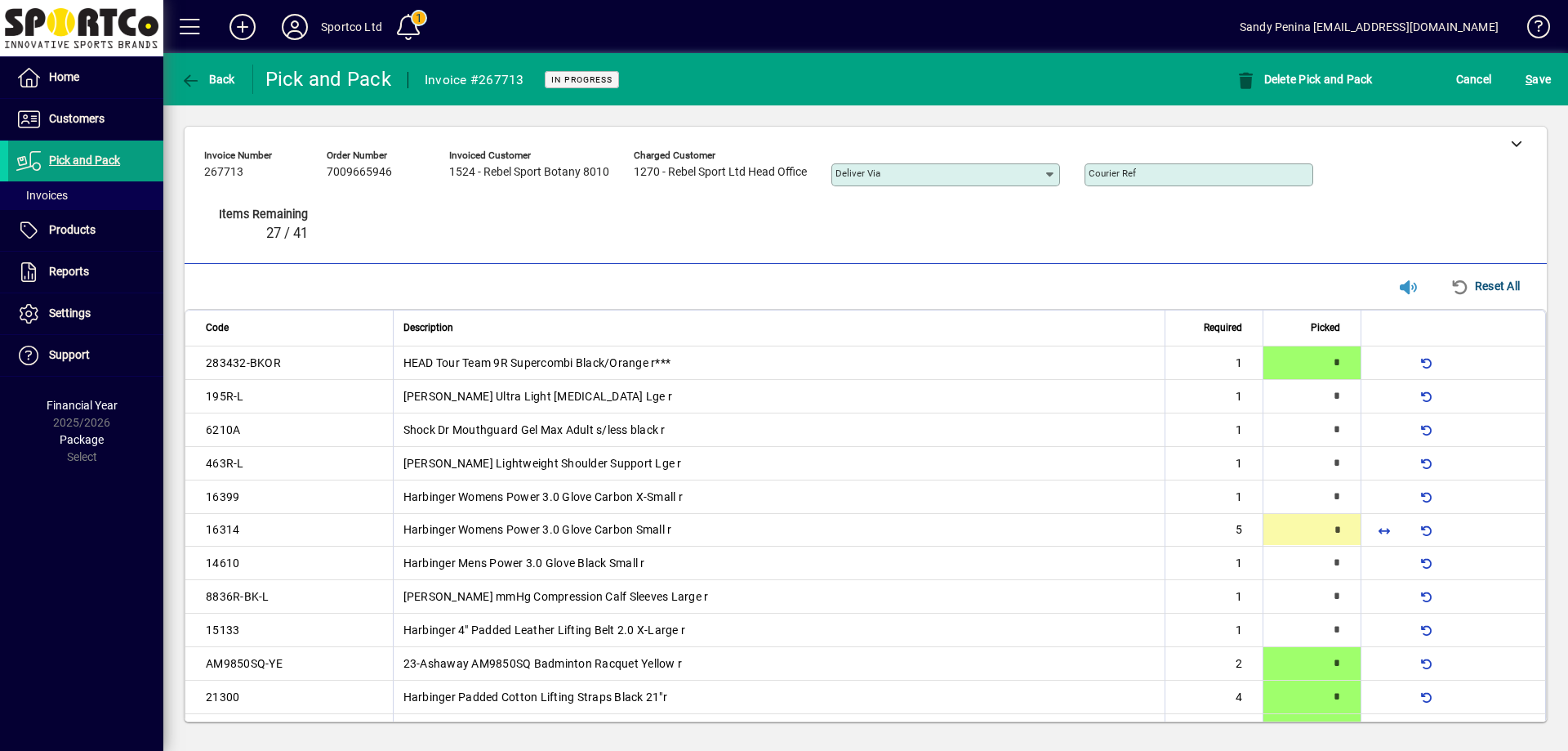
scroll to position [16, 0]
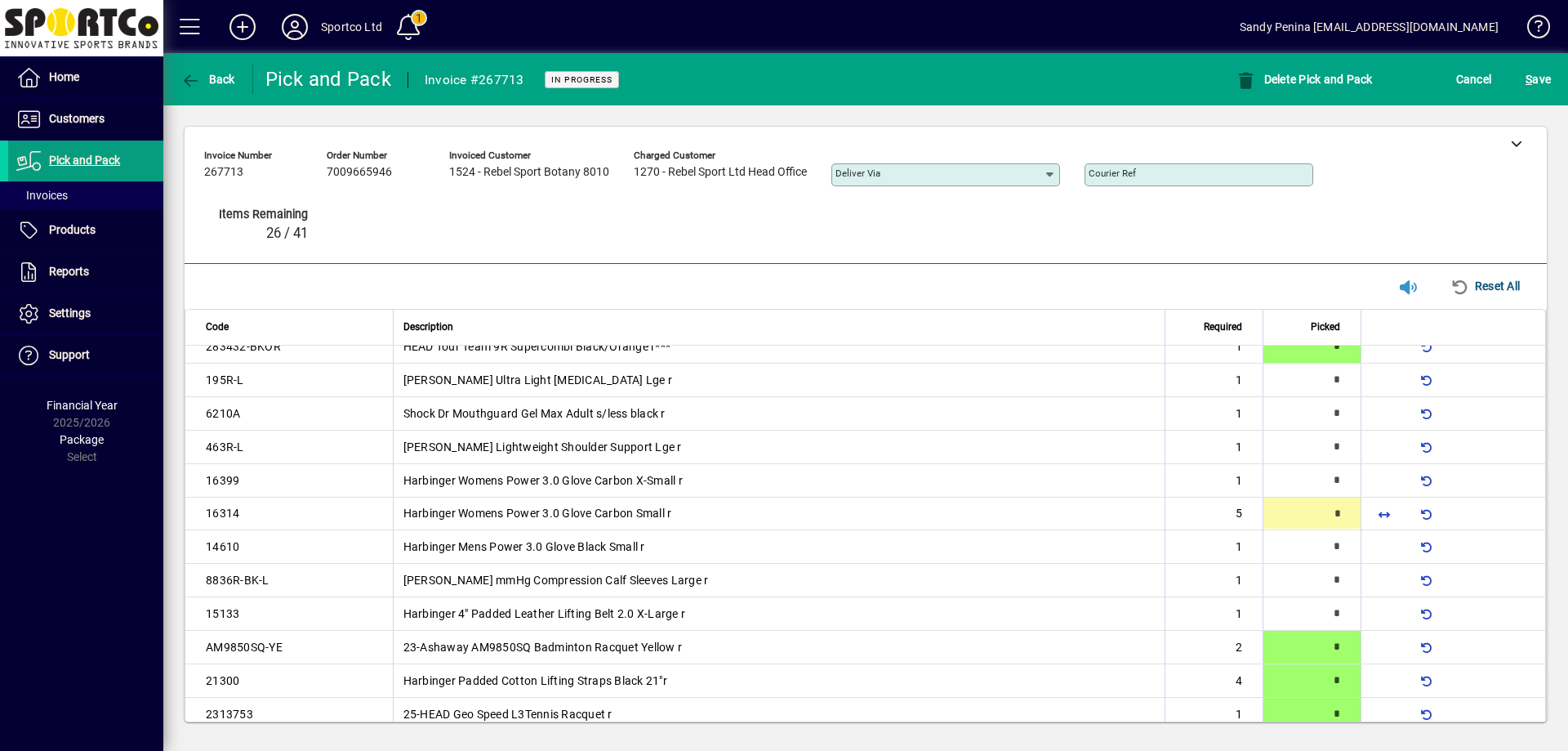
type input "*"
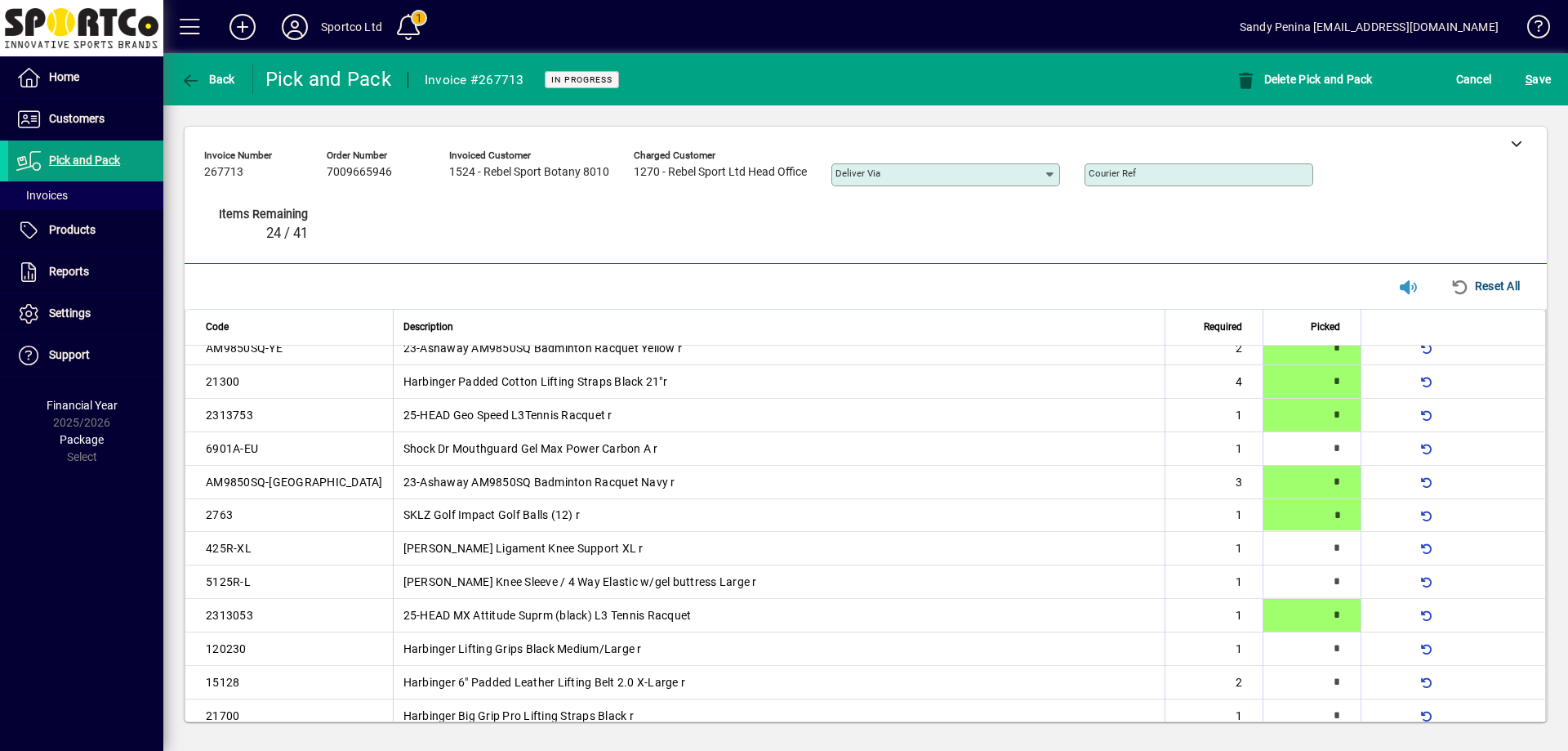
type input "*"
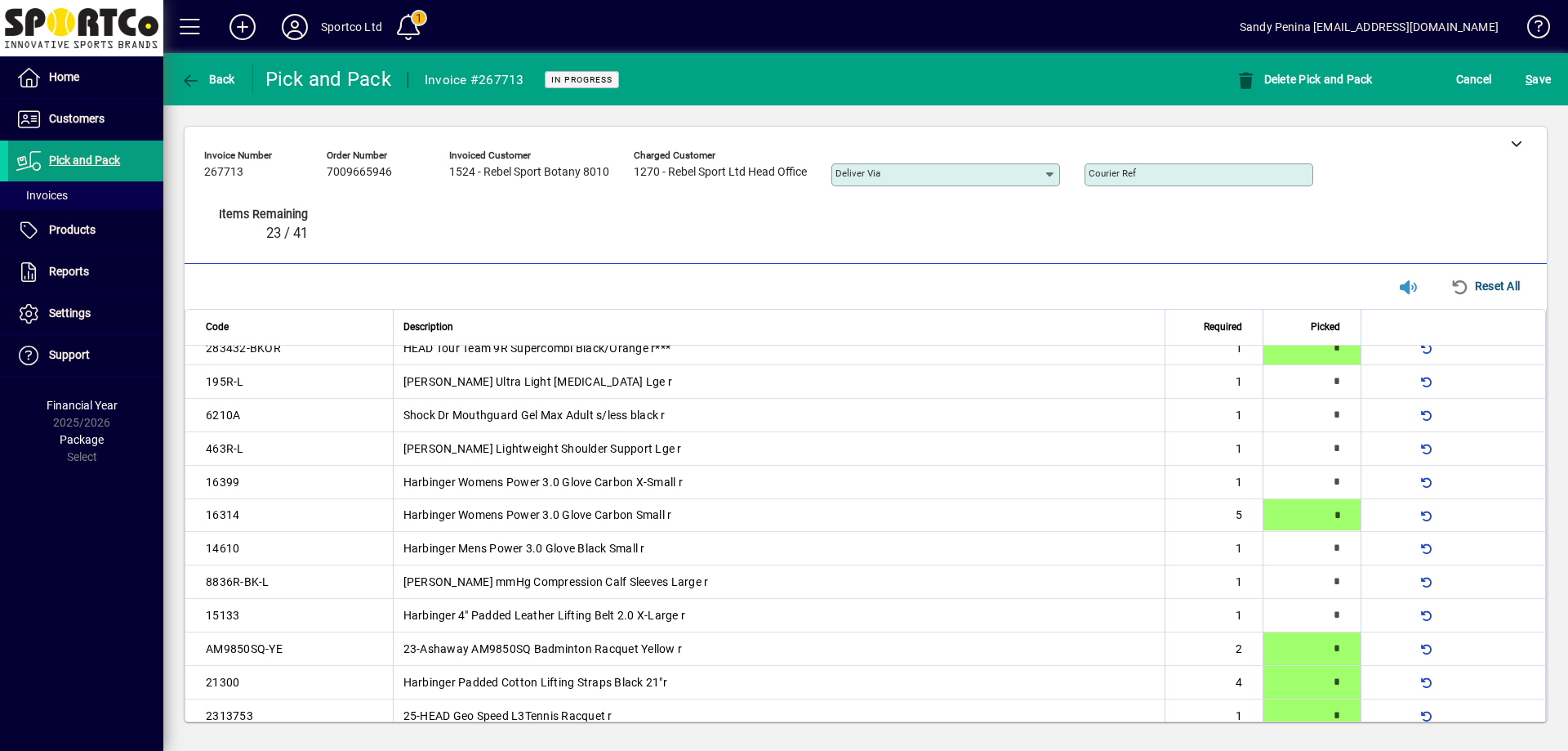
type input "*"
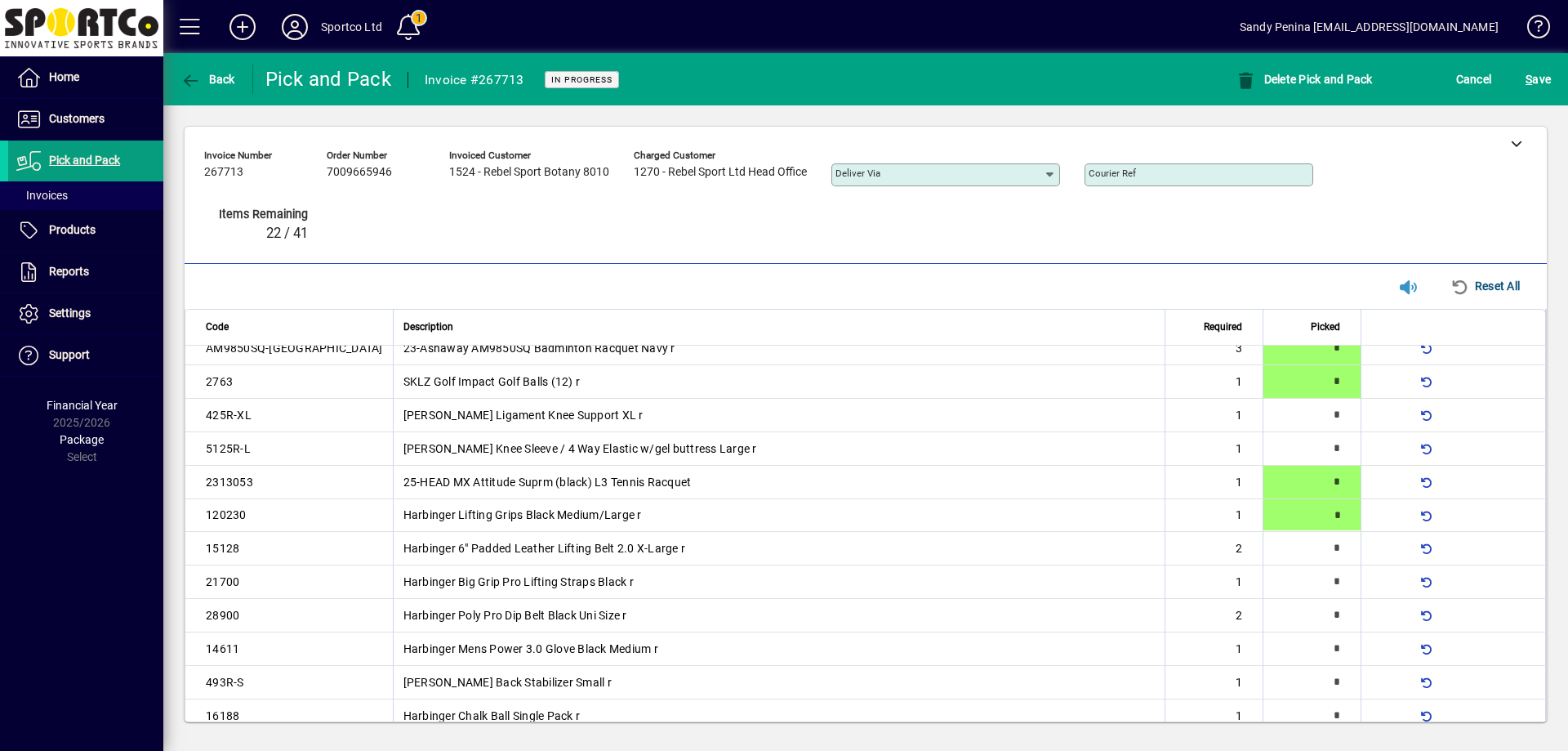
type input "*"
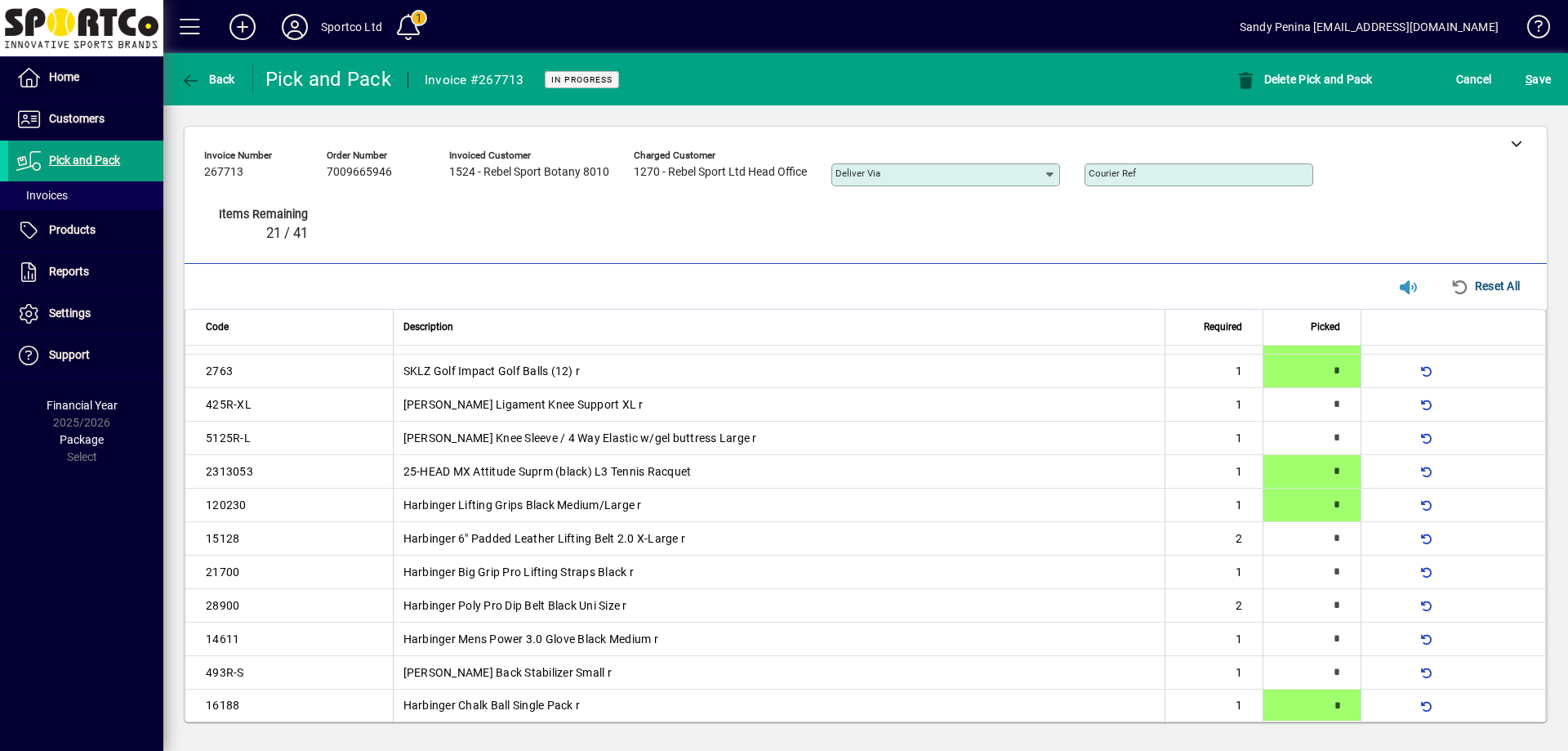
type input "*"
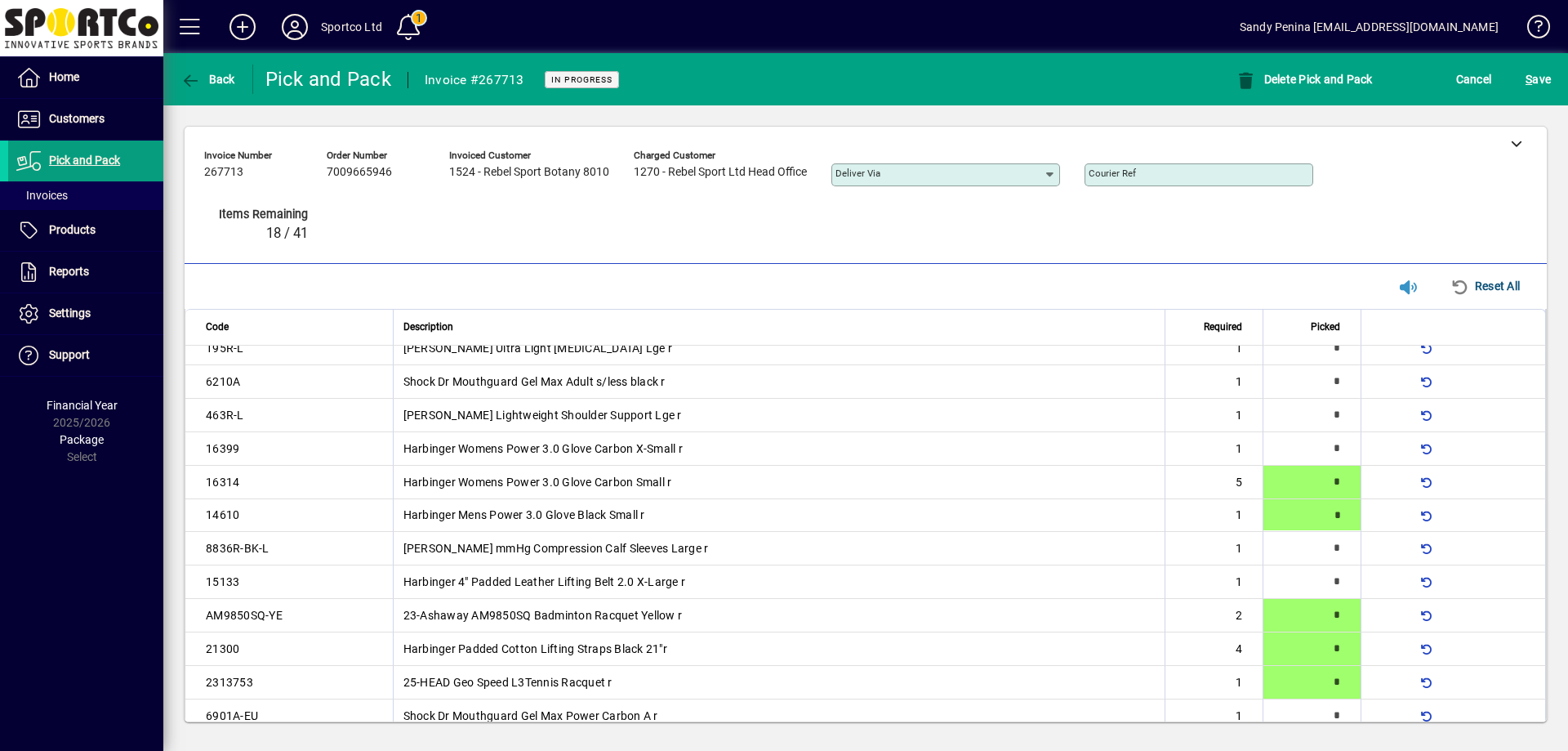
scroll to position [484, 0]
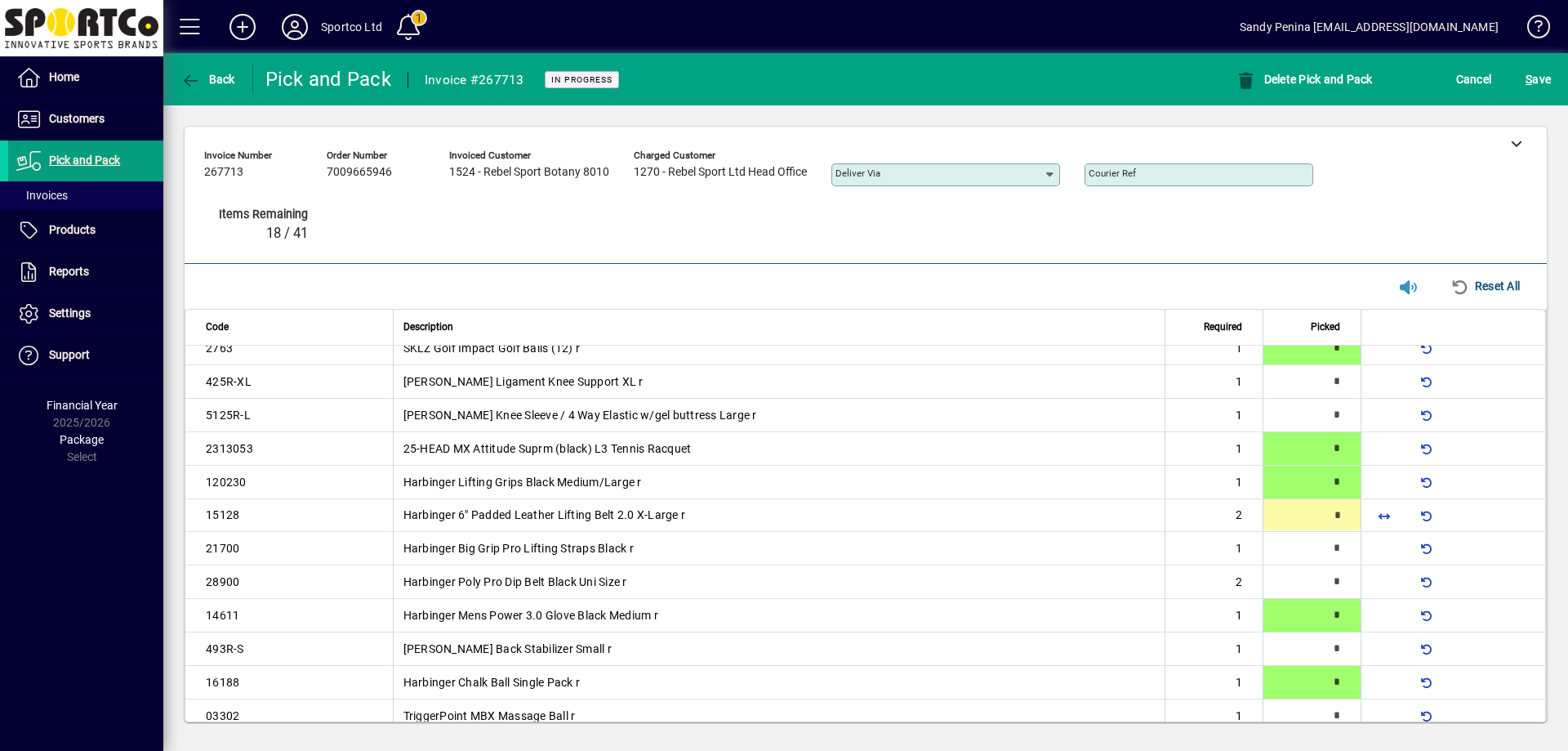
type input "*"
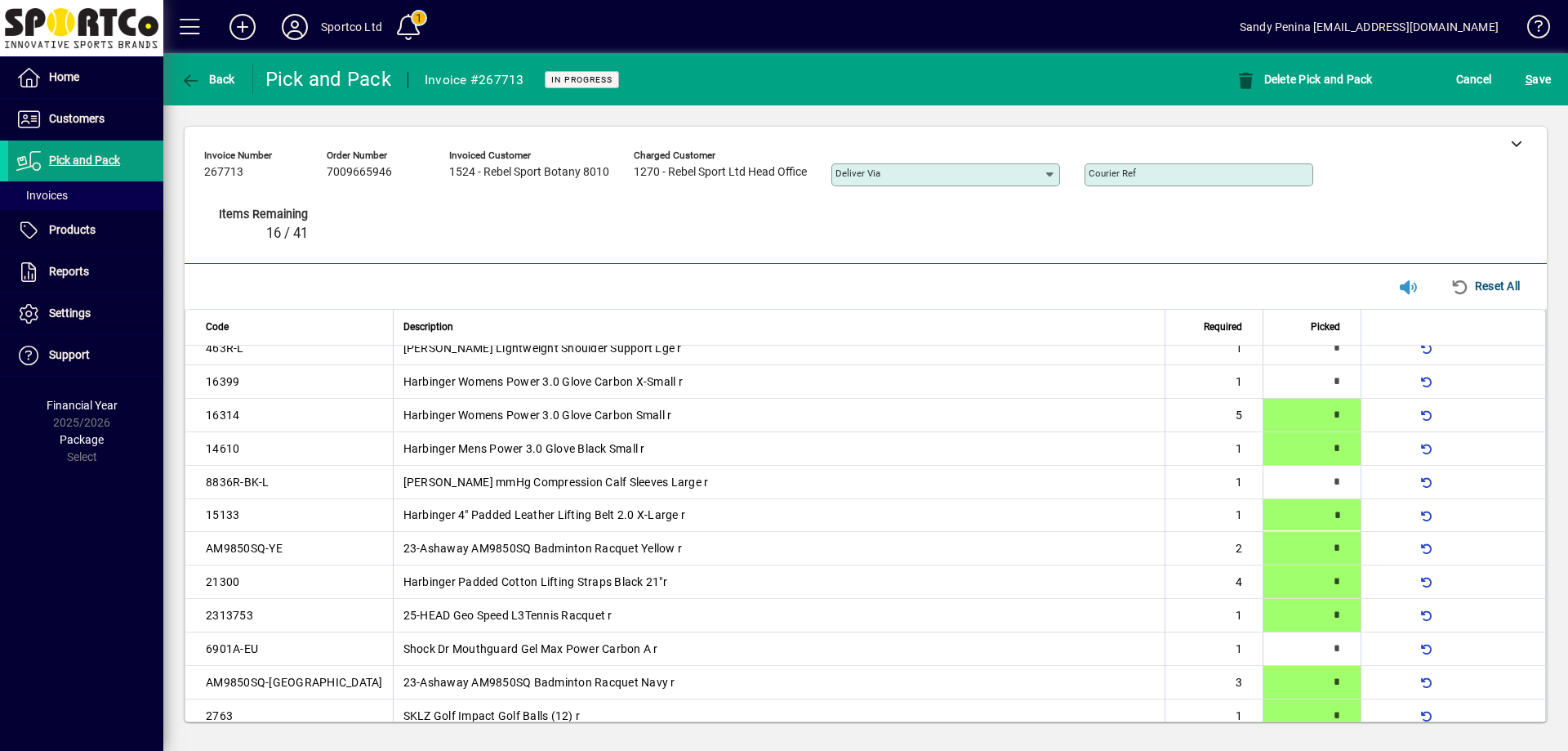
type input "*"
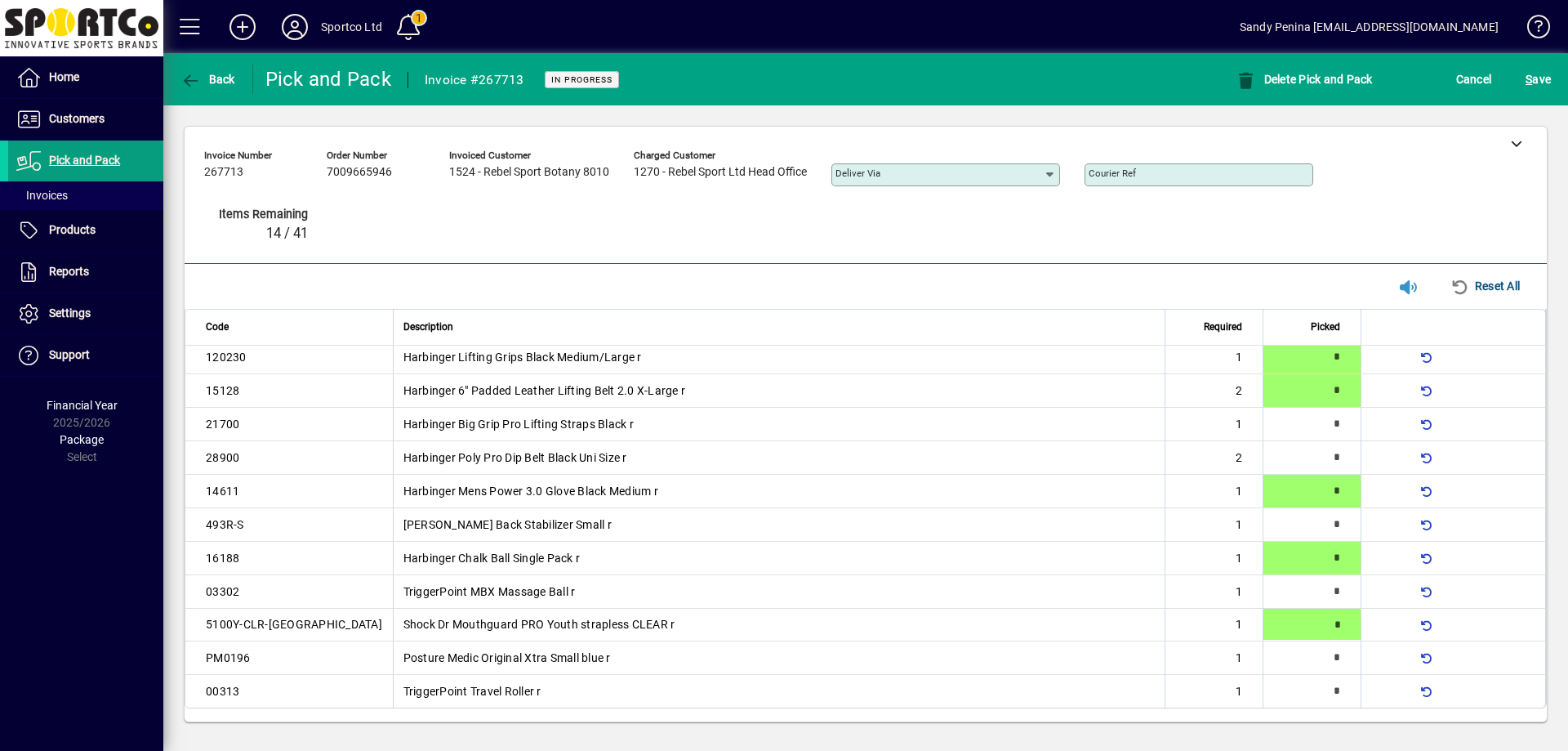
type input "*"
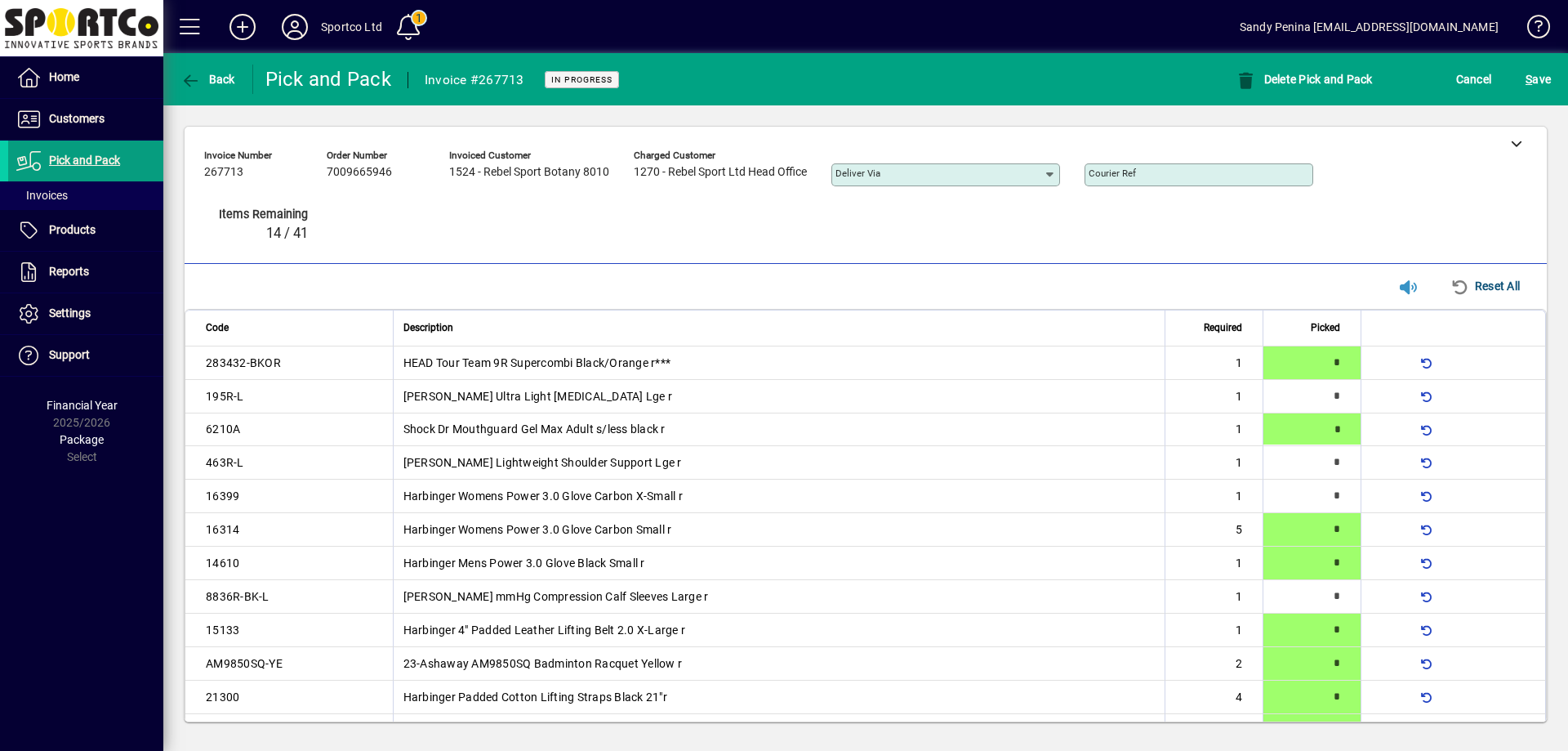
type input "*"
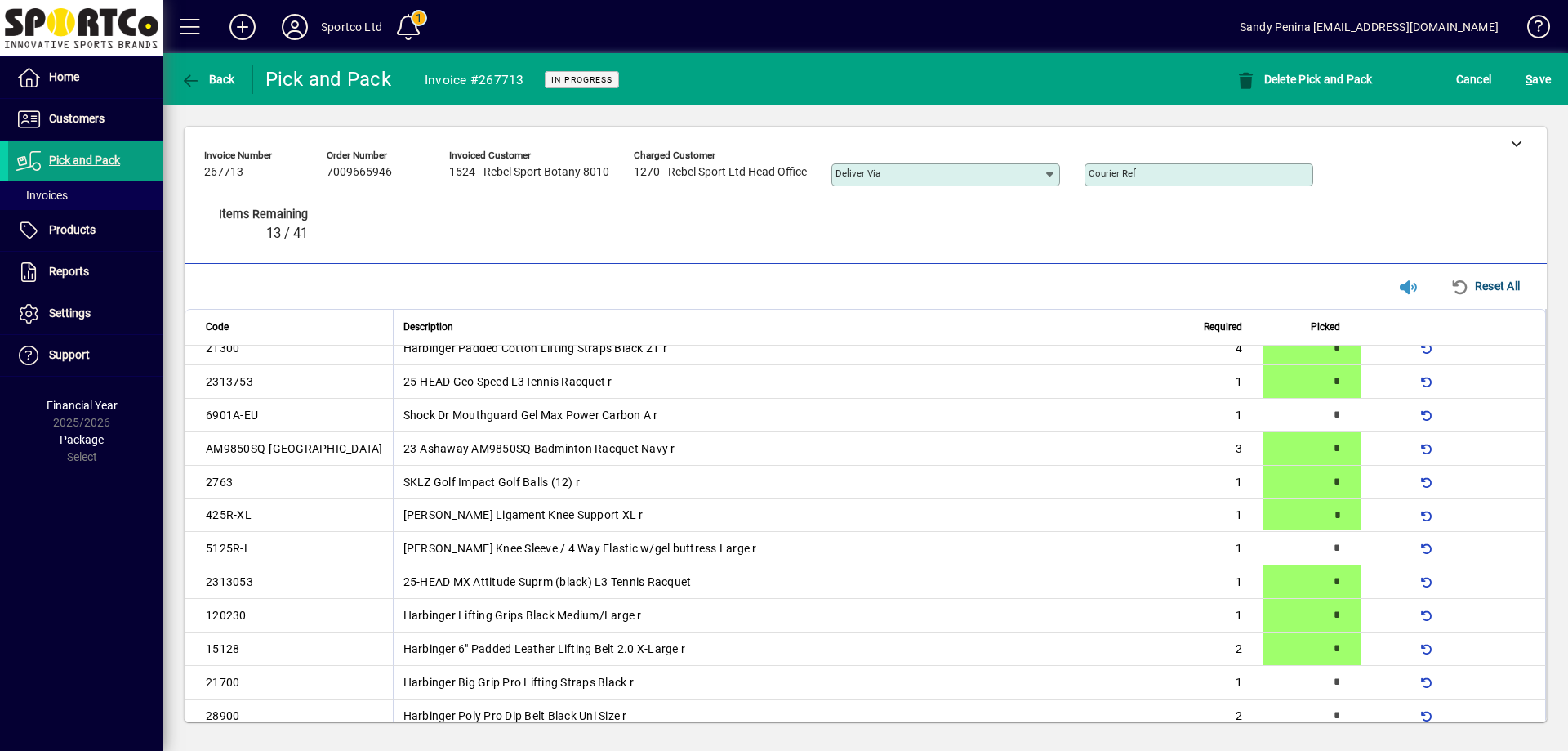
type input "*"
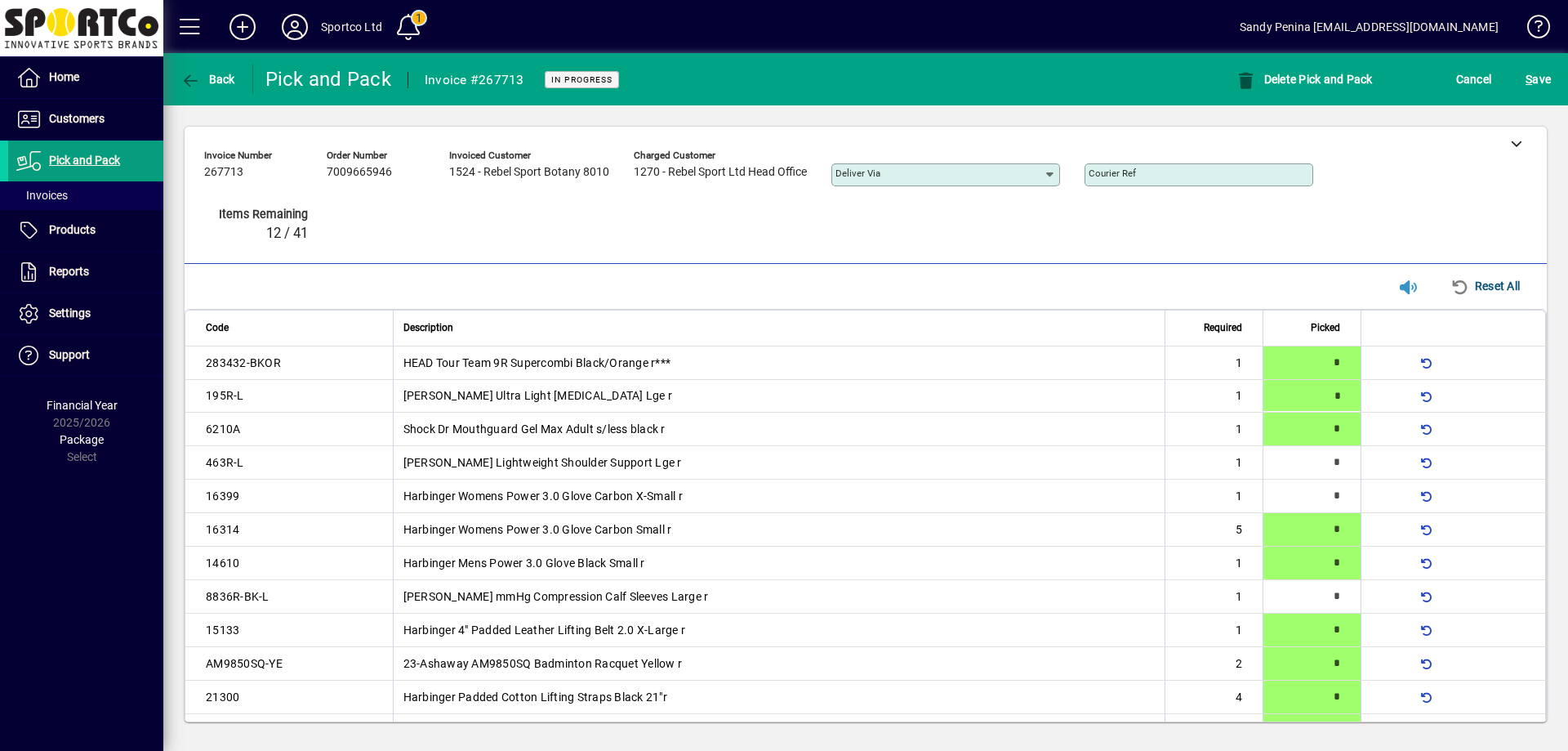
type input "*"
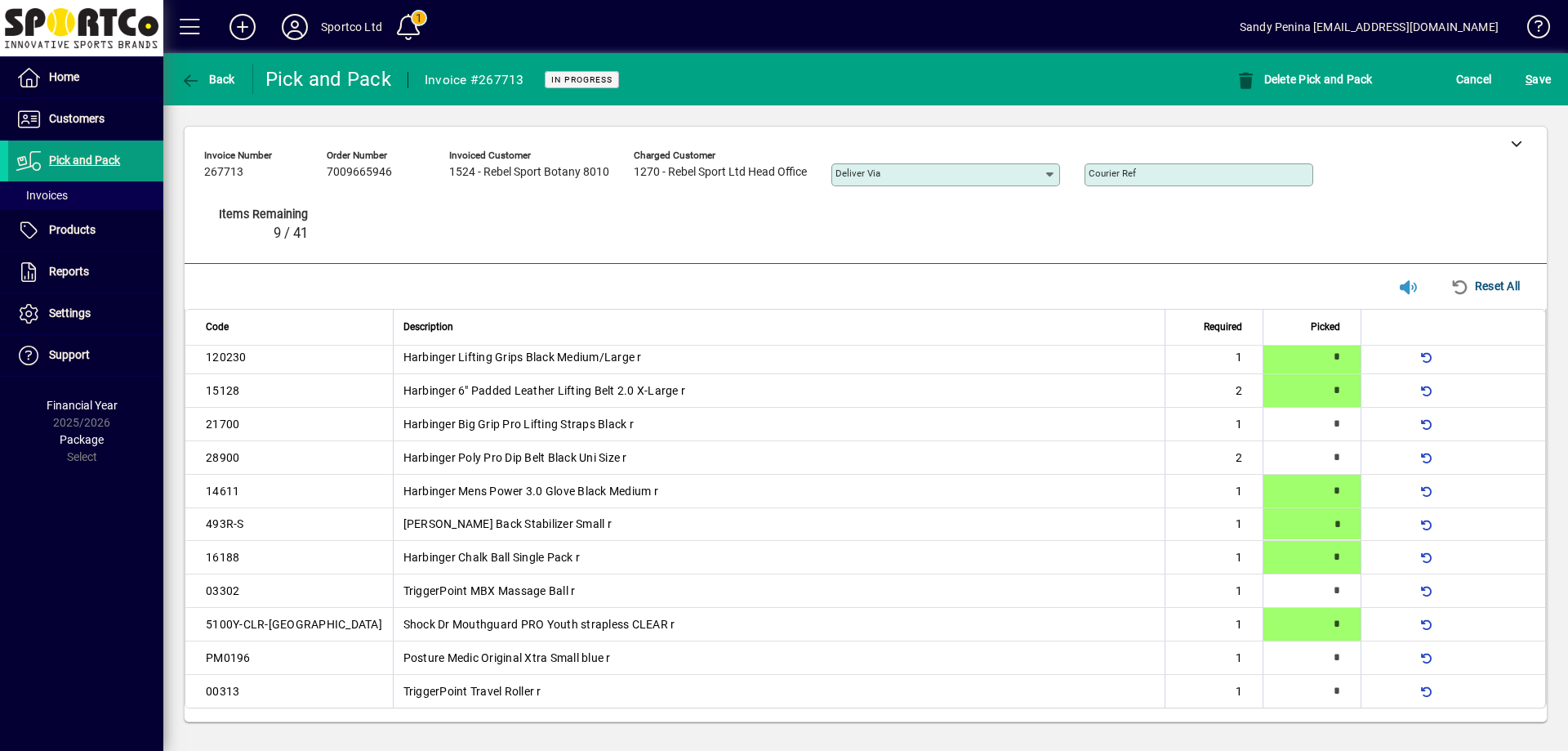
type input "*"
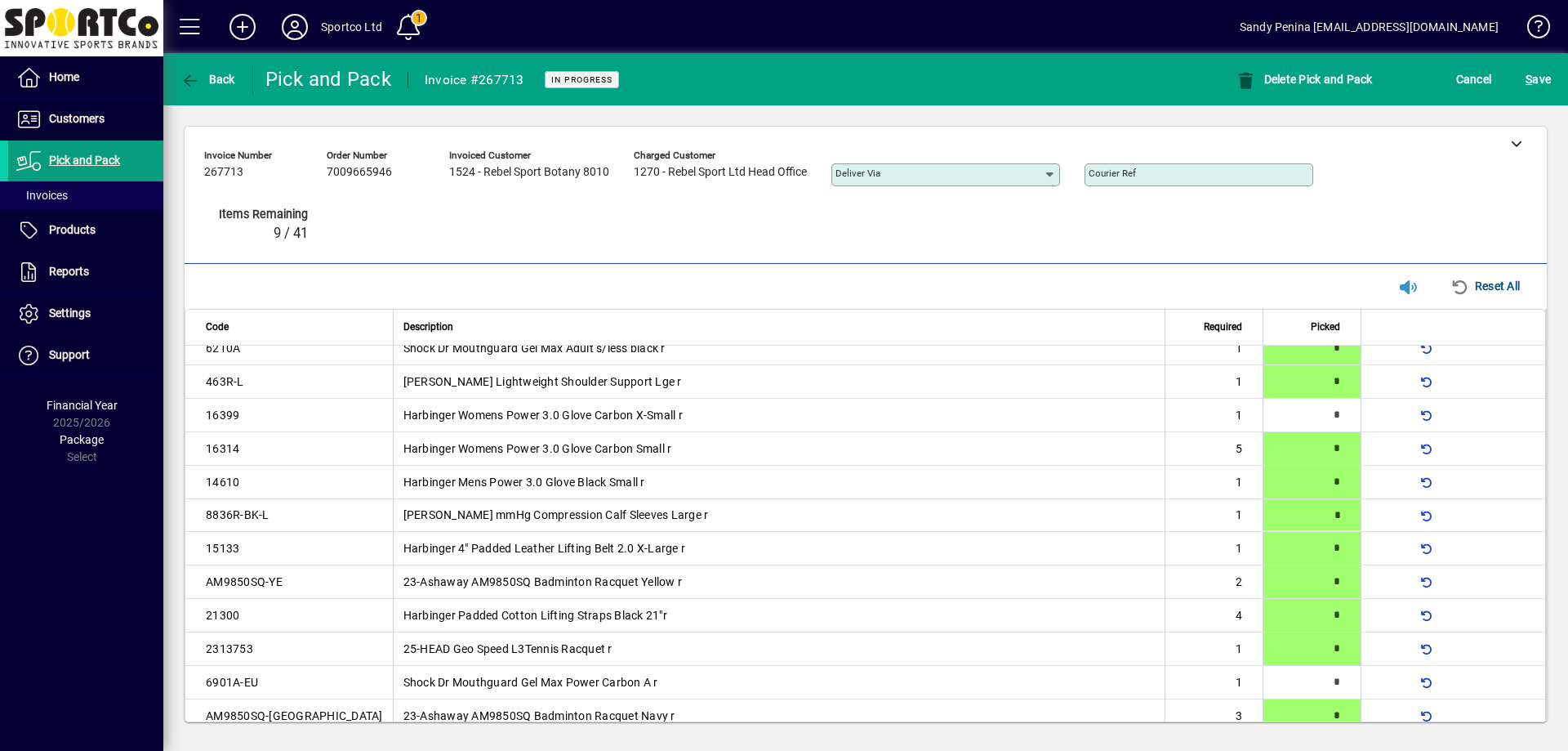
type input "*"
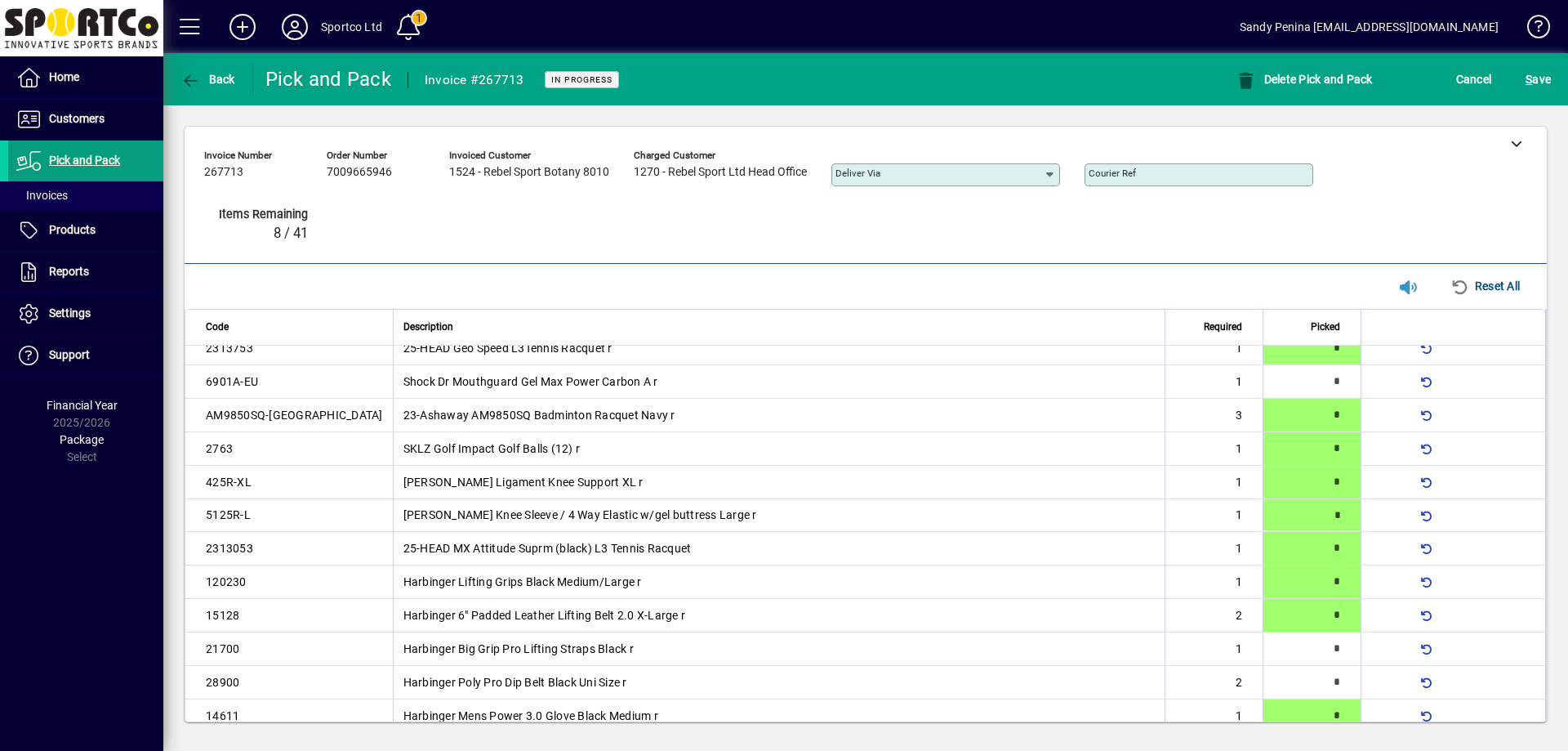
type input "*"
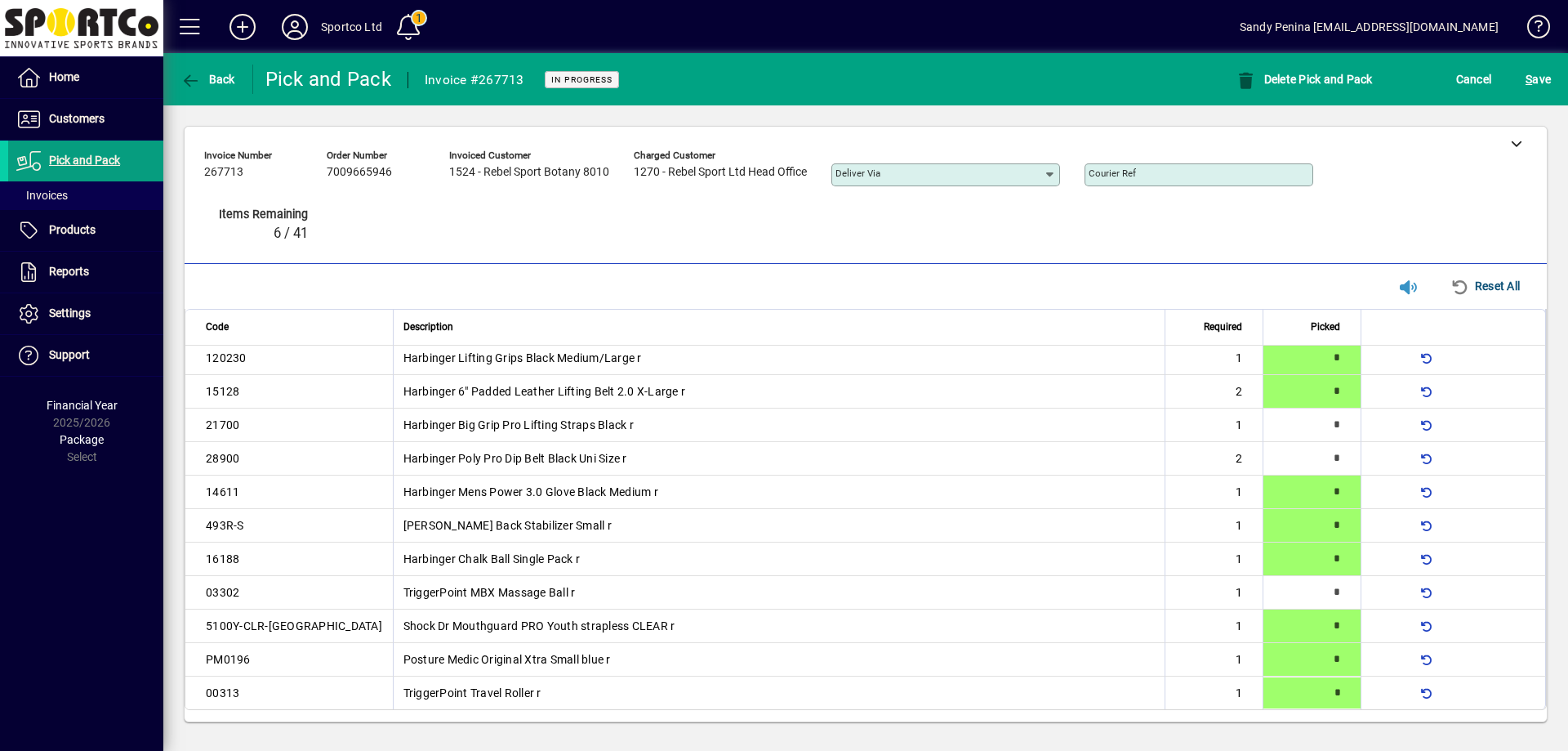
type input "*"
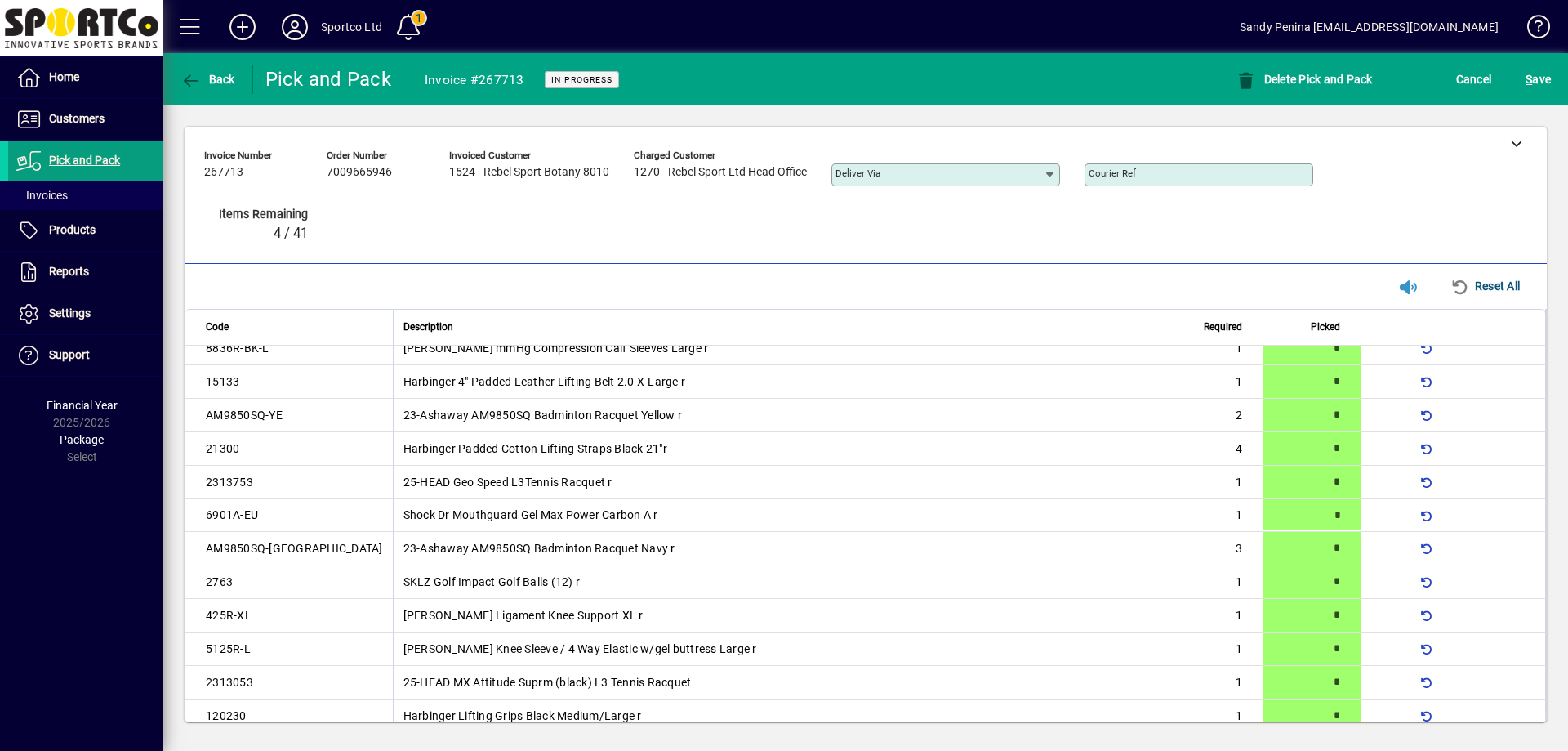
scroll to position [0, 0]
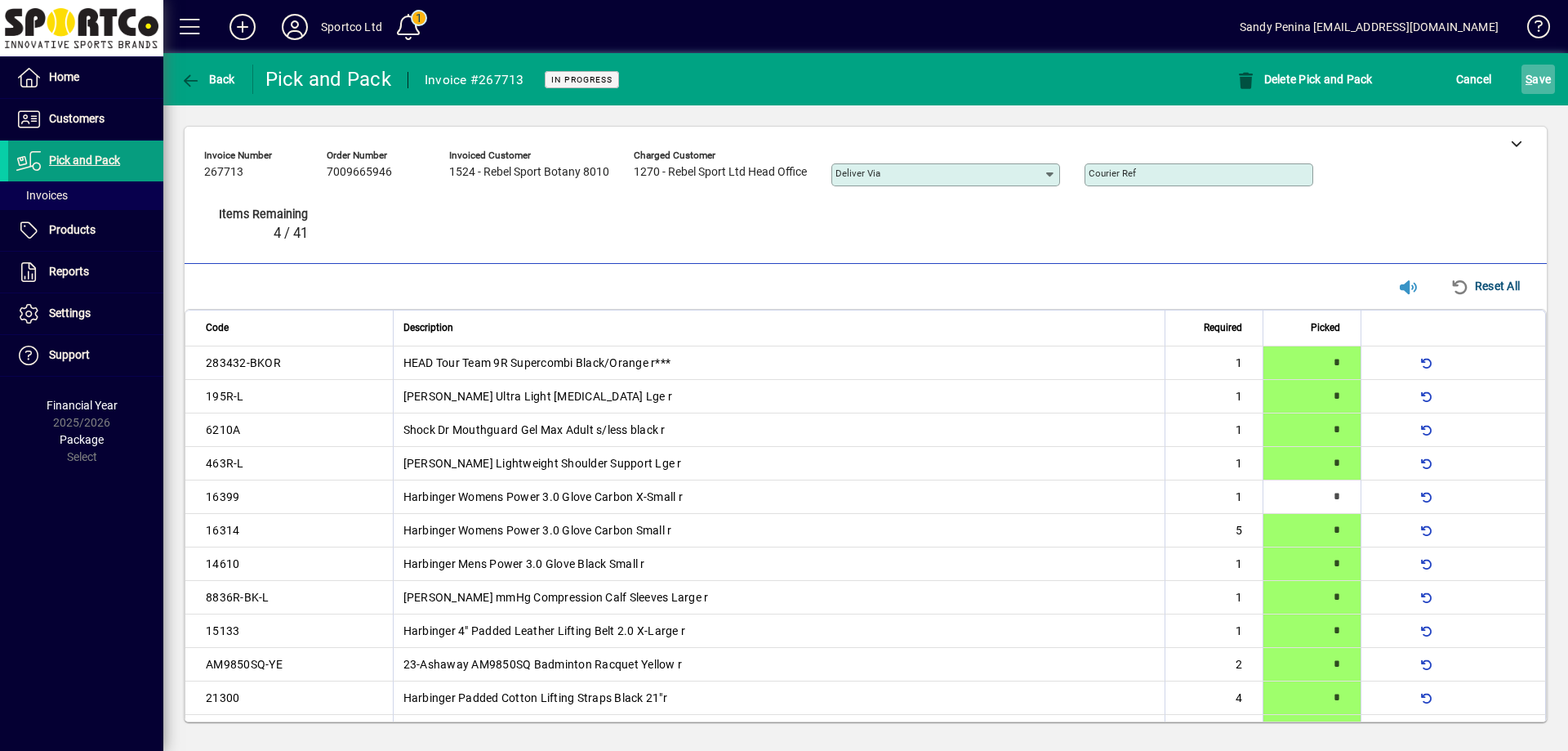
click at [1546, 78] on span "S ave" at bounding box center [1538, 79] width 25 height 26
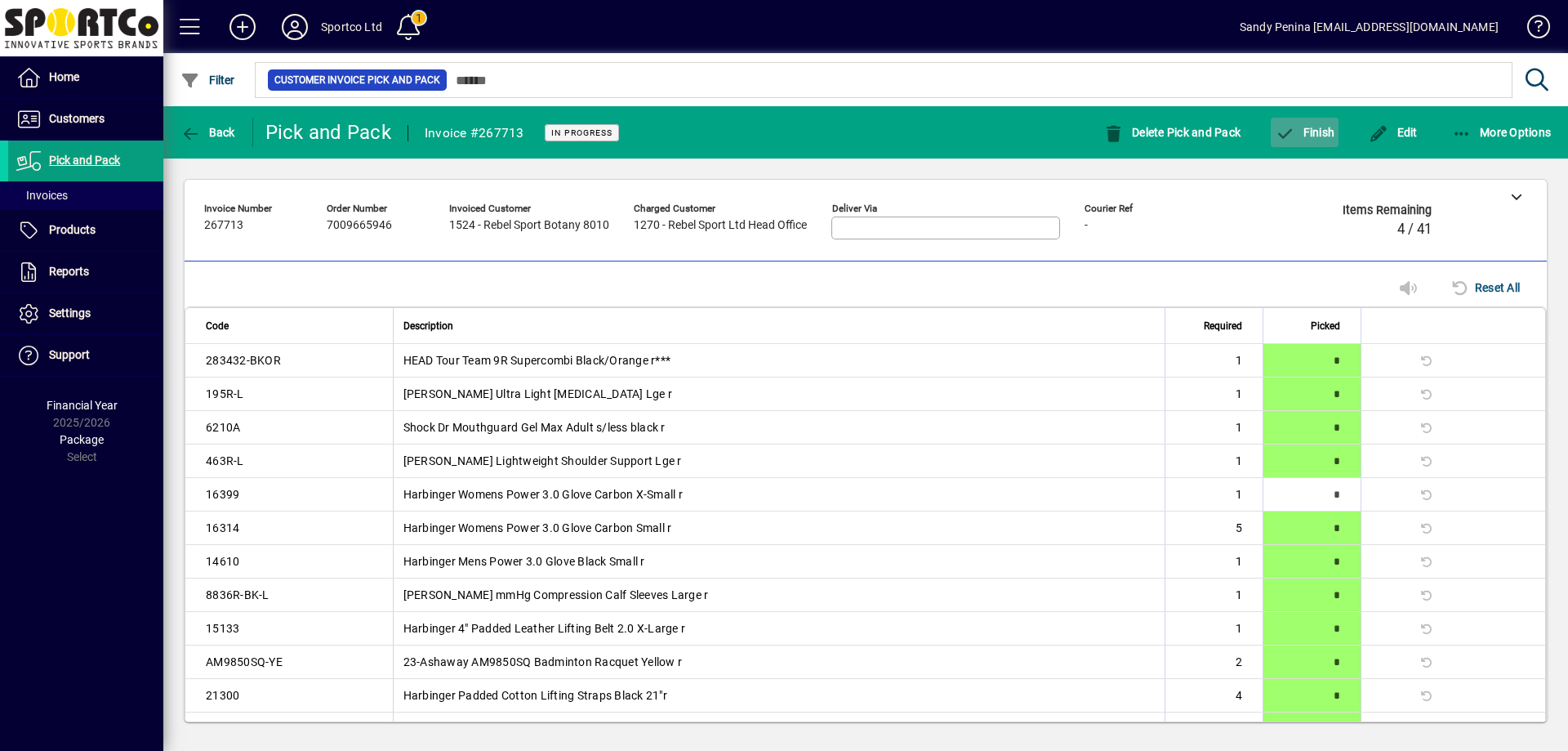
click at [1327, 130] on span "Finish" at bounding box center [1304, 133] width 60 height 13
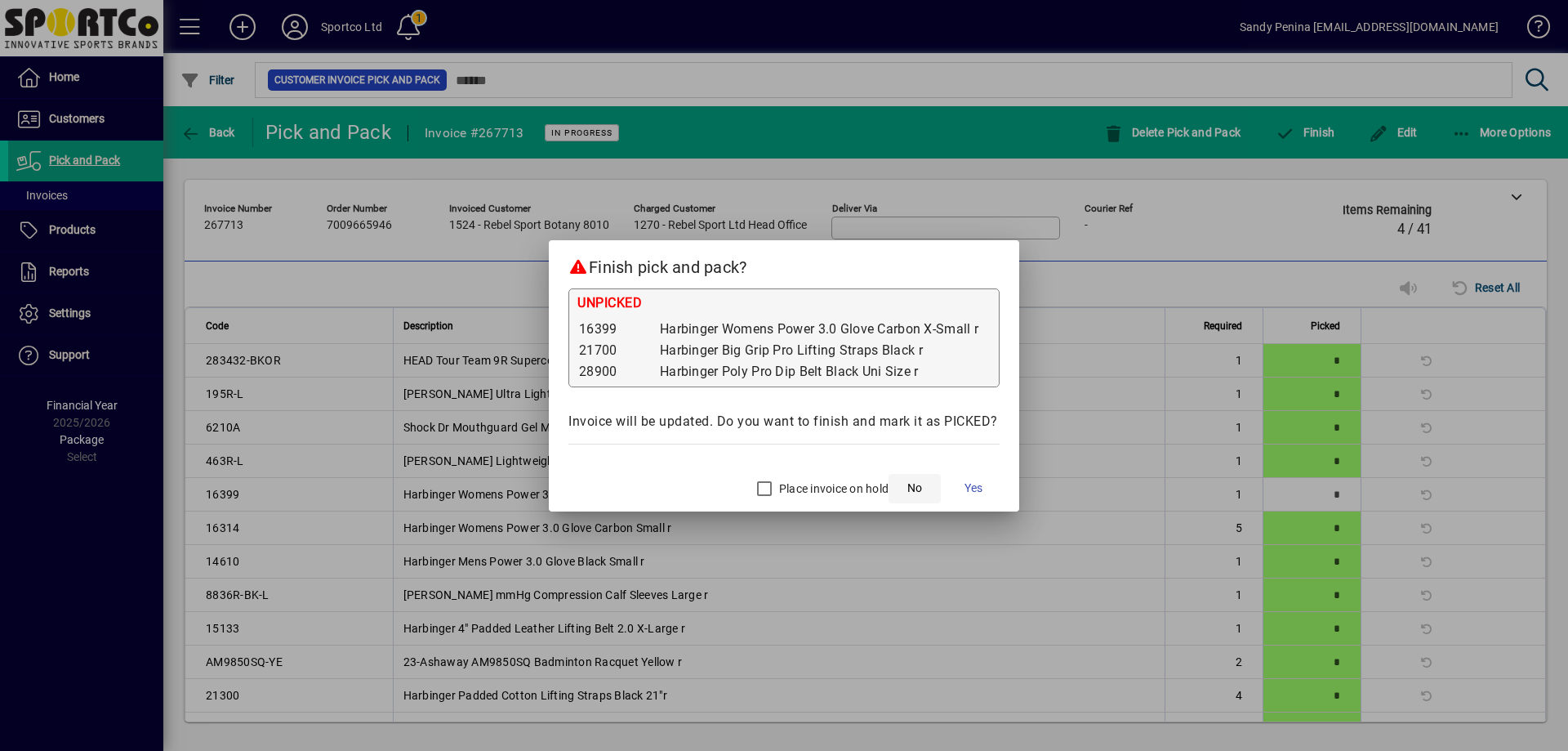
click at [920, 484] on span "No" at bounding box center [914, 488] width 14 height 17
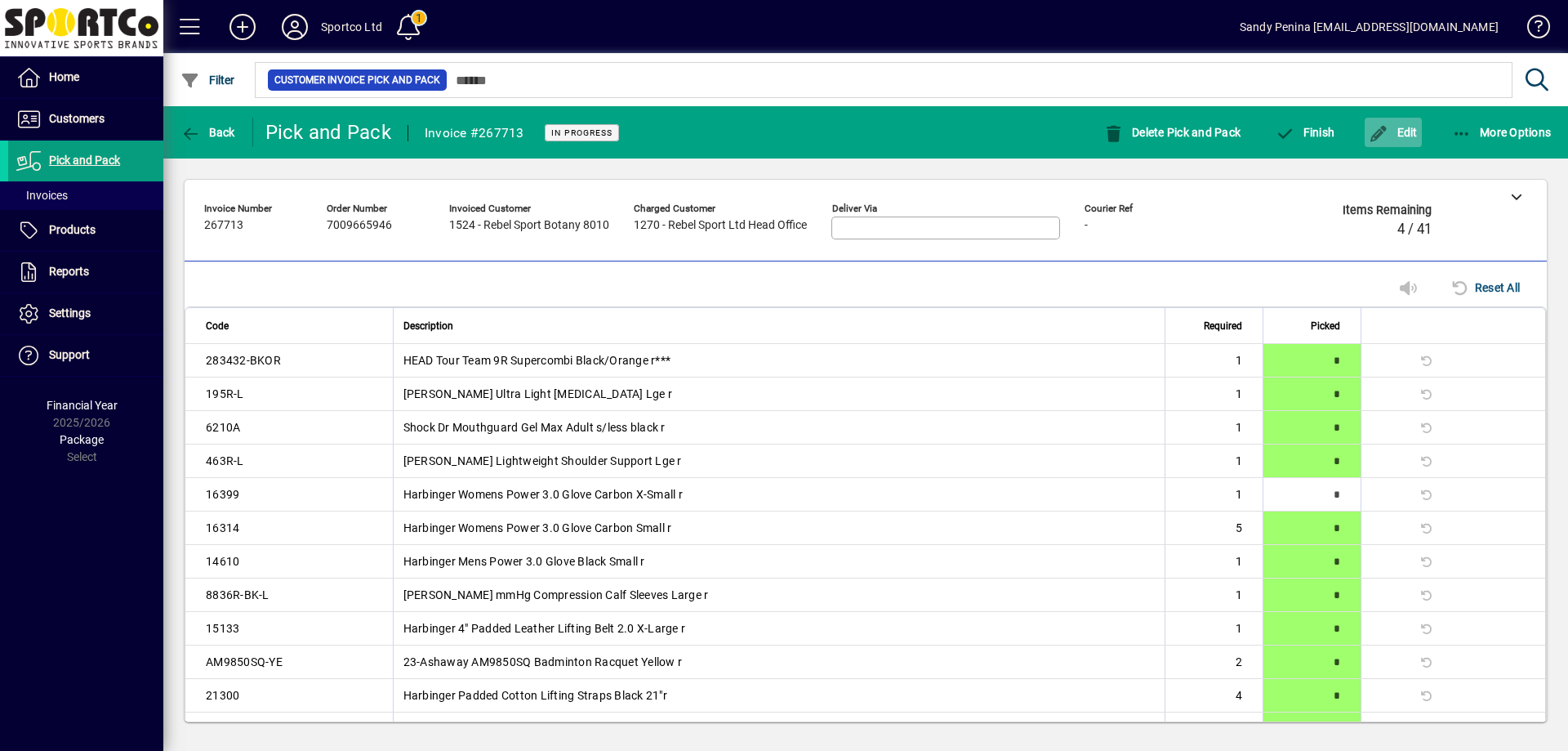
click at [1391, 135] on span "Edit" at bounding box center [1393, 133] width 49 height 13
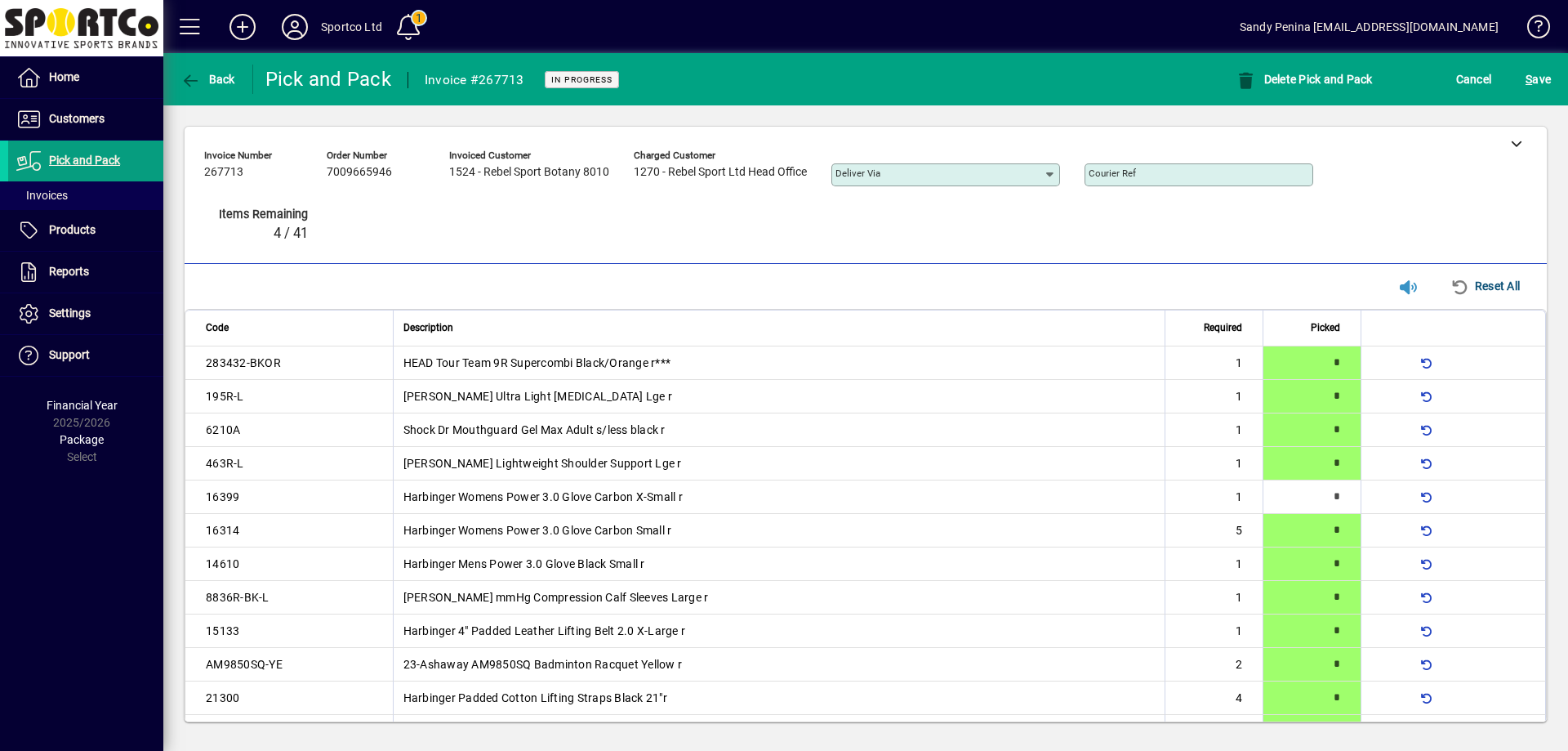
type input "*"
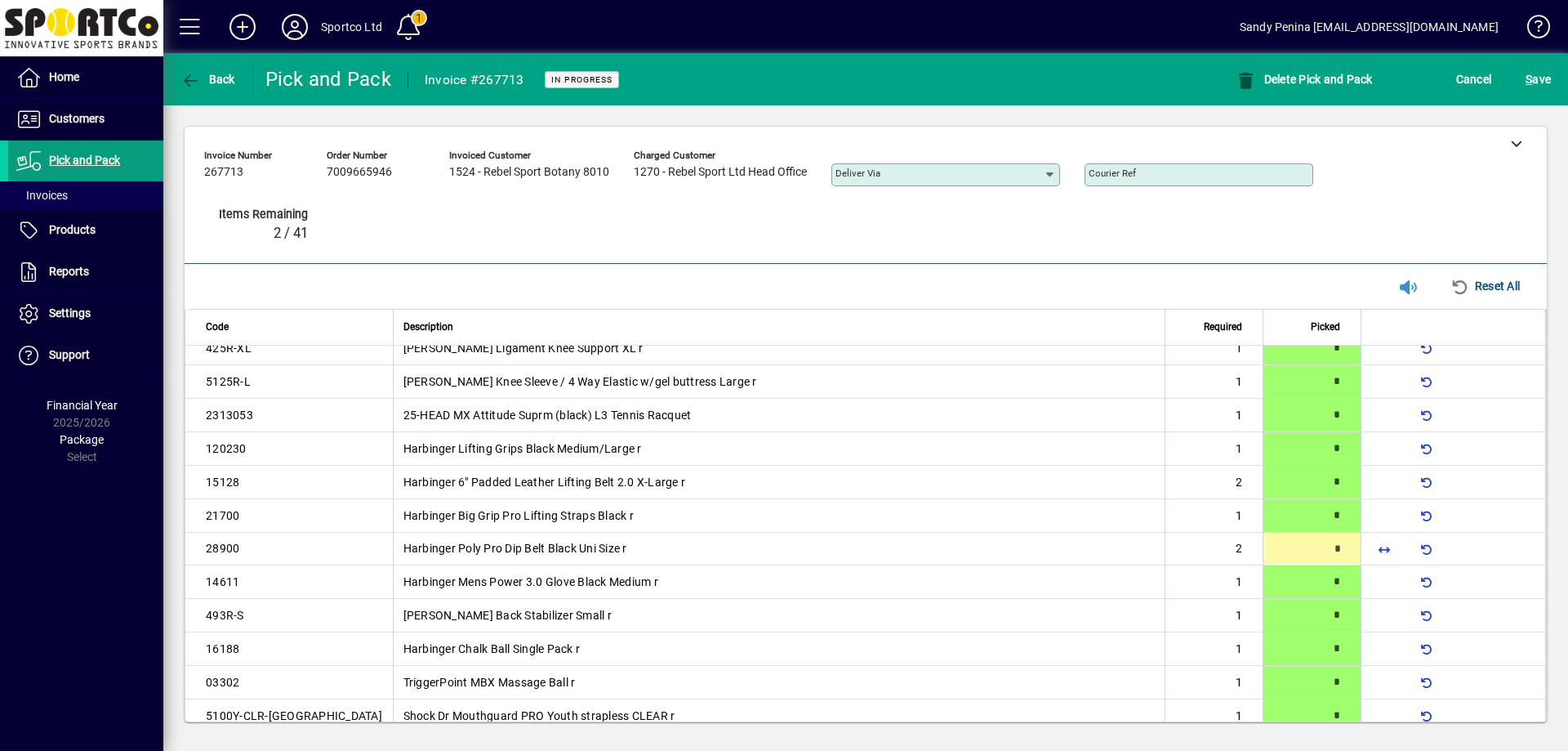
type input "*"
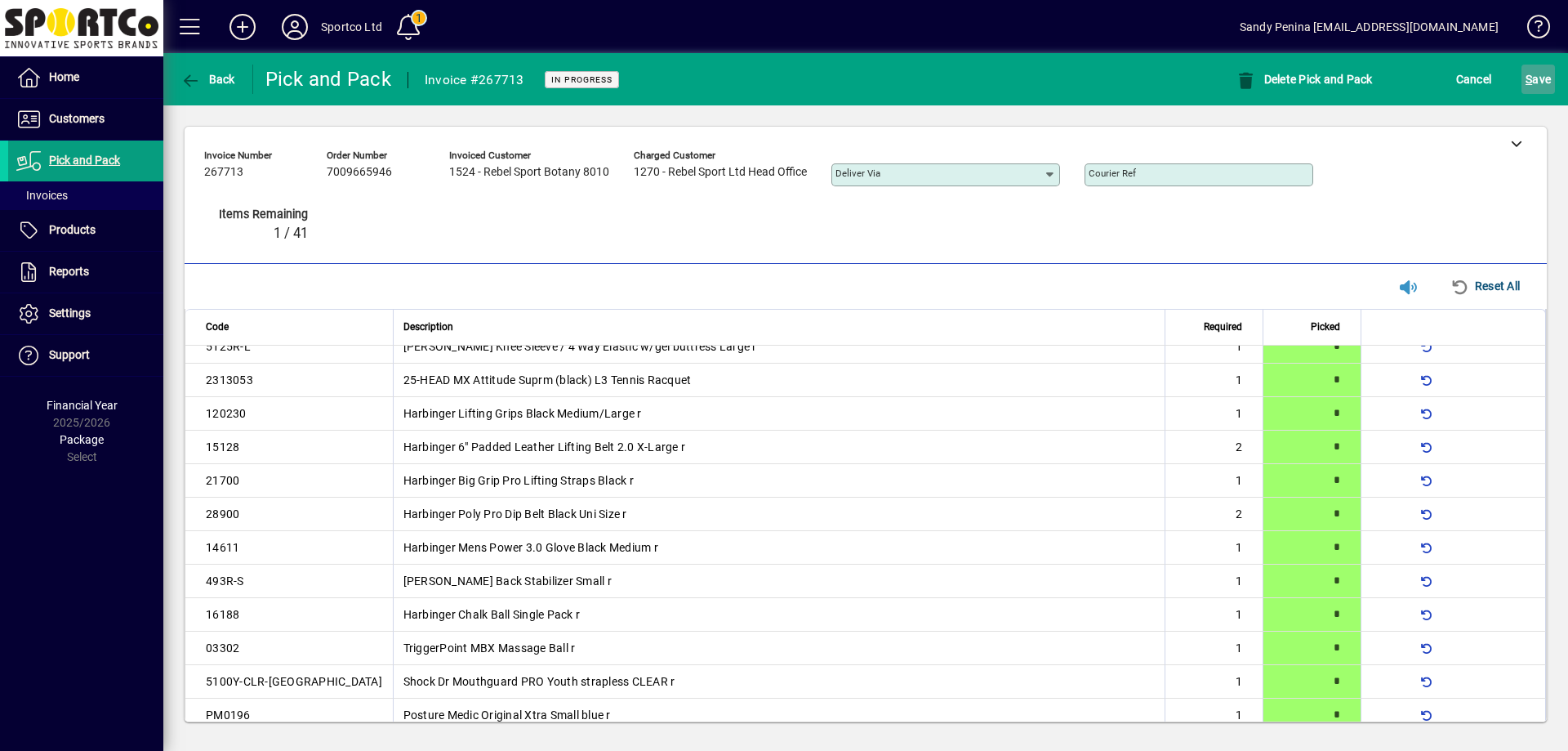
click at [1534, 88] on span "S ave" at bounding box center [1538, 79] width 25 height 26
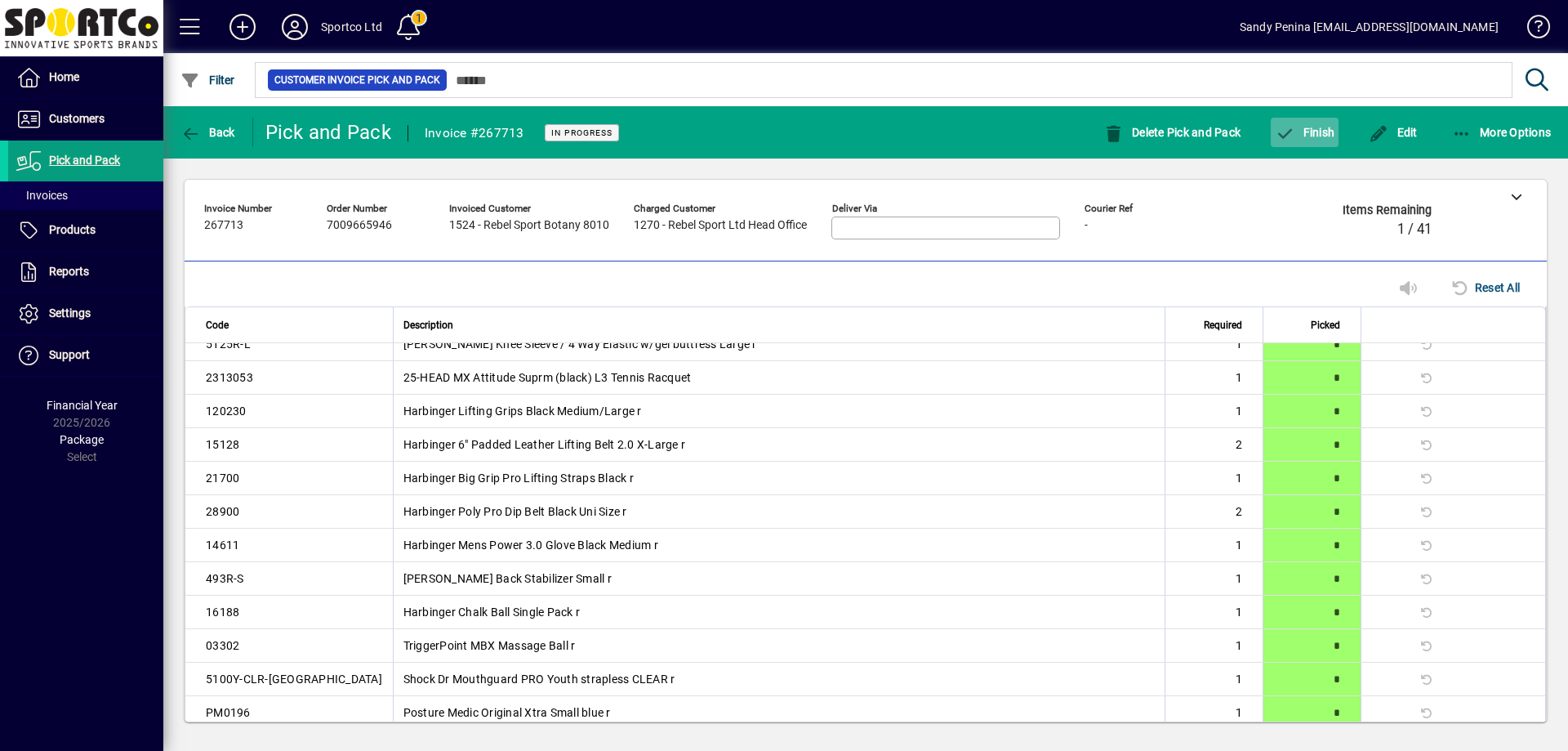
click at [1316, 124] on span "button" at bounding box center [1304, 132] width 68 height 40
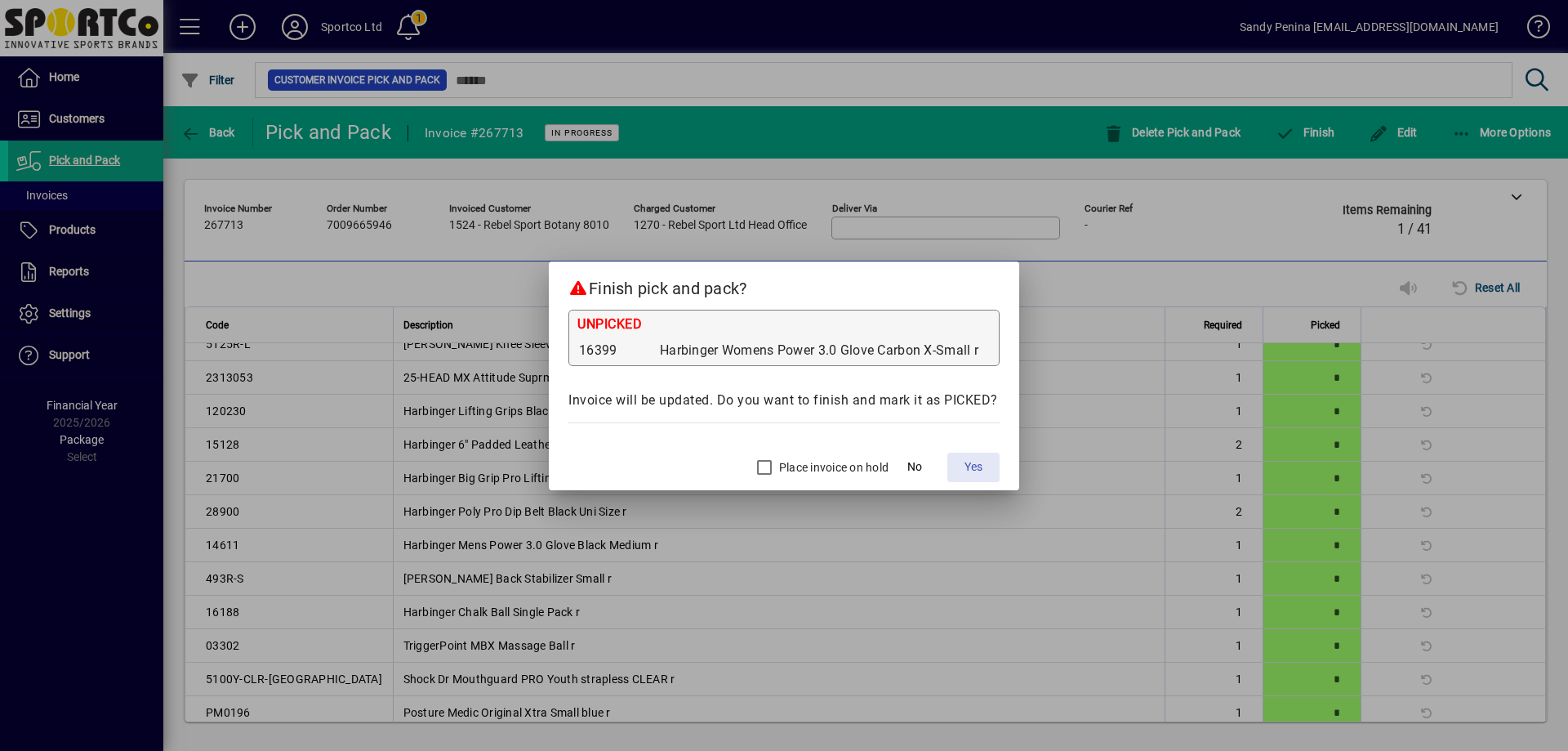
click at [966, 469] on span "Yes" at bounding box center [973, 467] width 18 height 17
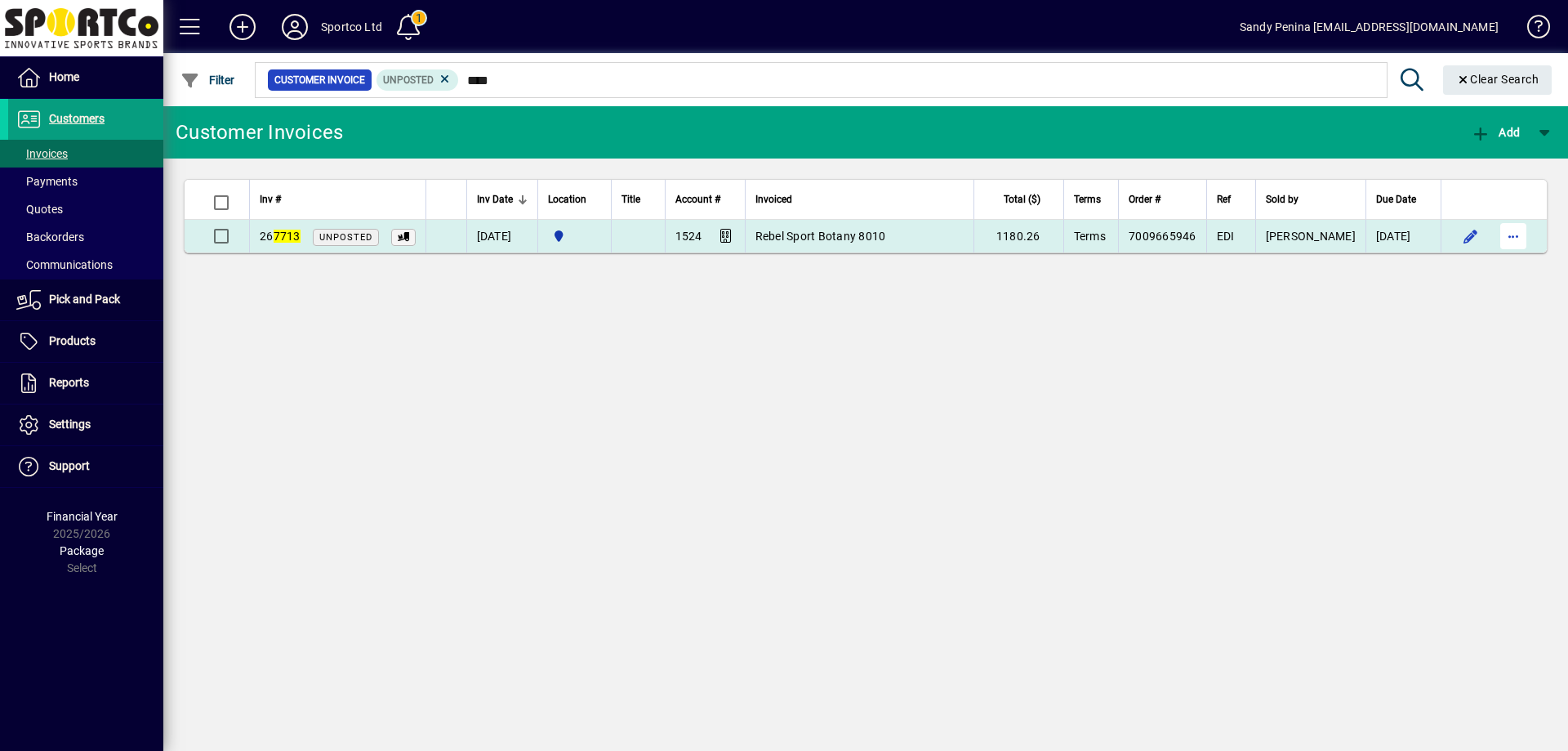
type input "****"
click at [1510, 236] on span "button" at bounding box center [1513, 235] width 40 height 40
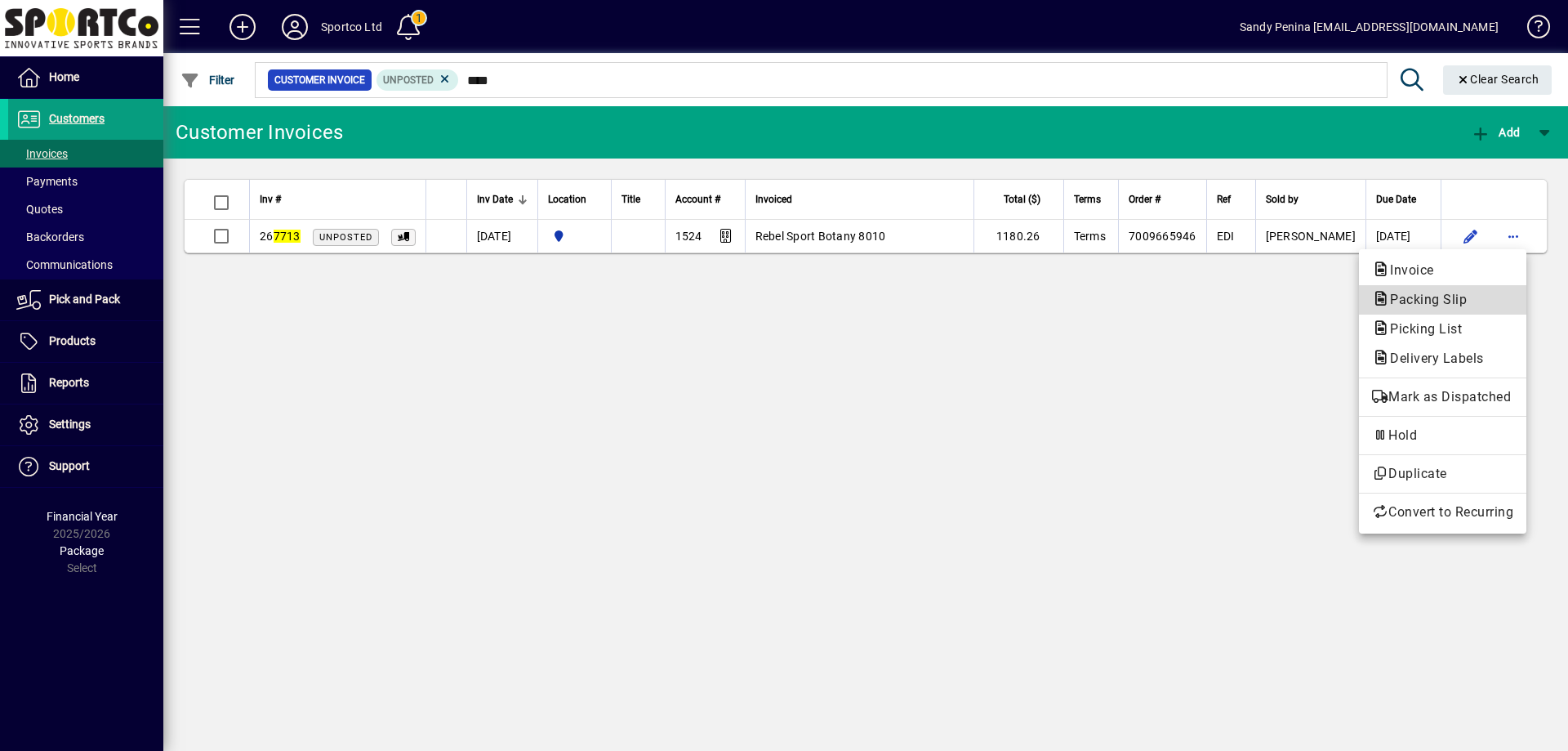
click at [1482, 295] on span "Packing Slip" at bounding box center [1443, 299] width 141 height 19
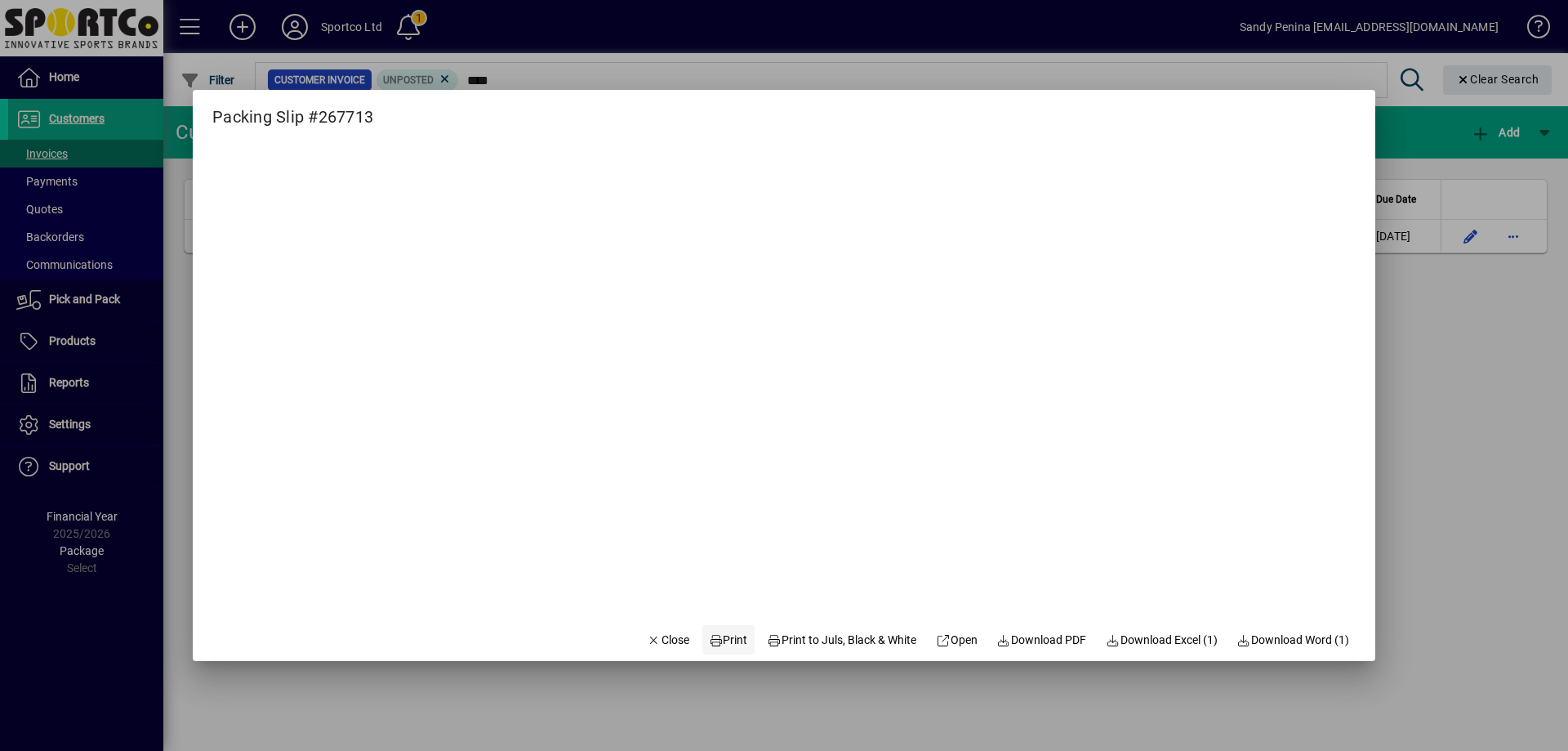
click at [709, 644] on icon at bounding box center [715, 641] width 14 height 12
click at [656, 641] on span "Close" at bounding box center [668, 640] width 43 height 17
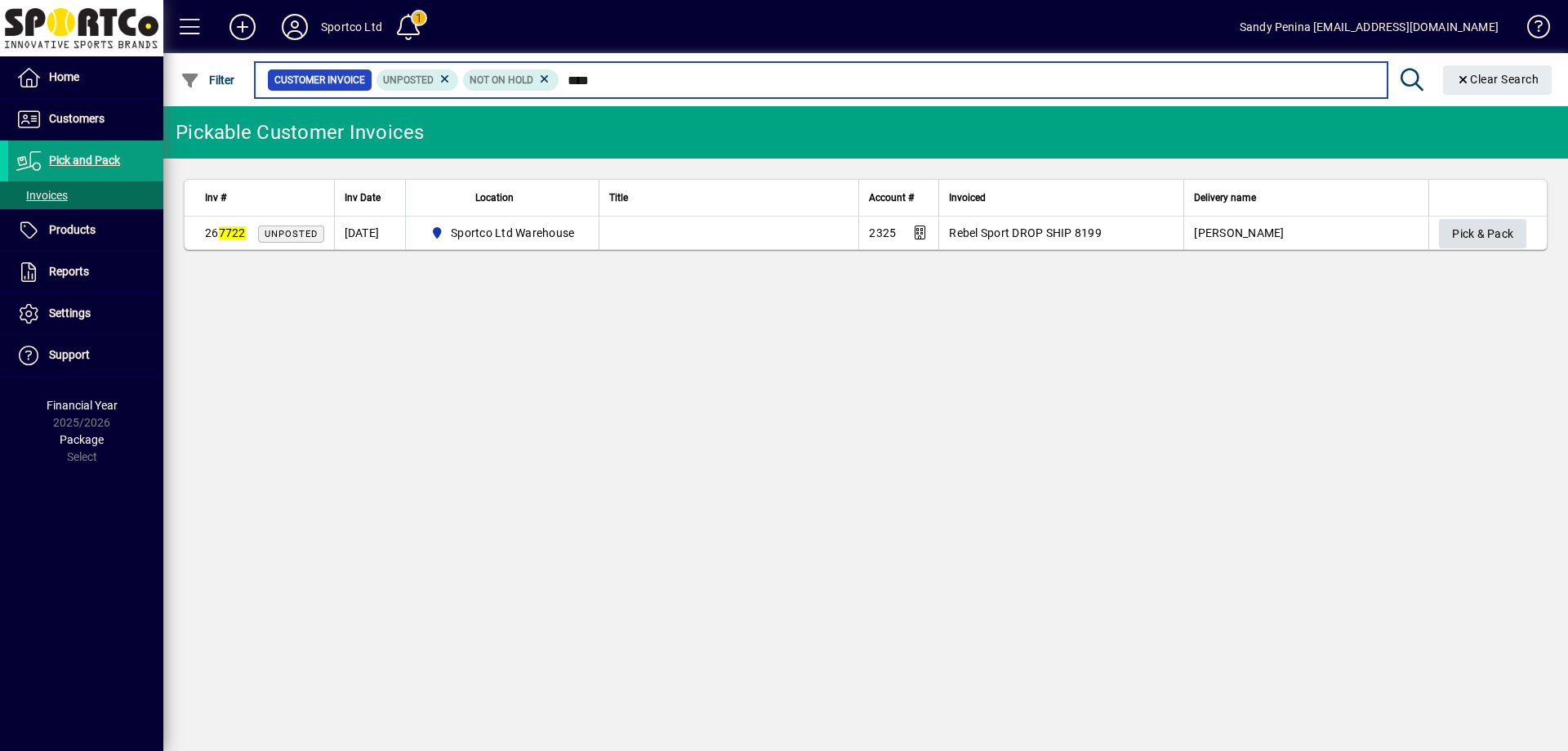
type input "****"
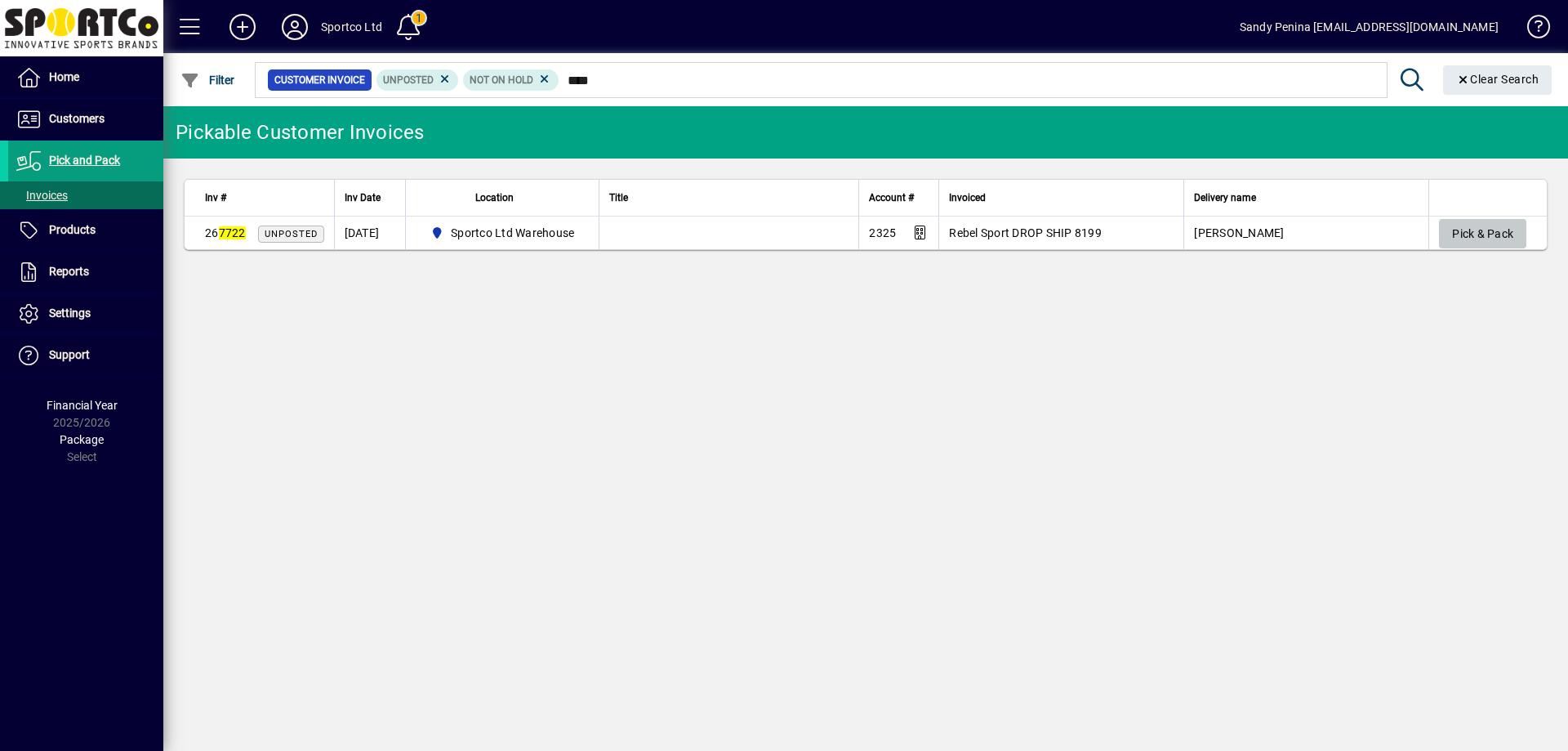
click at [1505, 236] on span "Pick & Pack" at bounding box center [1482, 234] width 61 height 27
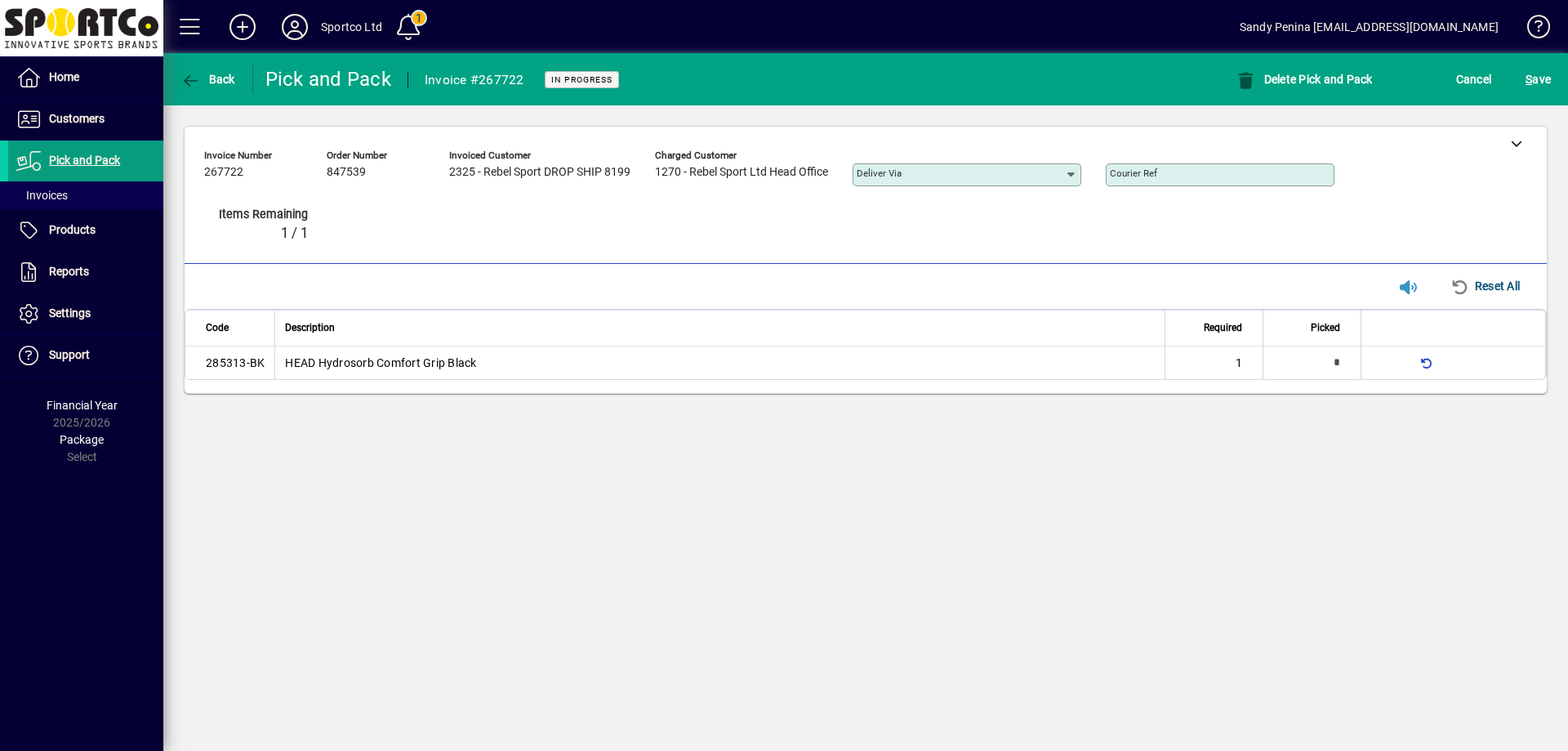
type input "*"
click at [1530, 143] on div at bounding box center [1516, 143] width 61 height 33
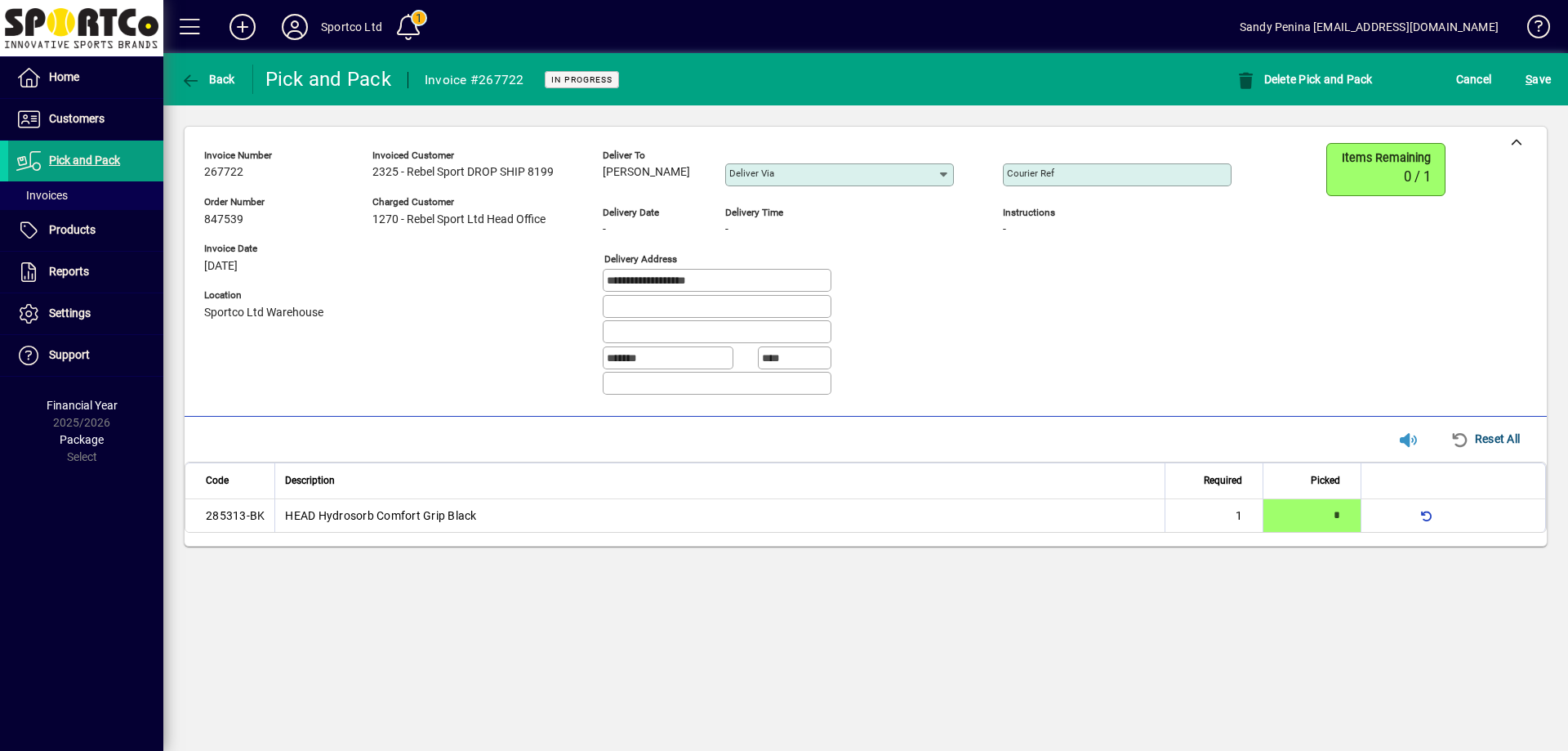
drag, startPoint x: 600, startPoint y: 167, endPoint x: 688, endPoint y: 174, distance: 88.3
click at [688, 174] on div "**********" at bounding box center [730, 276] width 1052 height 266
copy span "[PERSON_NAME]"
click at [971, 310] on div at bounding box center [790, 308] width 376 height 26
drag, startPoint x: 721, startPoint y: 282, endPoint x: 485, endPoint y: 239, distance: 239.9
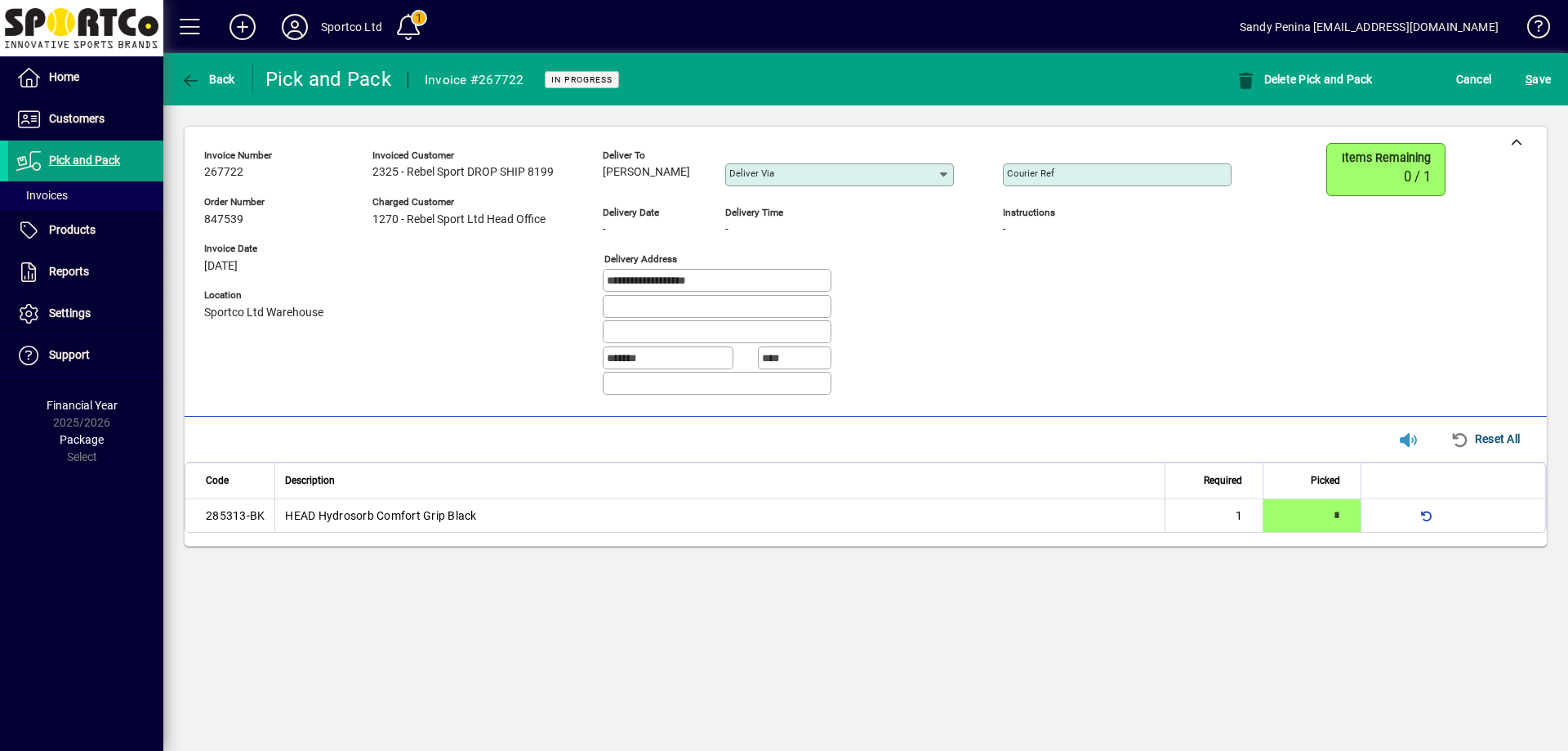
click at [487, 240] on div "**********" at bounding box center [730, 276] width 1052 height 266
click at [1066, 173] on input "Courier Ref" at bounding box center [1119, 175] width 224 height 13
paste input "**********"
type input "**********"
click at [1534, 79] on span "S ave" at bounding box center [1538, 79] width 25 height 26
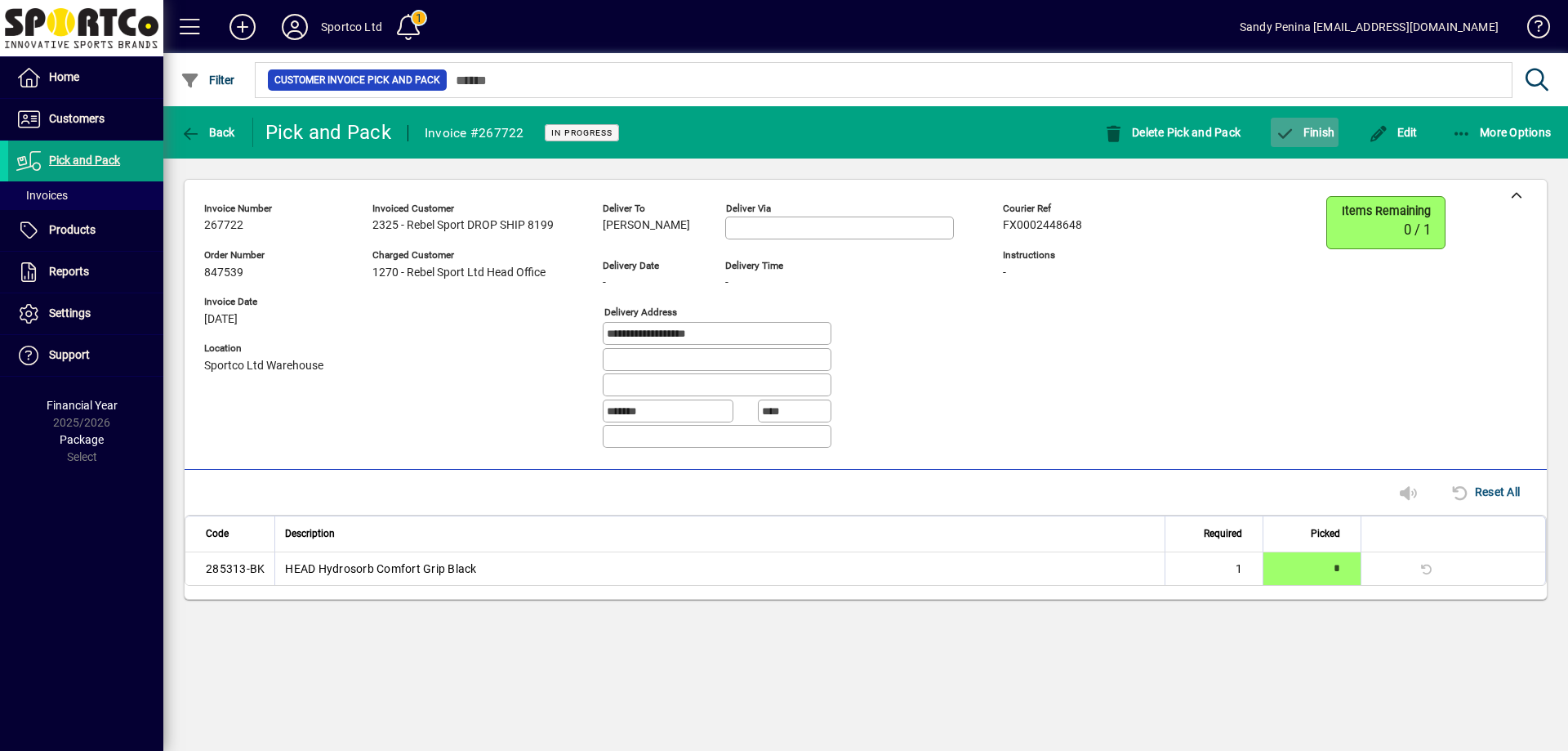
click at [1289, 141] on span "button" at bounding box center [1304, 132] width 68 height 40
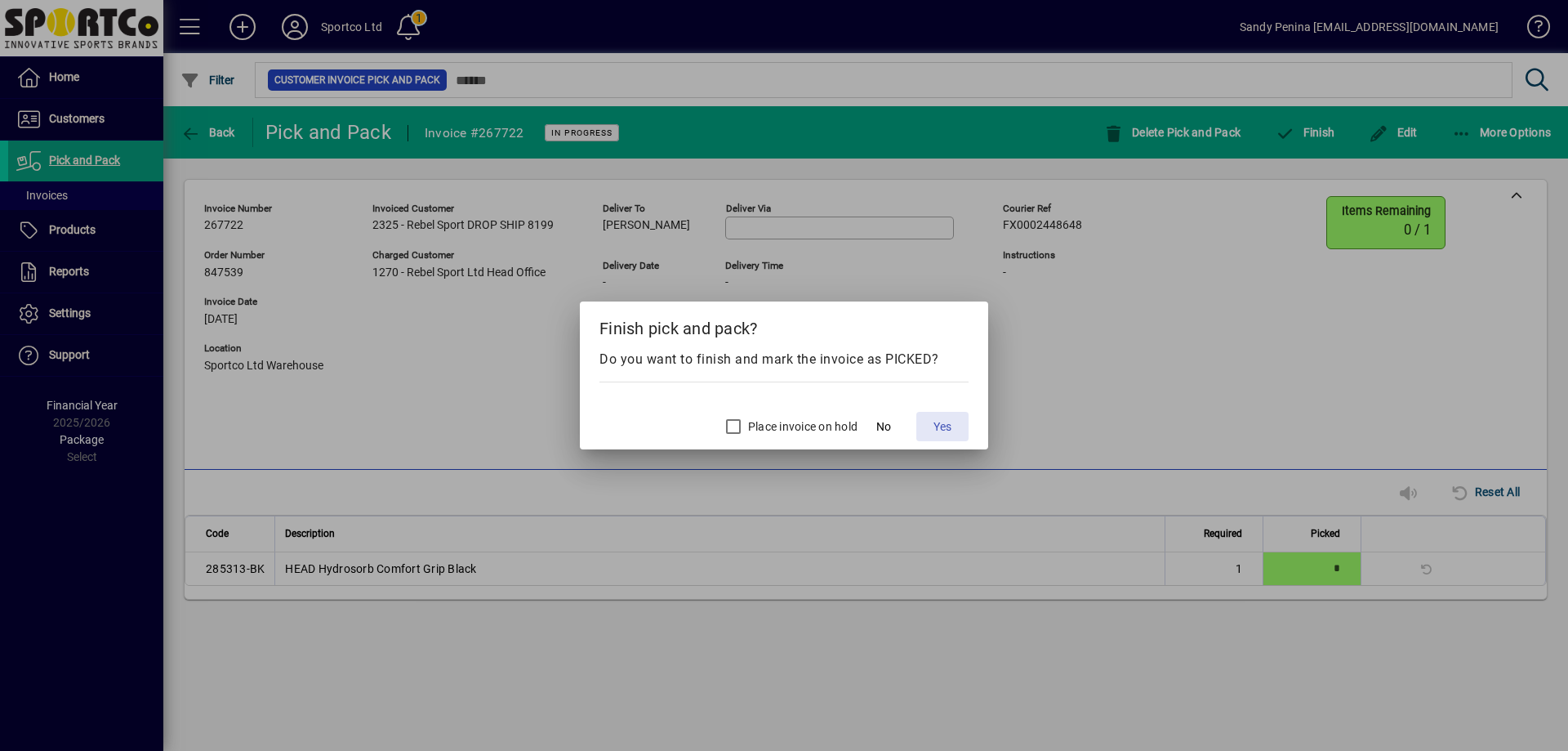
click at [948, 424] on span "Yes" at bounding box center [942, 426] width 18 height 17
